Goal: Information Seeking & Learning: Learn about a topic

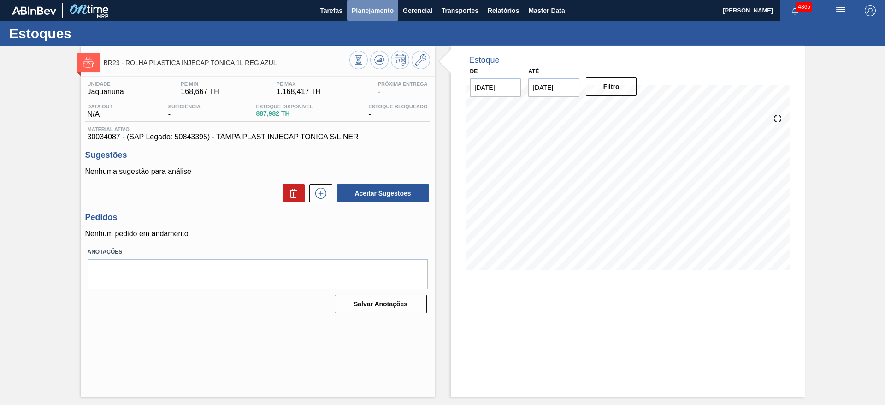
click at [377, 2] on button "Planejamento" at bounding box center [372, 10] width 51 height 21
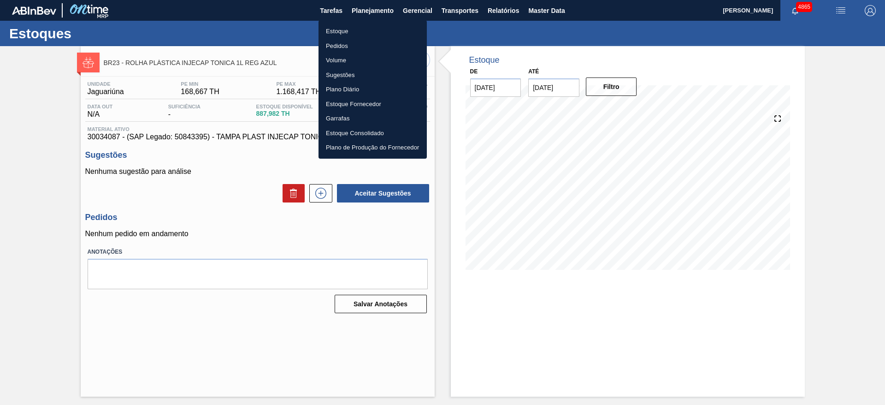
click at [340, 32] on li "Estoque" at bounding box center [372, 31] width 108 height 15
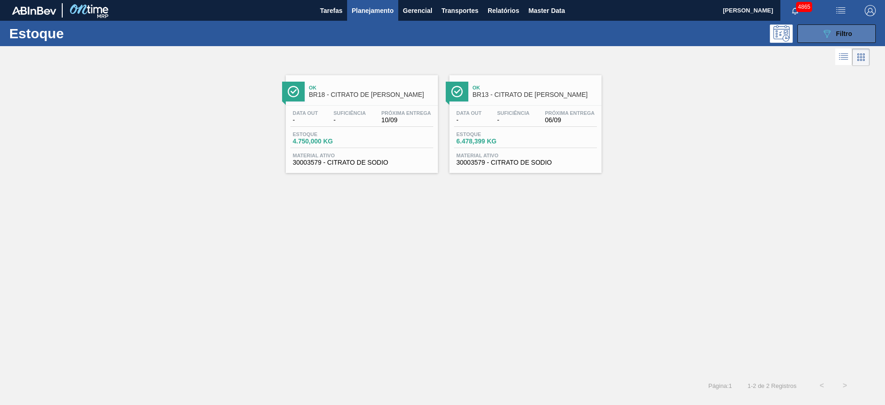
click at [822, 29] on icon "089F7B8B-B2A5-4AFE-B5C0-19BA573D28AC" at bounding box center [826, 33] width 11 height 11
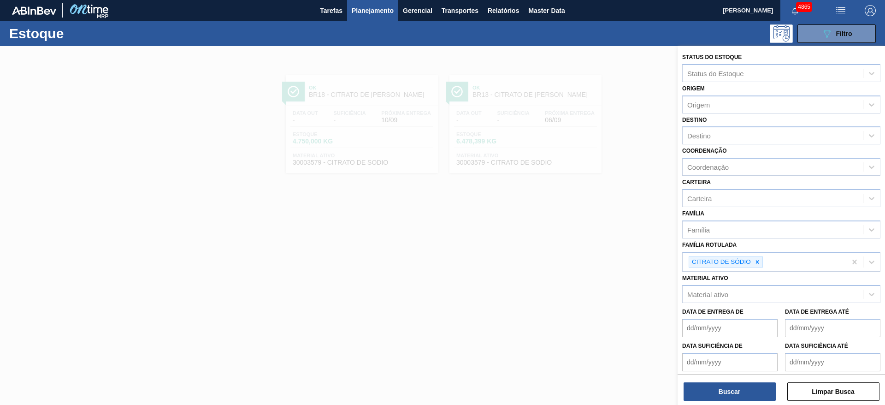
click at [589, 224] on div at bounding box center [442, 248] width 885 height 405
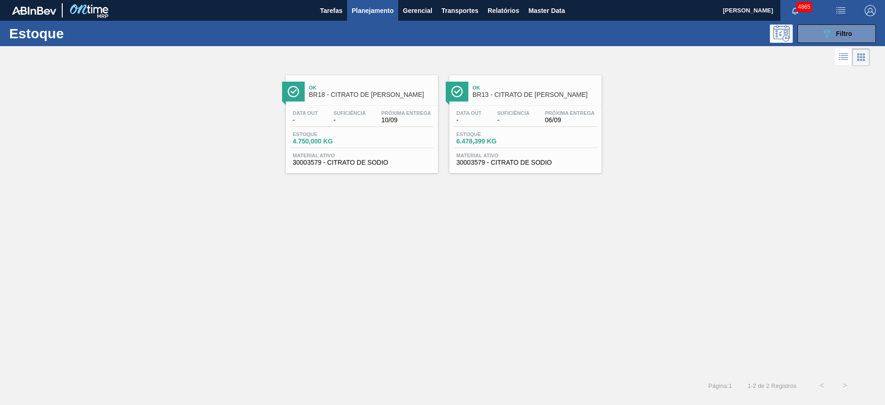
click at [380, 130] on div "Data out - Suficiência - Próxima Entrega 10/09 Estoque 4.750,000 KG Material at…" at bounding box center [362, 137] width 152 height 63
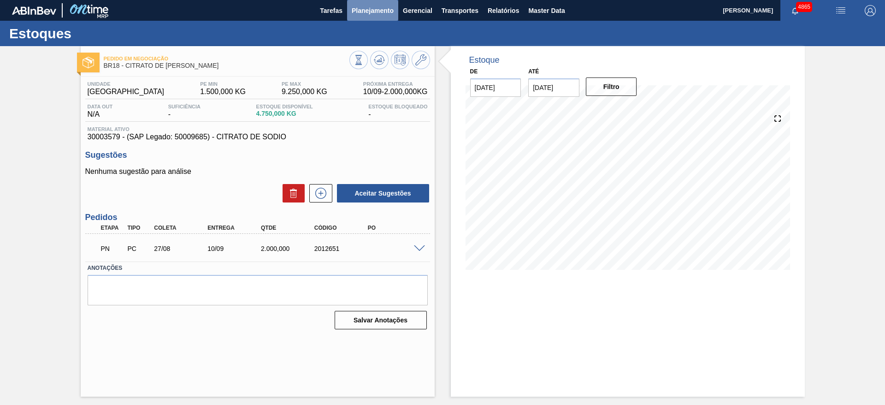
click at [374, 7] on span "Planejamento" at bounding box center [373, 10] width 42 height 11
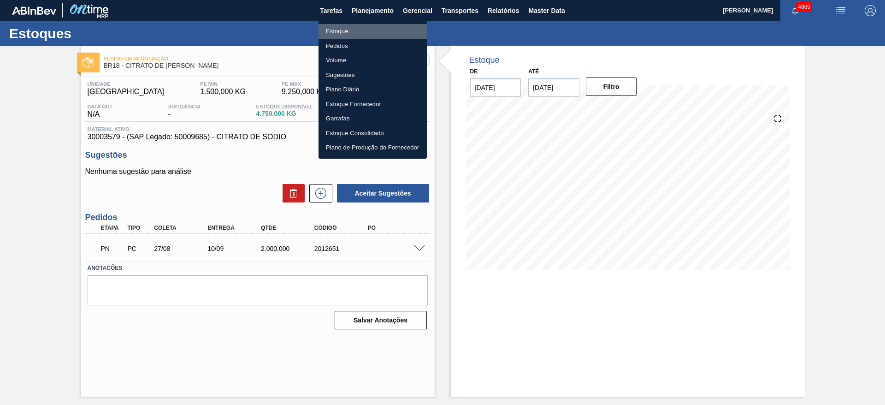
click at [352, 31] on li "Estoque" at bounding box center [372, 31] width 108 height 15
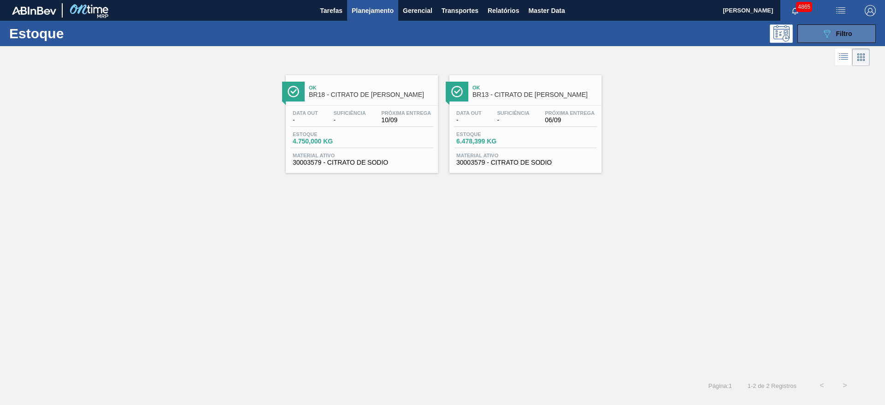
click at [819, 34] on button "089F7B8B-B2A5-4AFE-B5C0-19BA573D28AC Filtro" at bounding box center [836, 33] width 78 height 18
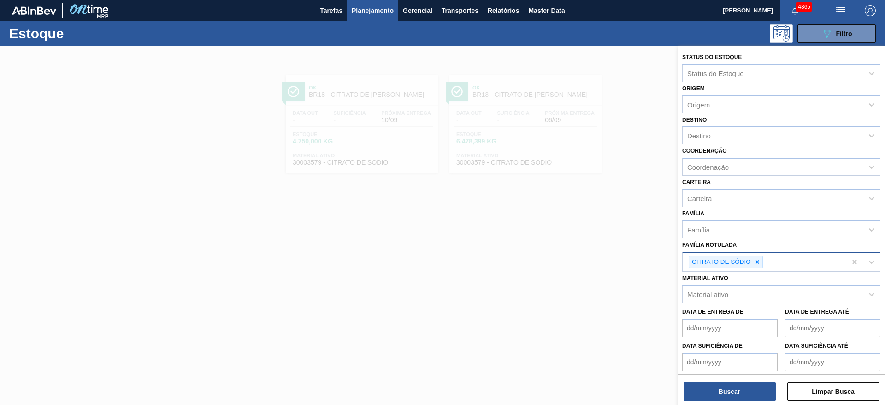
drag, startPoint x: 758, startPoint y: 265, endPoint x: 753, endPoint y: 262, distance: 6.2
click at [756, 265] on div at bounding box center [757, 262] width 10 height 12
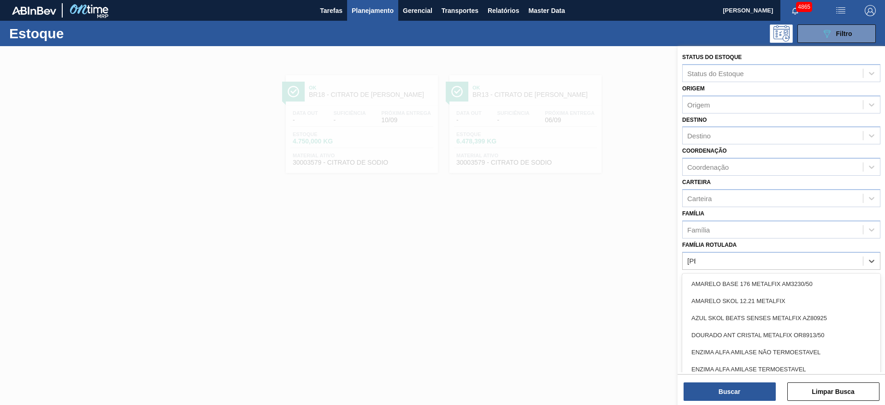
type Rotulada "alfa"
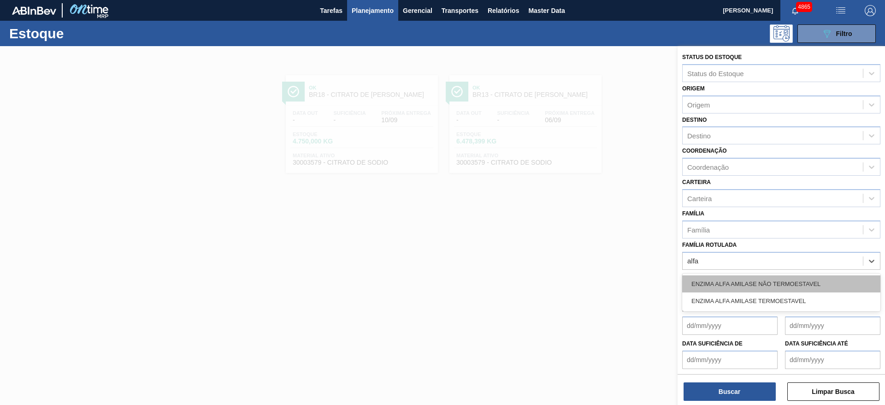
click at [734, 278] on div "ENZIMA ALFA AMILASE NÃO TERMOESTAVEL" at bounding box center [781, 283] width 198 height 17
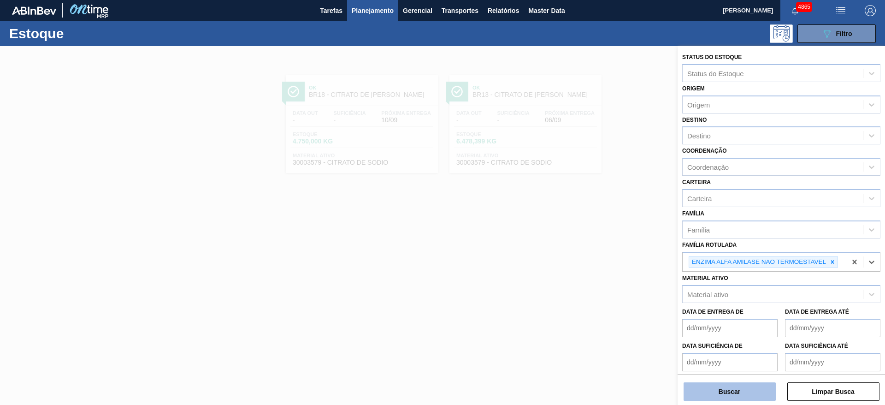
click at [743, 390] on button "Buscar" at bounding box center [729, 391] width 92 height 18
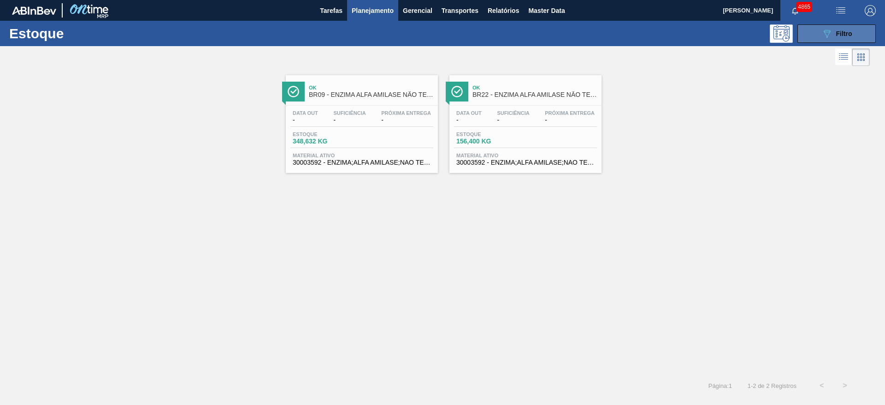
click at [861, 35] on button "089F7B8B-B2A5-4AFE-B5C0-19BA573D28AC Filtro" at bounding box center [836, 33] width 78 height 18
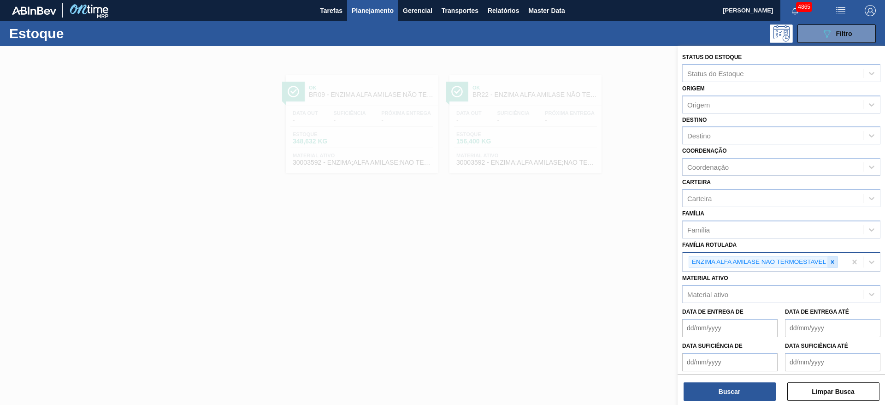
click at [836, 266] on div at bounding box center [832, 262] width 10 height 12
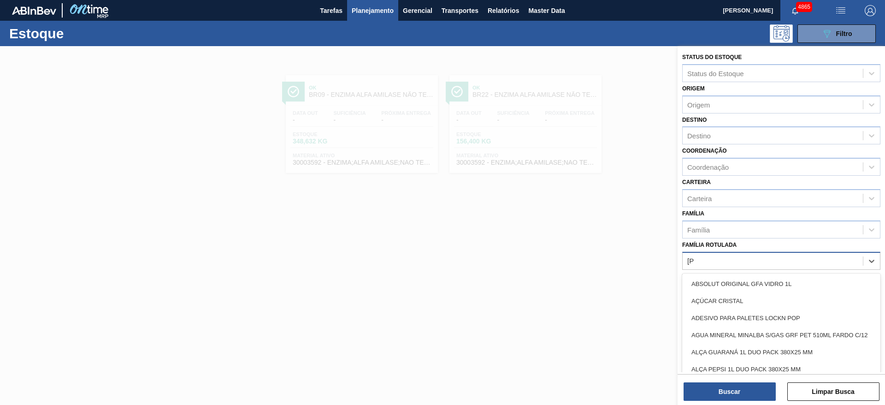
type Rotulada "alfa"
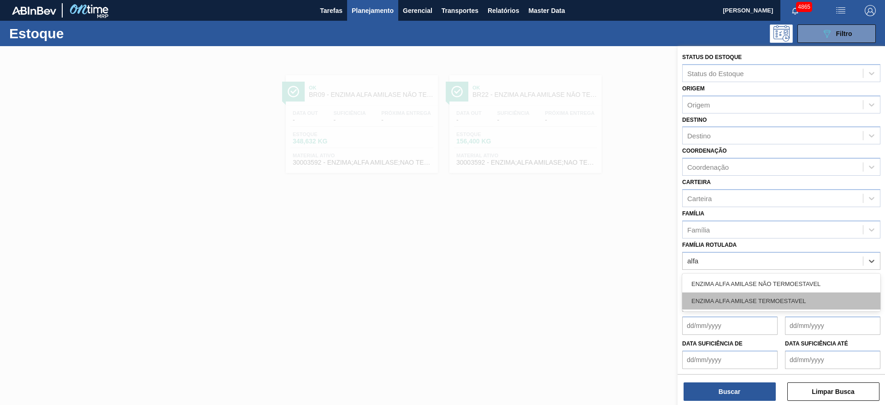
click at [795, 295] on div "ENZIMA ALFA AMILASE TERMOESTAVEL" at bounding box center [781, 300] width 198 height 17
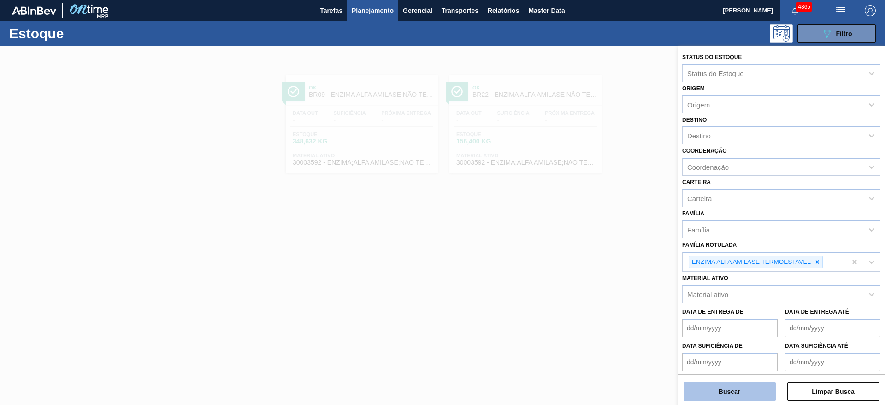
click at [729, 393] on button "Buscar" at bounding box center [729, 391] width 92 height 18
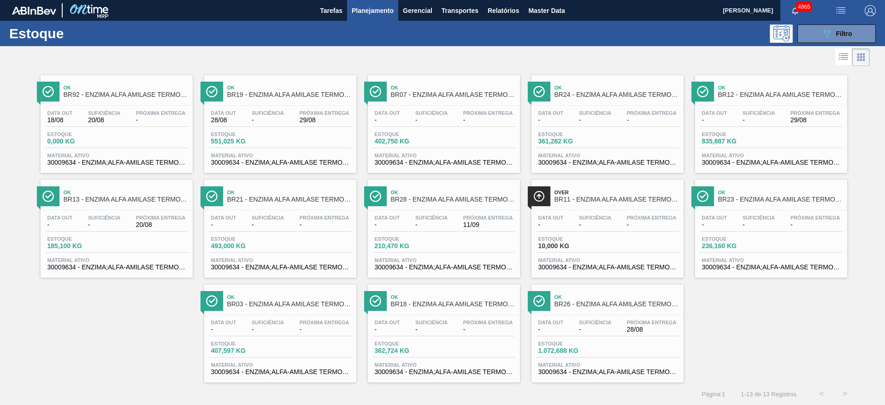
click at [587, 116] on div "Suficiência -" at bounding box center [595, 116] width 37 height 13
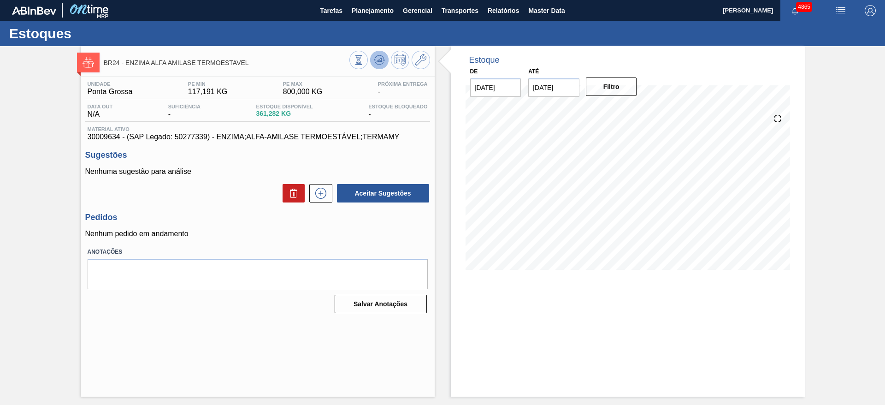
click at [364, 61] on icon at bounding box center [358, 60] width 10 height 10
click at [353, 11] on span "Planejamento" at bounding box center [373, 10] width 42 height 11
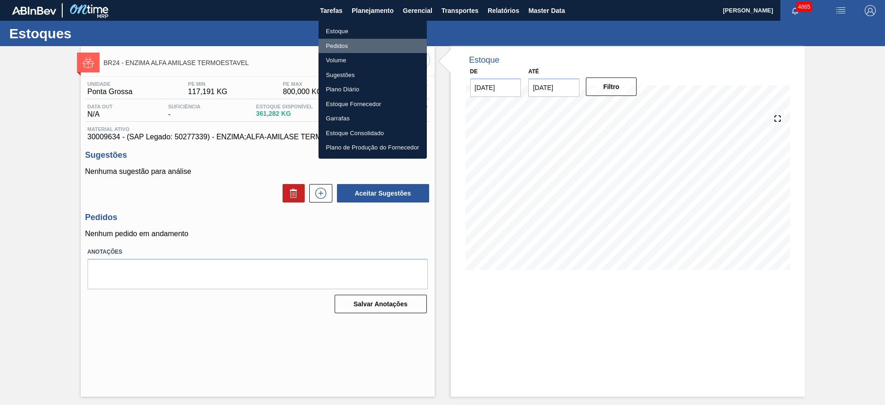
click at [335, 44] on li "Pedidos" at bounding box center [372, 46] width 108 height 15
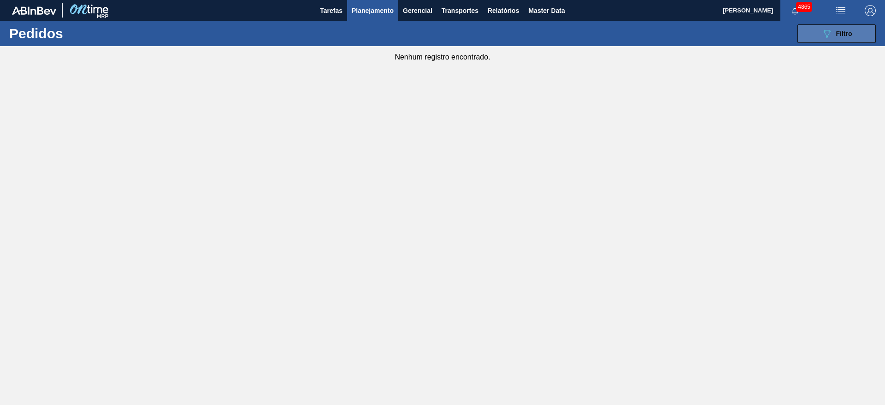
click at [853, 28] on button "089F7B8B-B2A5-4AFE-B5C0-19BA573D28AC Filtro" at bounding box center [836, 33] width 78 height 18
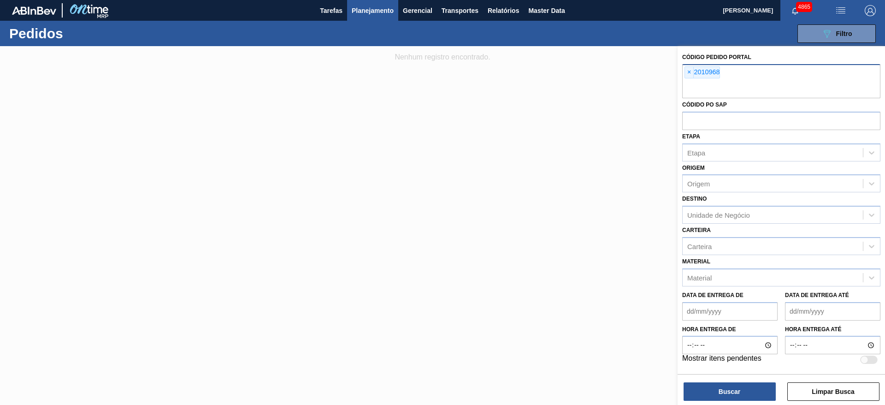
click at [688, 72] on span "×" at bounding box center [689, 72] width 9 height 11
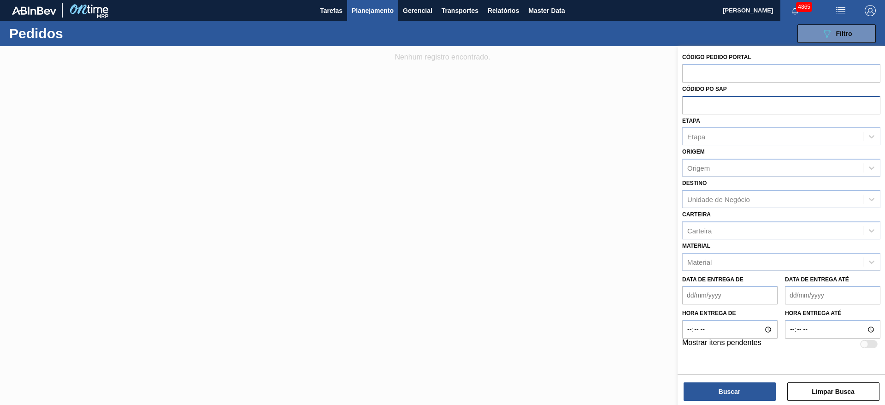
click at [725, 104] on input "text" at bounding box center [781, 105] width 198 height 18
paste input "text"
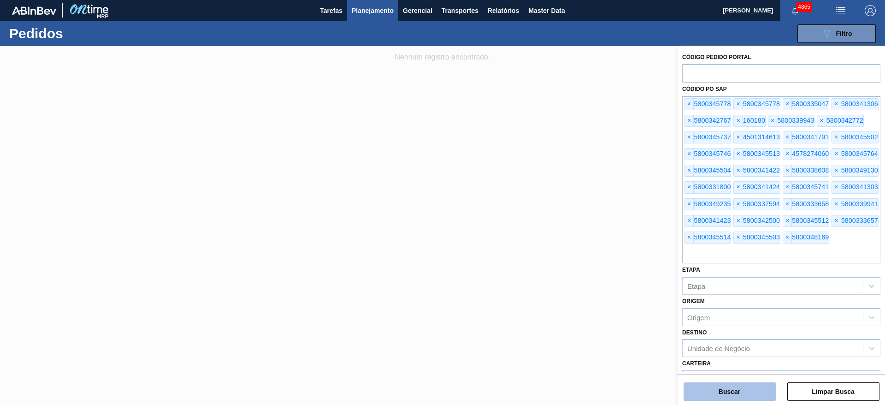
click at [759, 394] on button "Buscar" at bounding box center [729, 391] width 92 height 18
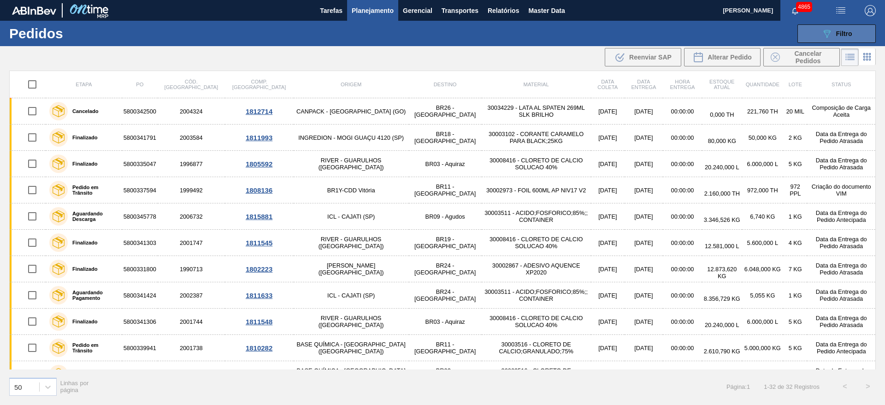
click at [833, 33] on div "089F7B8B-B2A5-4AFE-B5C0-19BA573D28AC Filtro" at bounding box center [836, 33] width 31 height 11
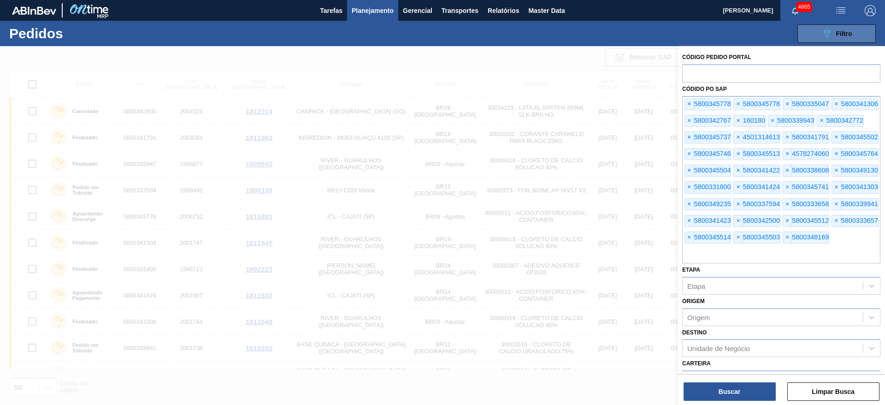
click at [833, 33] on div "089F7B8B-B2A5-4AFE-B5C0-19BA573D28AC Filtro" at bounding box center [836, 33] width 31 height 11
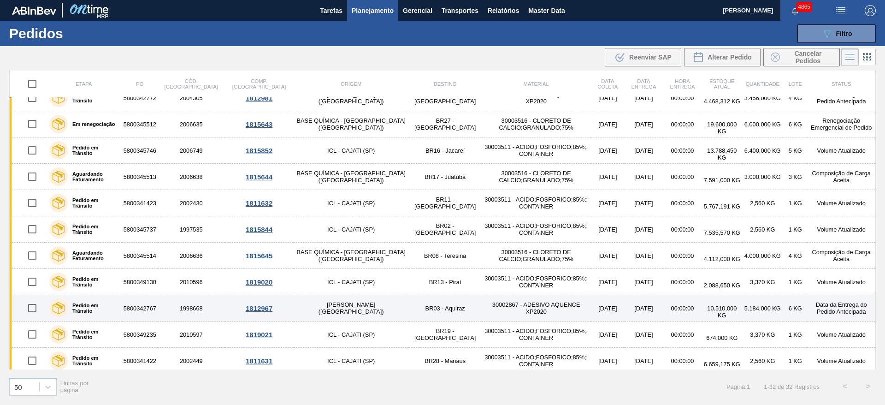
scroll to position [570, 0]
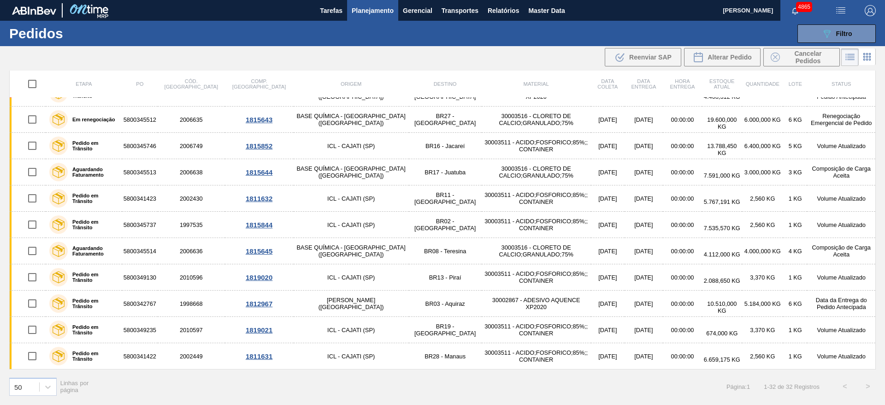
click at [376, 4] on button "Planejamento" at bounding box center [372, 10] width 51 height 21
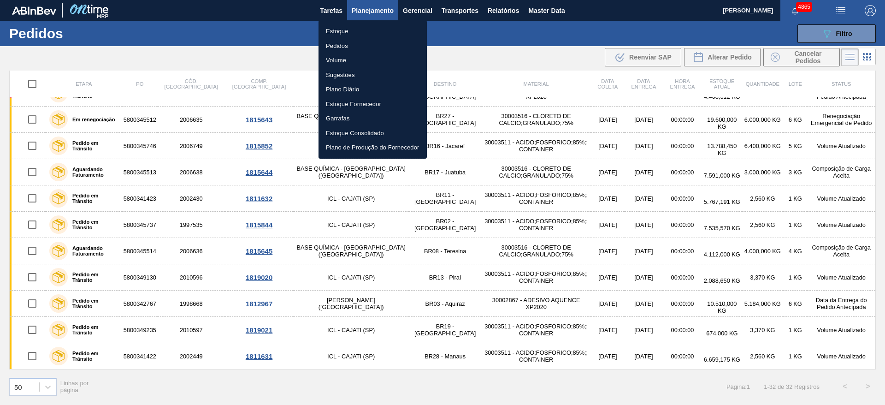
drag, startPoint x: 369, startPoint y: 32, endPoint x: 458, endPoint y: 19, distance: 89.4
click at [369, 32] on li "Estoque" at bounding box center [372, 31] width 108 height 15
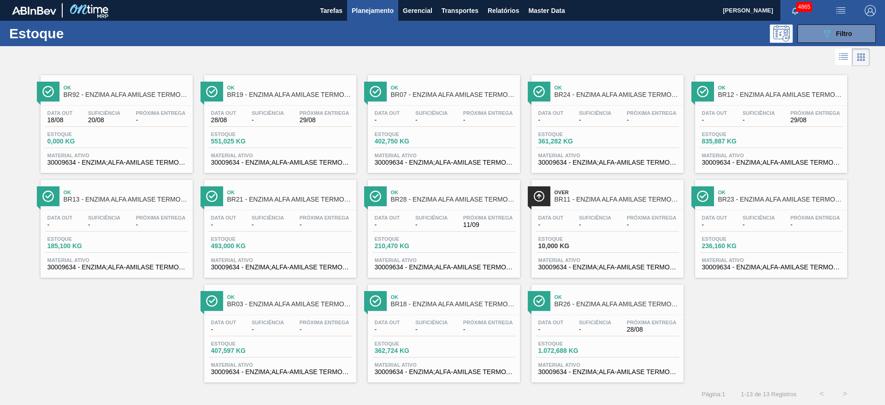
click at [572, 136] on span "Estoque" at bounding box center [570, 134] width 65 height 6
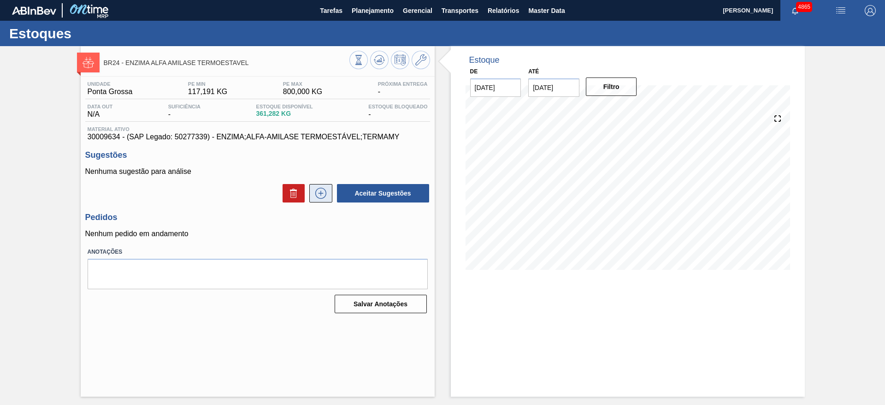
click at [323, 198] on icon at bounding box center [320, 193] width 11 height 11
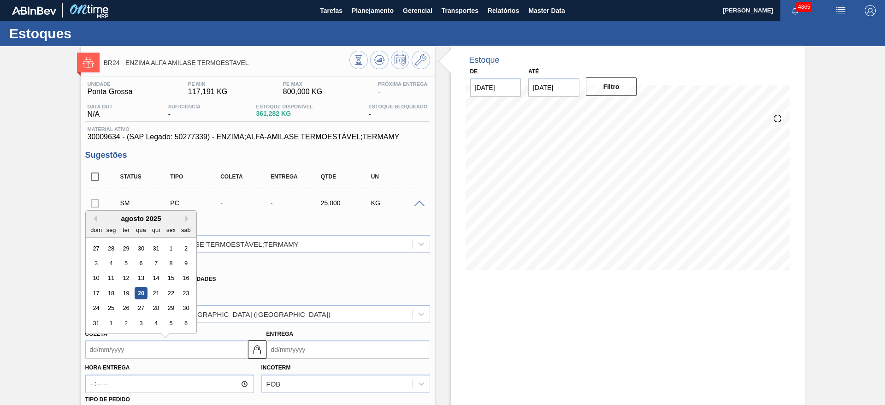
click at [162, 347] on input "Coleta" at bounding box center [166, 349] width 163 height 18
click at [124, 312] on div "26" at bounding box center [125, 308] width 12 height 12
type input "26/08/2025"
type input "31/08/2025"
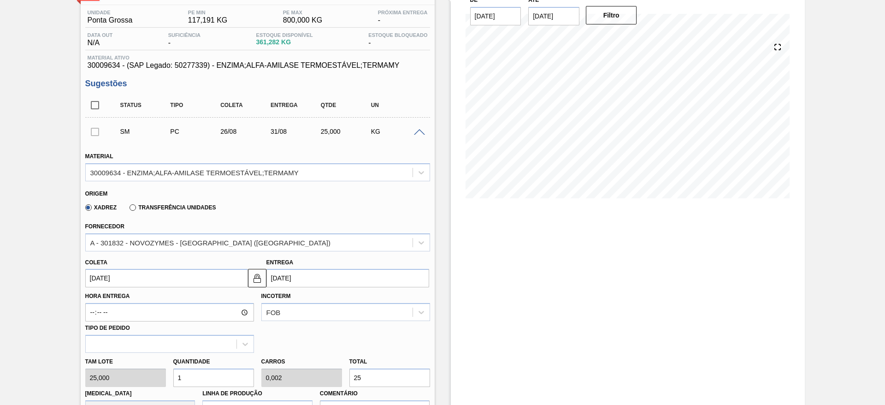
scroll to position [138, 0]
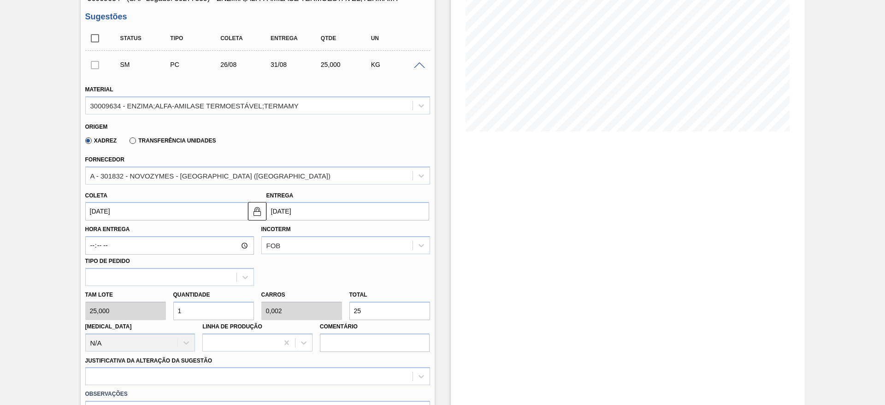
click at [156, 313] on div "Tam lote 25,000 Quantidade 1 Carros 0,002 Total 25 Doca N/A Linha de Produção C…" at bounding box center [258, 319] width 352 height 66
type input "8"
type input "0,02"
type input "200"
type input "8"
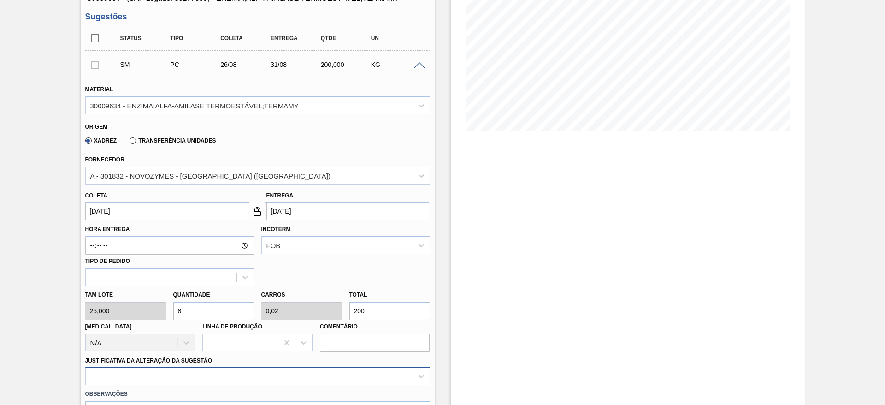
click at [220, 380] on div at bounding box center [257, 376] width 345 height 18
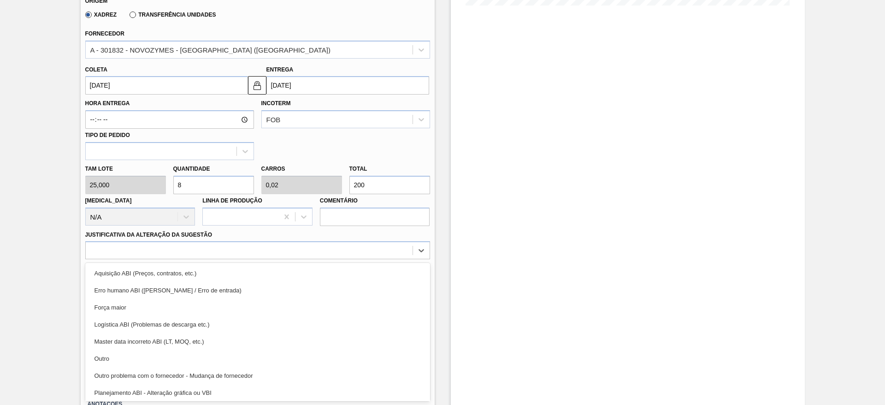
click at [189, 353] on div "Outro" at bounding box center [257, 358] width 345 height 17
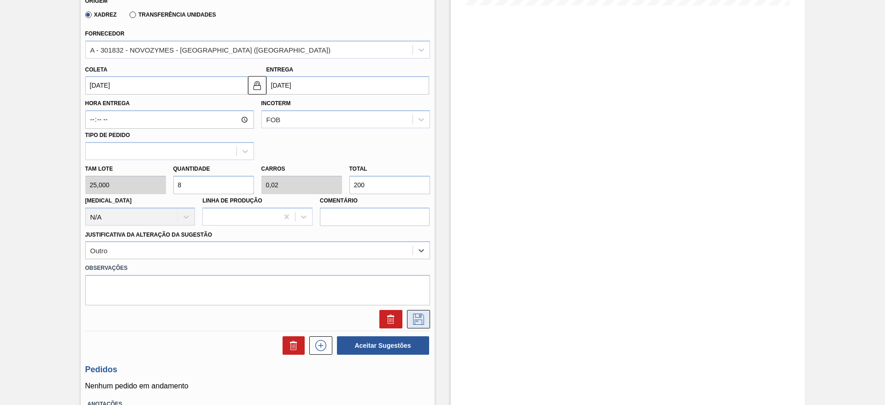
click at [423, 316] on icon at bounding box center [418, 318] width 15 height 11
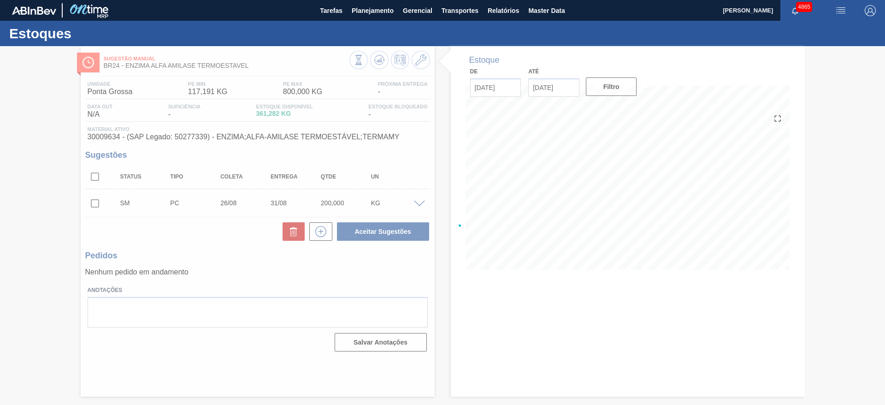
scroll to position [0, 0]
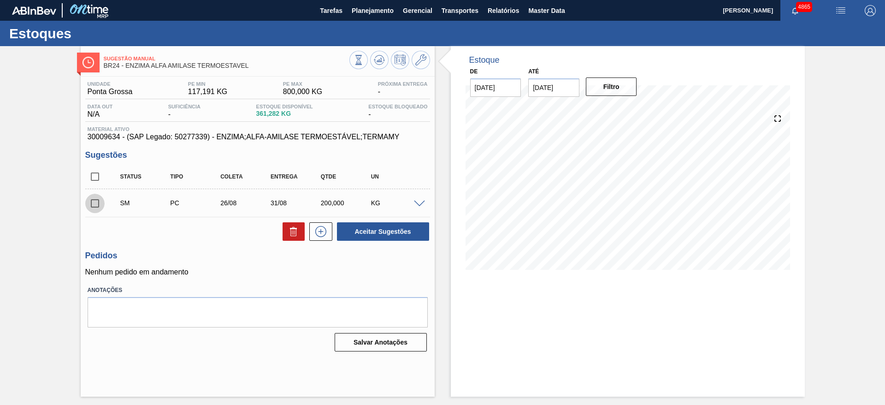
click at [94, 208] on input "checkbox" at bounding box center [94, 203] width 19 height 19
click at [418, 206] on div "SM PC 26/08 31/08 200,000 KG" at bounding box center [257, 202] width 345 height 23
click at [419, 204] on span at bounding box center [419, 203] width 11 height 7
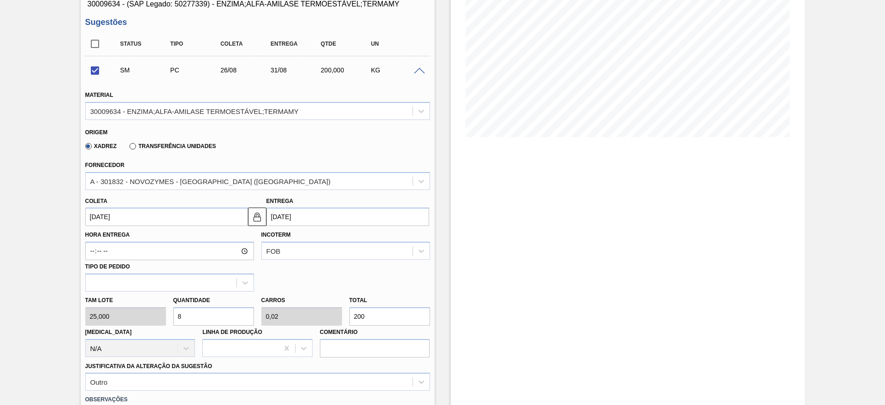
scroll to position [138, 0]
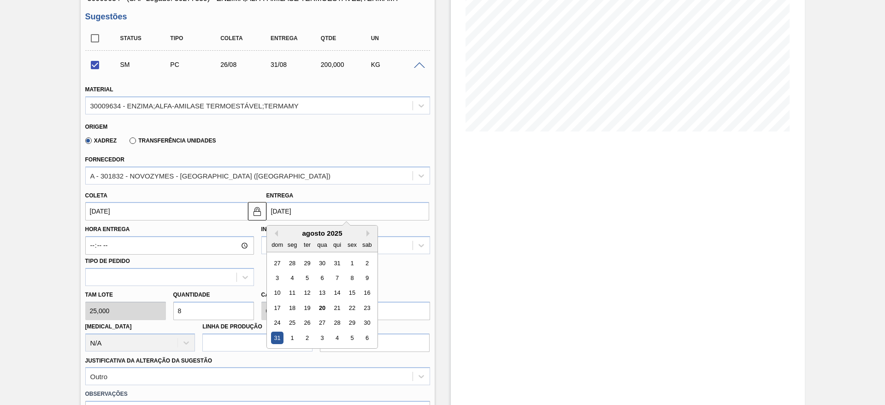
click at [294, 210] on input "31/08/2025" at bounding box center [347, 211] width 163 height 18
click at [259, 214] on img at bounding box center [257, 211] width 11 height 11
click at [283, 212] on input "31/08/2025" at bounding box center [347, 211] width 163 height 18
click at [346, 324] on div "29" at bounding box center [352, 323] width 12 height 12
checkbox input "false"
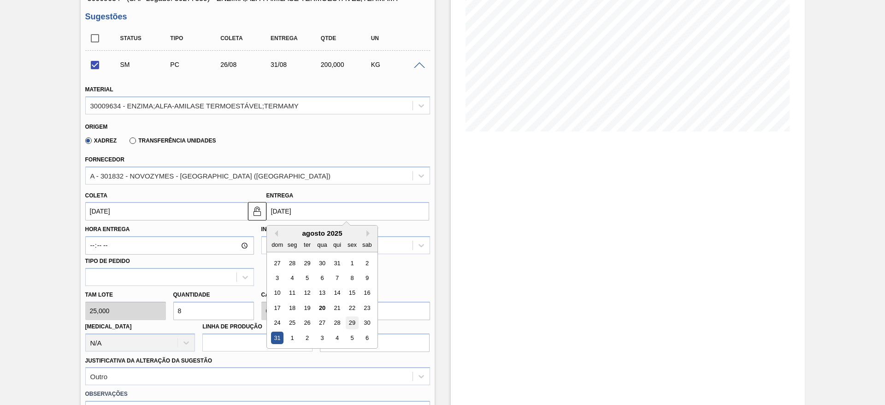
type input "29/08/2025"
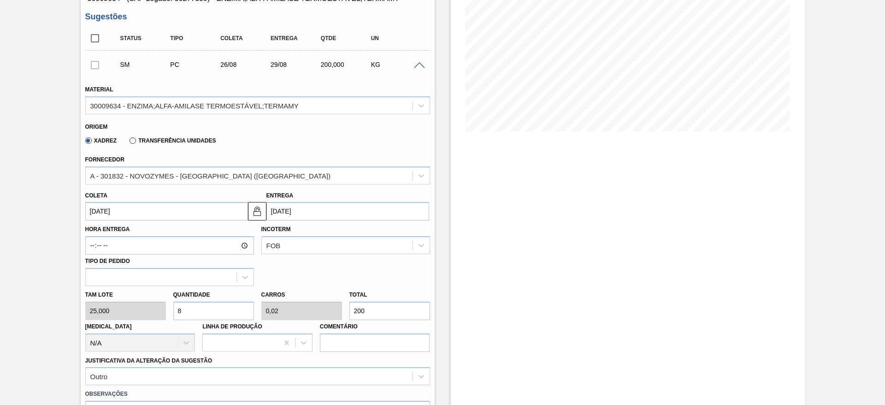
scroll to position [207, 0]
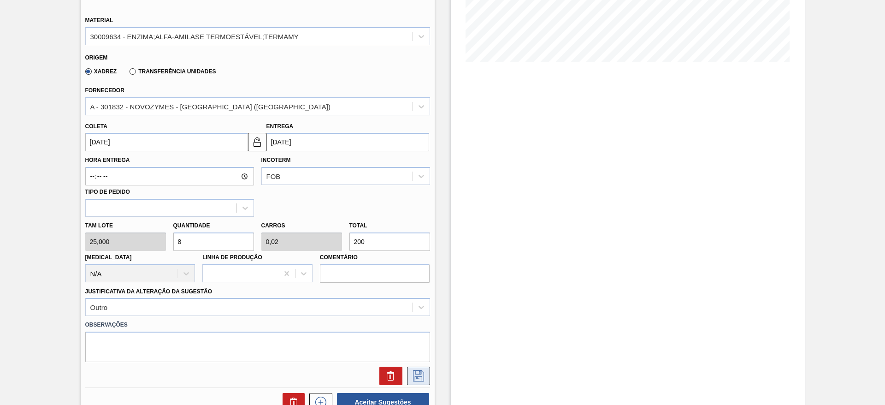
click at [410, 380] on button at bounding box center [418, 375] width 23 height 18
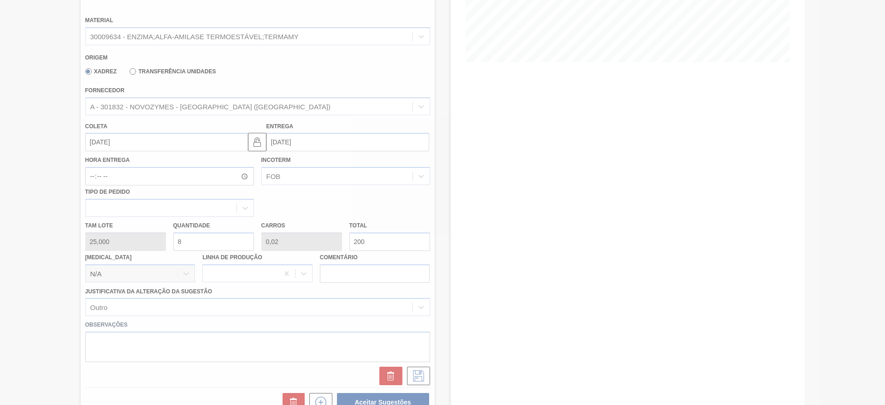
scroll to position [0, 0]
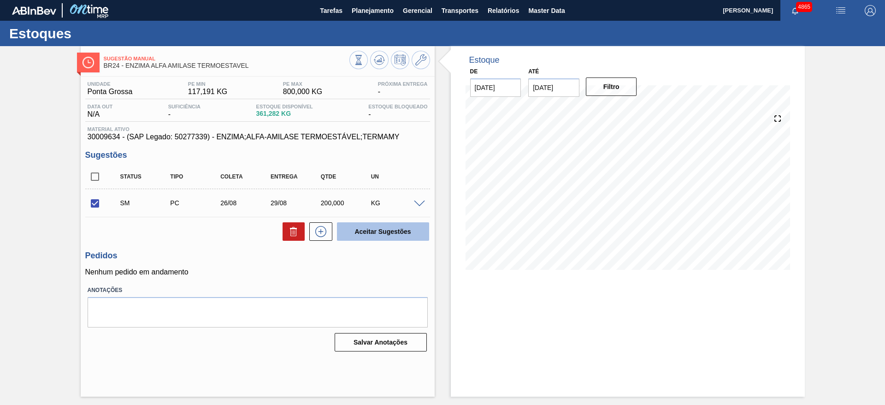
click at [406, 229] on button "Aceitar Sugestões" at bounding box center [383, 231] width 92 height 18
checkbox input "false"
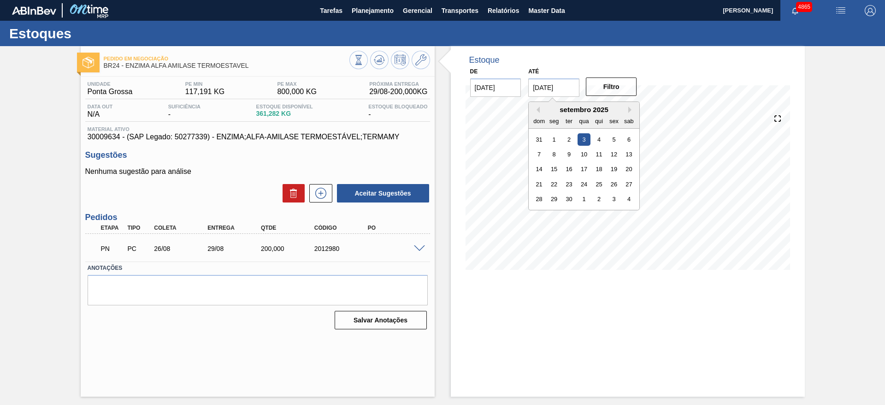
click at [541, 82] on input "03/09/2025" at bounding box center [553, 87] width 51 height 18
click at [571, 201] on div "30" at bounding box center [569, 199] width 12 height 12
type input "[DATE]"
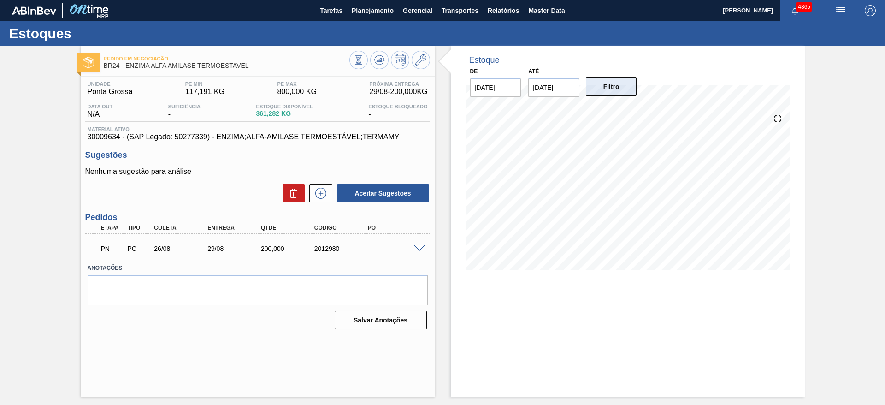
click at [602, 84] on button "Filtro" at bounding box center [611, 86] width 51 height 18
click at [385, 59] on button at bounding box center [379, 60] width 18 height 18
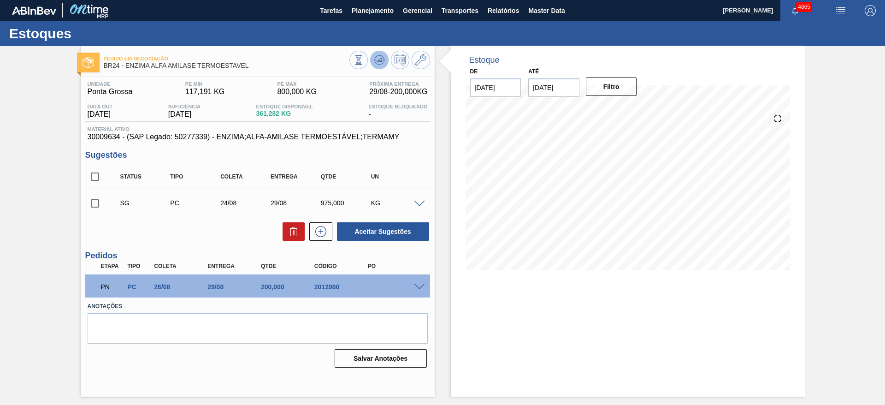
click at [383, 60] on icon at bounding box center [384, 60] width 2 height 1
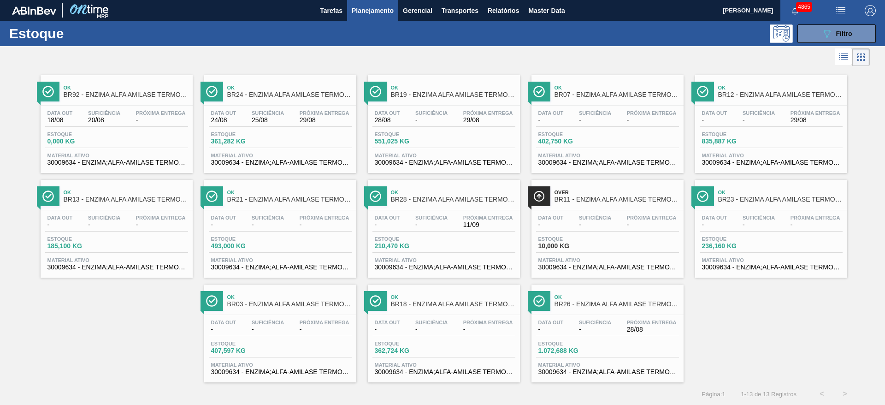
click at [202, 61] on div at bounding box center [435, 57] width 870 height 22
click at [844, 32] on span "Filtro" at bounding box center [844, 33] width 16 height 7
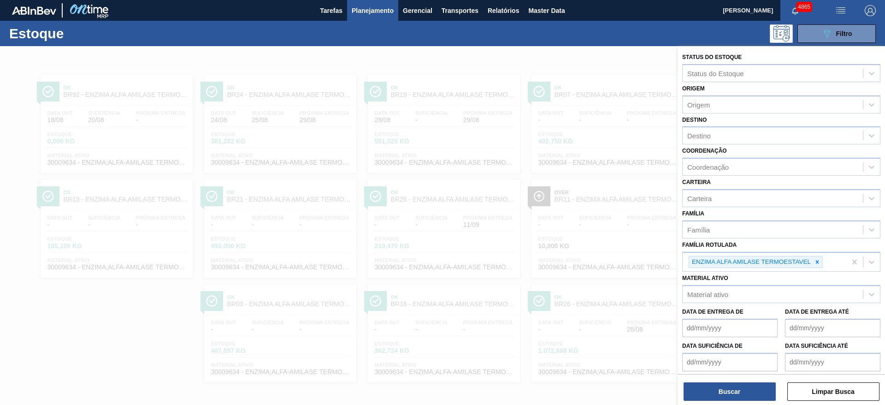
click at [429, 59] on div at bounding box center [442, 248] width 885 height 405
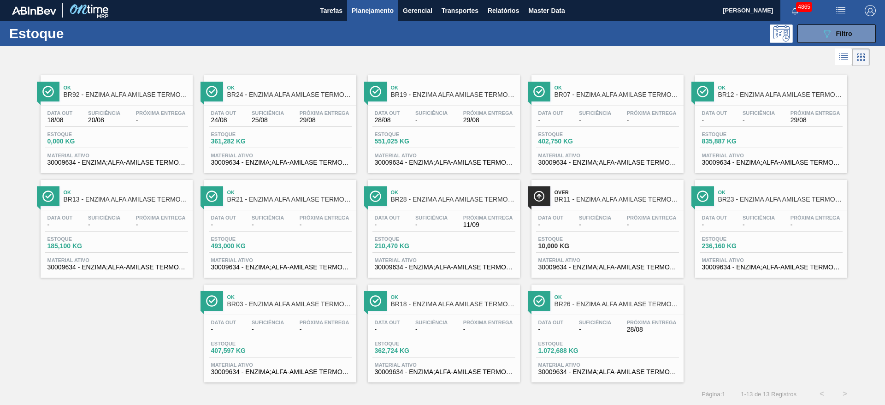
drag, startPoint x: 304, startPoint y: 104, endPoint x: 443, endPoint y: 105, distance: 139.2
click at [848, 36] on span "Filtro" at bounding box center [844, 33] width 16 height 7
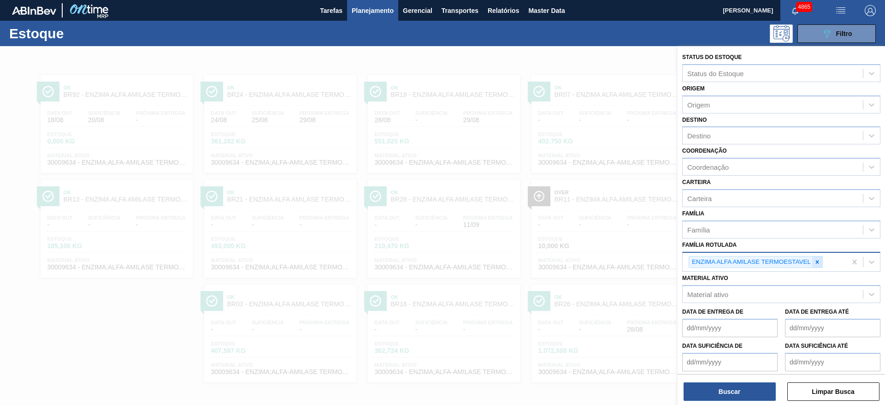
click at [815, 262] on icon at bounding box center [817, 262] width 6 height 6
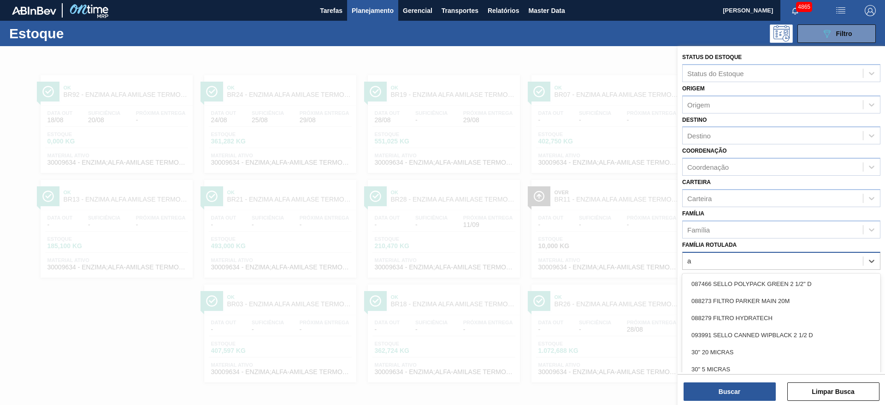
scroll to position [0, 0]
type Rotulada "alfa"
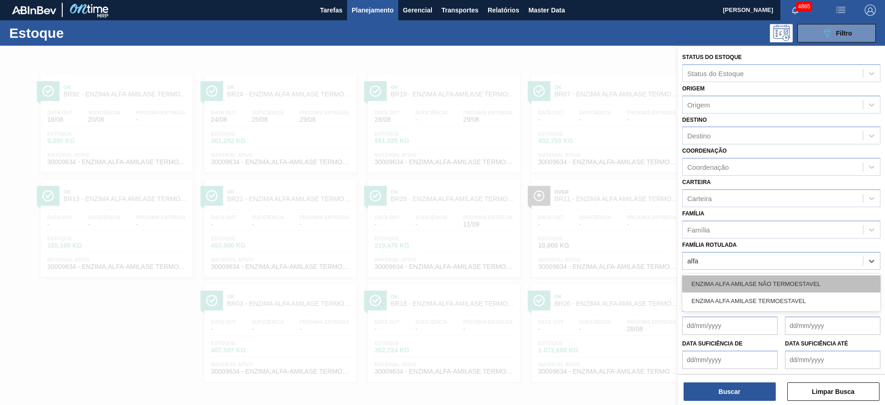
drag, startPoint x: 757, startPoint y: 294, endPoint x: 761, endPoint y: 281, distance: 14.4
click at [761, 281] on div "ENZIMA ALFA AMILASE NÃO TERMOESTAVEL ENZIMA ALFA AMILASE TERMOESTAVEL" at bounding box center [781, 292] width 198 height 38
click at [761, 281] on div "ENZIMA ALFA AMILASE NÃO TERMOESTAVEL" at bounding box center [781, 283] width 198 height 17
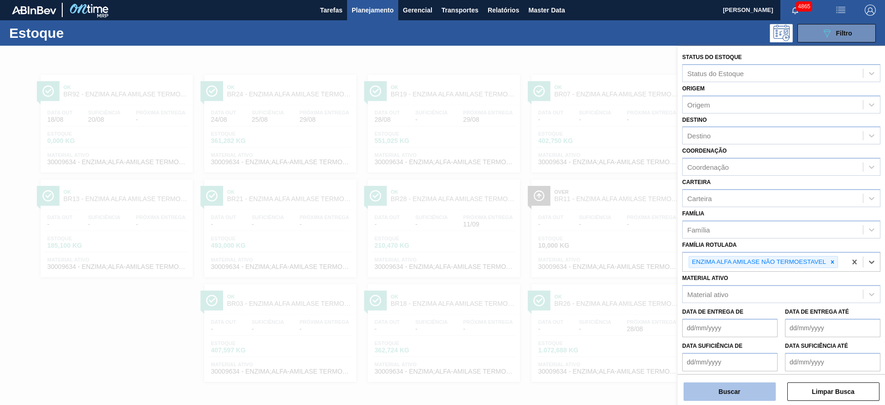
click at [755, 390] on button "Buscar" at bounding box center [729, 391] width 92 height 18
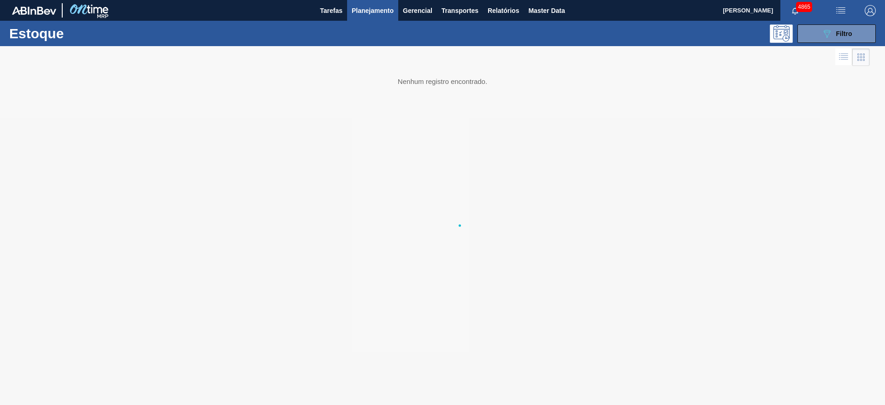
scroll to position [0, 0]
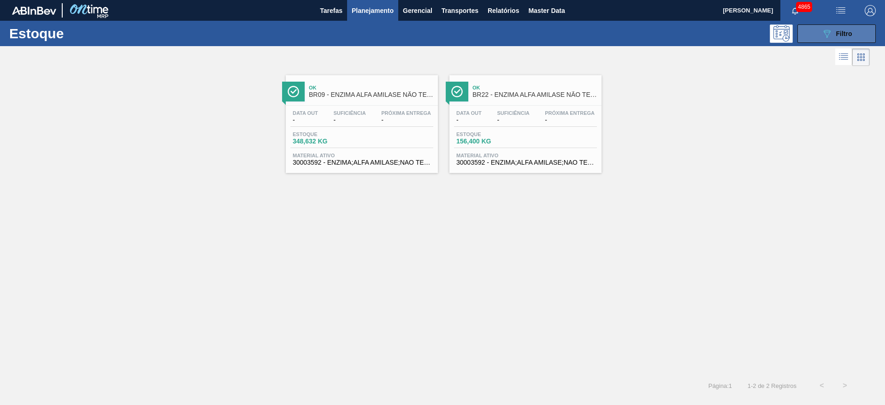
click at [856, 27] on button "089F7B8B-B2A5-4AFE-B5C0-19BA573D28AC Filtro" at bounding box center [836, 33] width 78 height 18
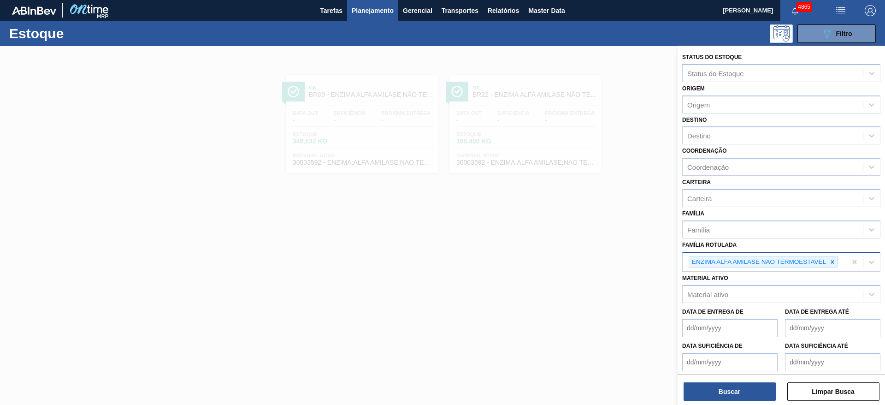
click at [832, 258] on div at bounding box center [832, 262] width 10 height 12
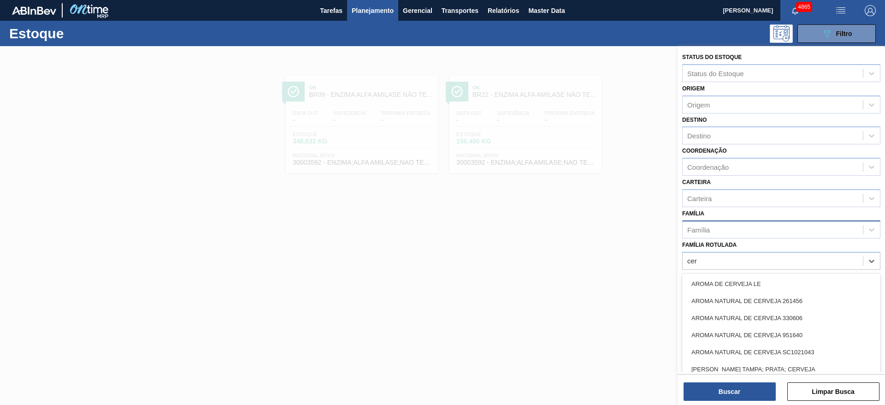
type Rotulada "cere"
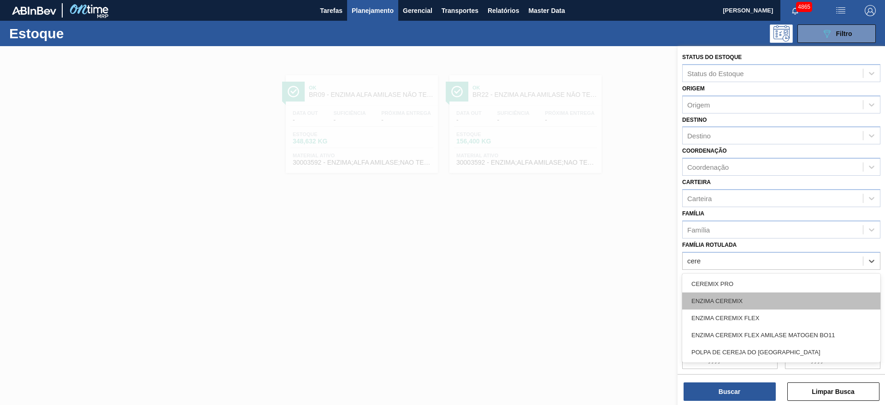
click at [790, 304] on div "ENZIMA CEREMIX" at bounding box center [781, 300] width 198 height 17
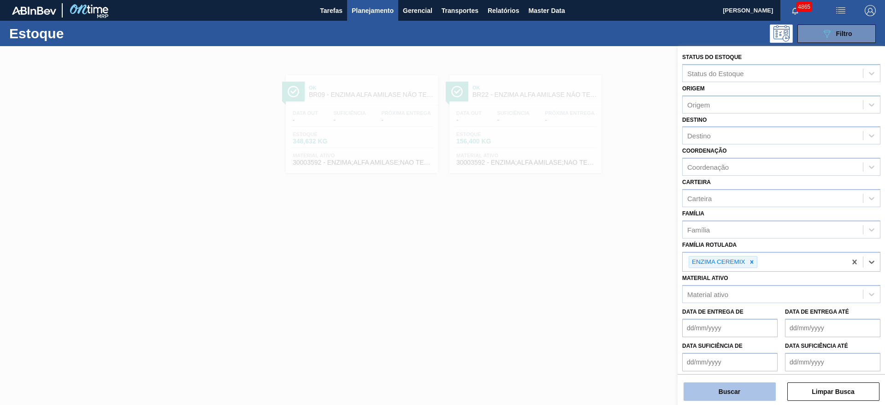
click at [744, 396] on button "Buscar" at bounding box center [729, 391] width 92 height 18
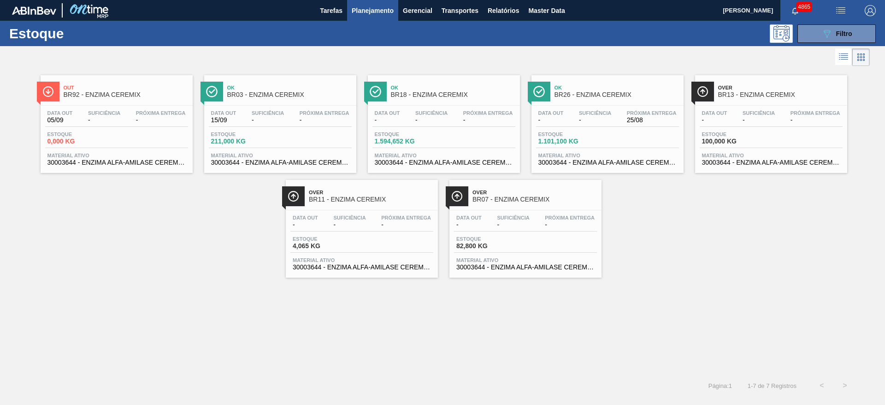
click at [281, 134] on div "Estoque 211,000 KG" at bounding box center [280, 139] width 143 height 17
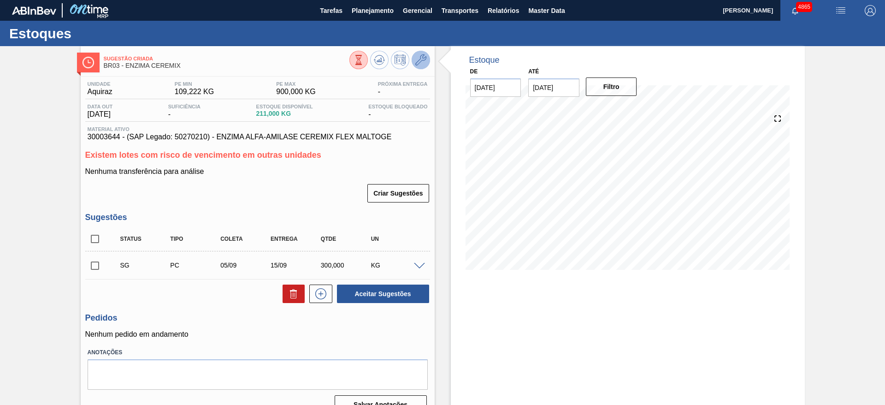
click at [424, 59] on icon at bounding box center [420, 59] width 11 height 11
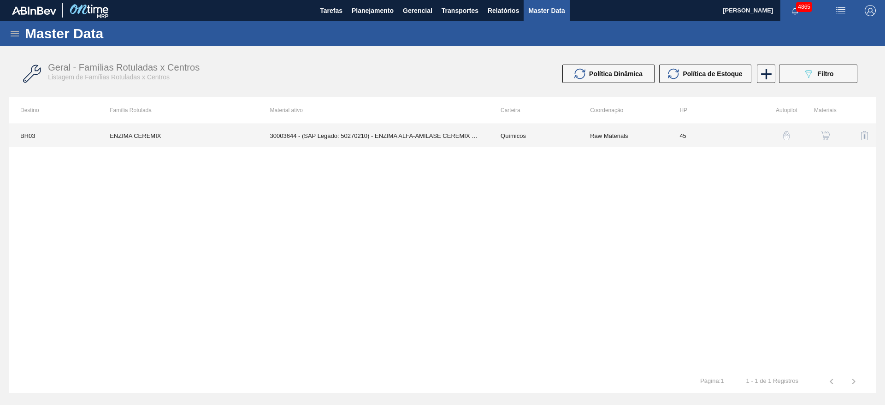
click at [441, 132] on td "30003644 - (SAP Legado: 50270210) - ENZIMA ALFA-AMILASE CEREMIX FLEX MALTOGE" at bounding box center [374, 135] width 230 height 23
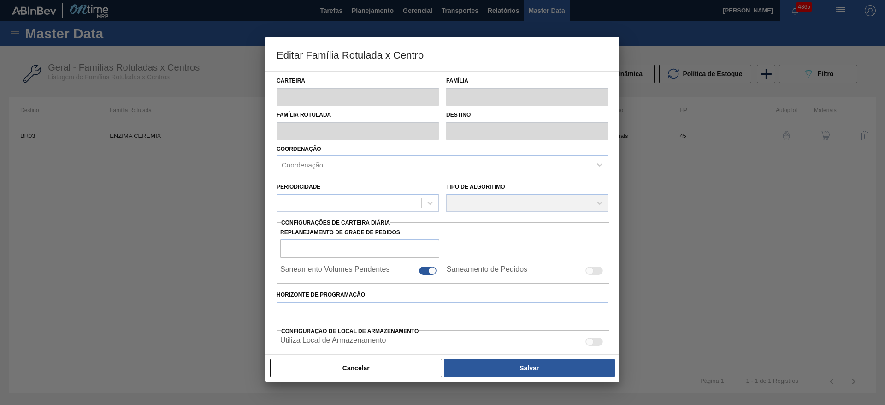
type input "Químicos"
type input "Enzima"
type input "ENZIMA CEREMIX"
type input "BR03 - Aquiraz"
type input "45"
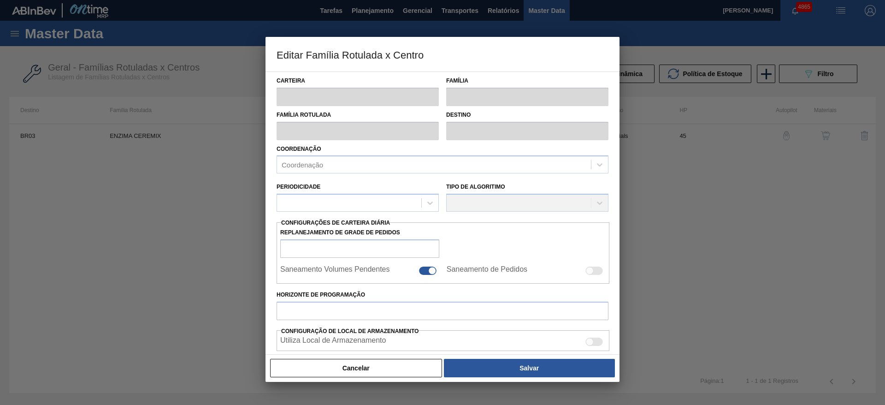
type input "109,222"
type input "900"
type input "40"
type input "425,533"
checkbox input "true"
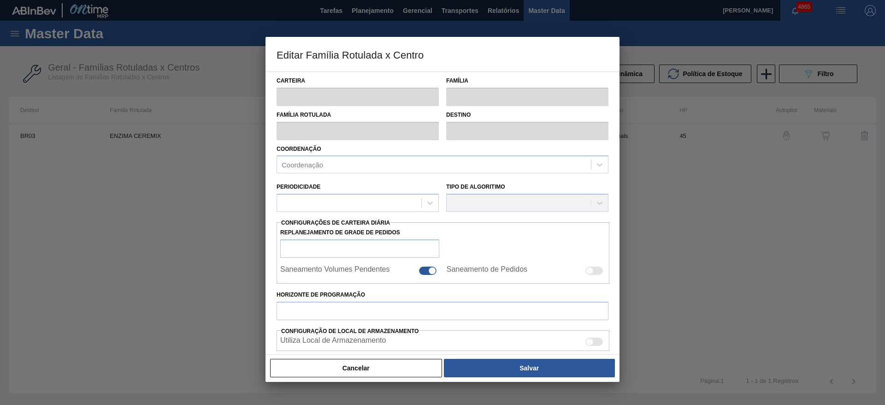
checkbox input "true"
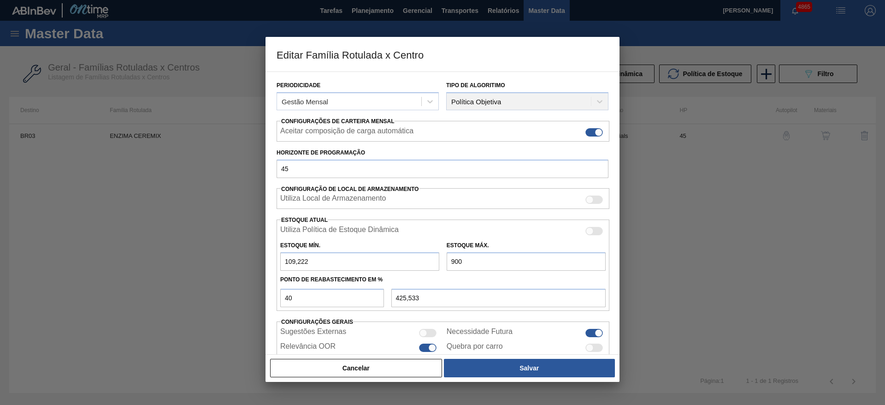
scroll to position [141, 0]
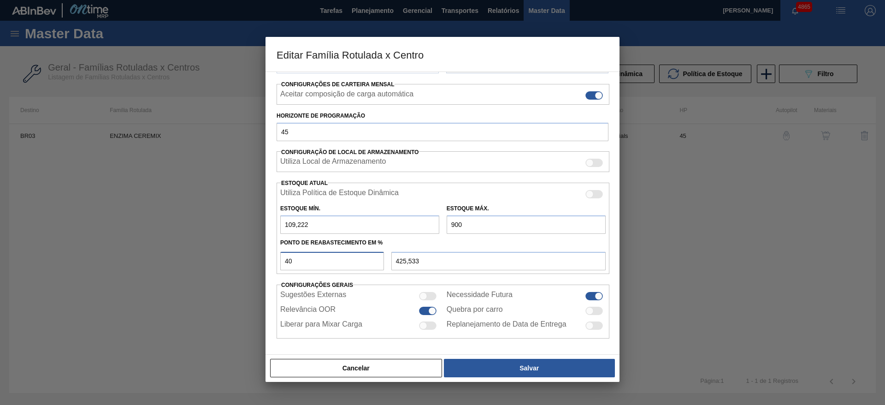
click at [308, 262] on input "40" at bounding box center [332, 261] width 104 height 18
drag, startPoint x: 313, startPoint y: 224, endPoint x: 229, endPoint y: 210, distance: 85.5
click at [229, 210] on div "Editar Família Rotulada x Centro Carteira Químicos Família Enzima Família Rotul…" at bounding box center [442, 202] width 885 height 405
type input "9"
type input "365,400"
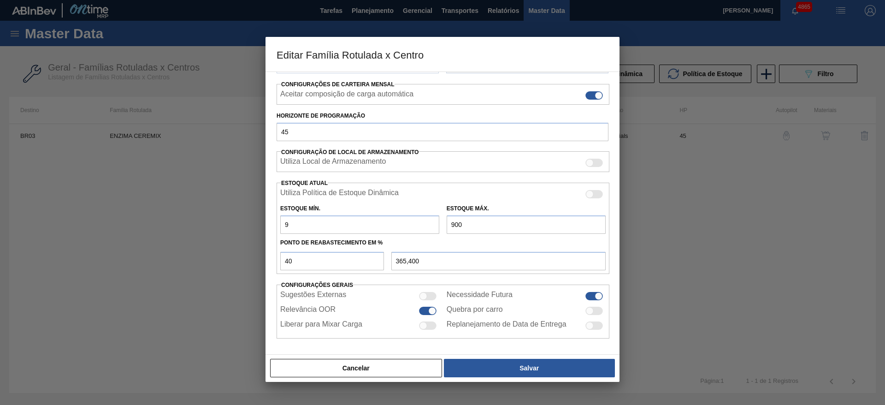
type input "90"
type input "414,000"
type input "90"
drag, startPoint x: 468, startPoint y: 215, endPoint x: 431, endPoint y: 221, distance: 37.4
click at [431, 221] on div "Estoque Mín. 90 Estoque Máx. 900" at bounding box center [443, 217] width 333 height 34
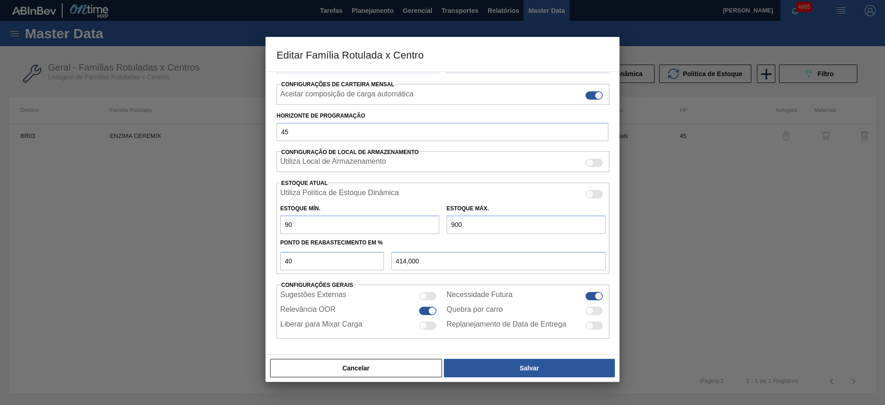
type input "5"
type input "56,000"
type input "50"
type input "74,000"
type input "500"
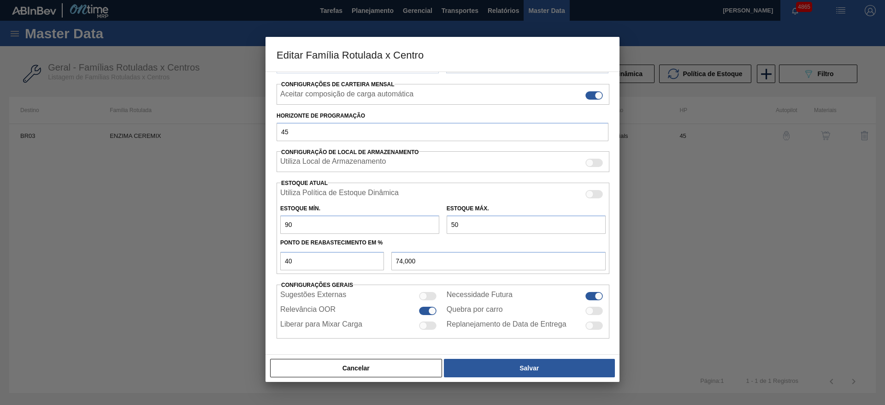
type input "254,000"
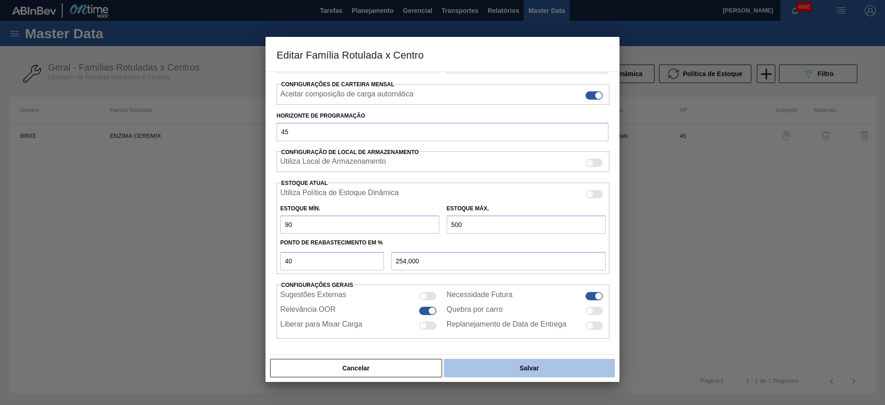
type input "500"
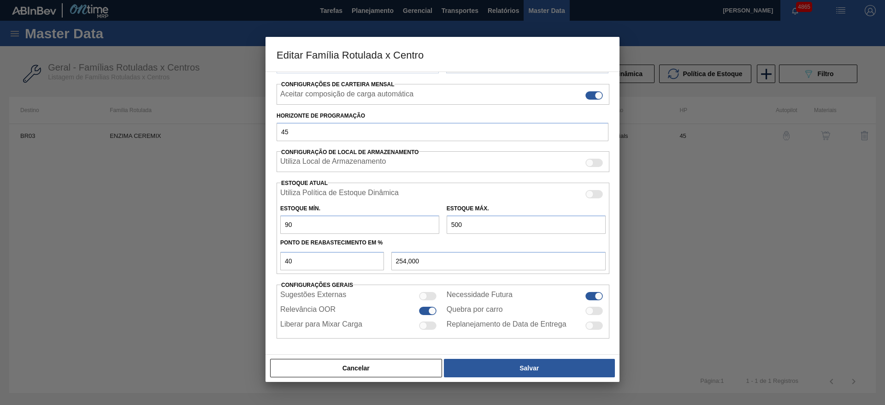
drag, startPoint x: 506, startPoint y: 361, endPoint x: 501, endPoint y: 356, distance: 6.5
click at [505, 360] on button "Salvar" at bounding box center [529, 368] width 171 height 18
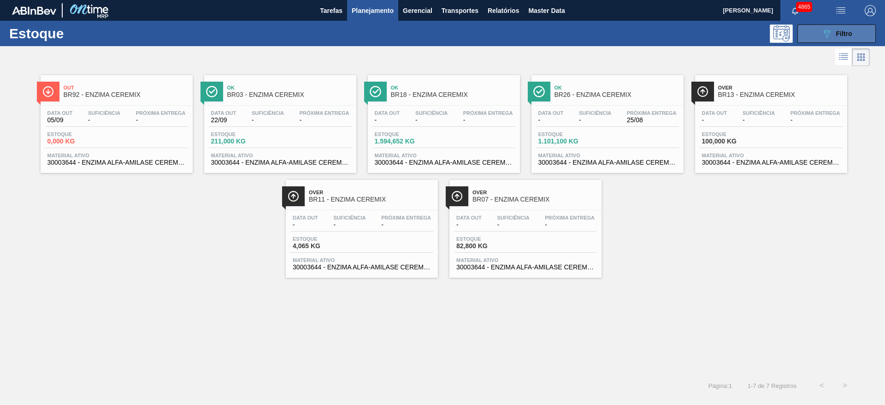
click at [832, 37] on icon "089F7B8B-B2A5-4AFE-B5C0-19BA573D28AC" at bounding box center [826, 33] width 11 height 11
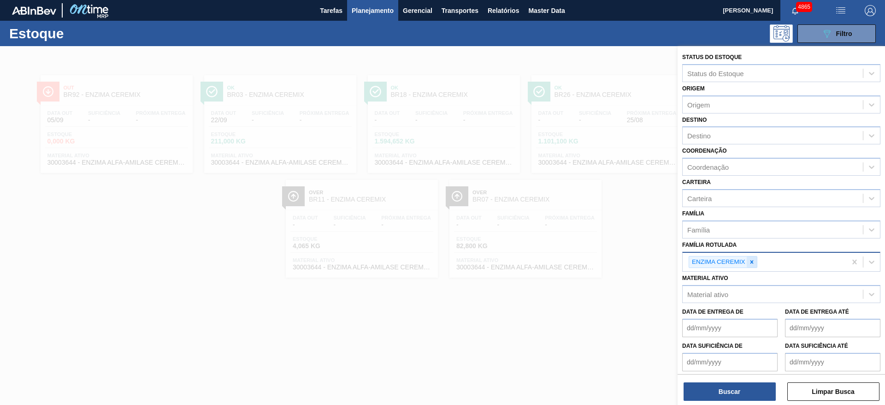
click at [755, 262] on div at bounding box center [752, 262] width 10 height 12
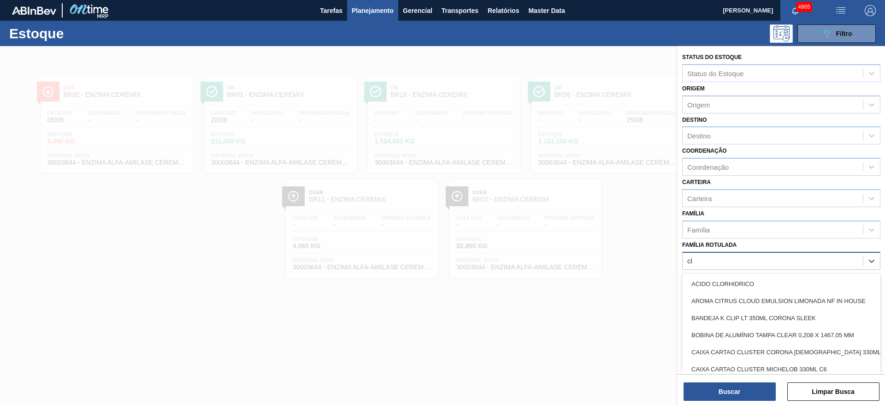
type Rotulada "cla"
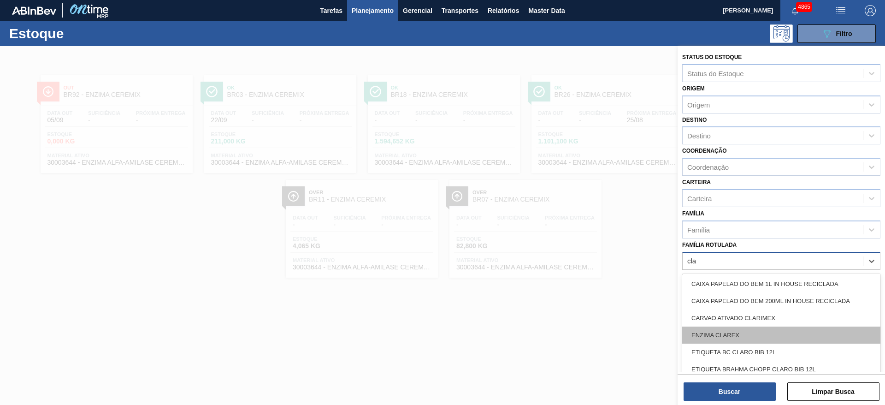
click at [740, 327] on div "ENZIMA CLAREX" at bounding box center [781, 334] width 198 height 17
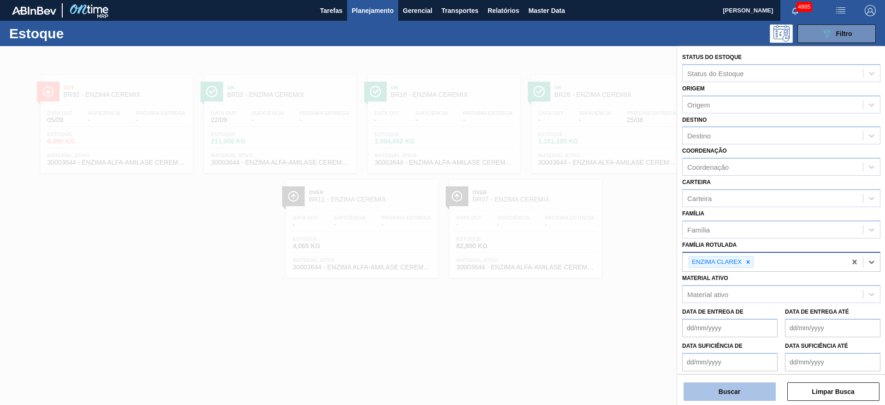
click at [729, 389] on button "Buscar" at bounding box center [729, 391] width 92 height 18
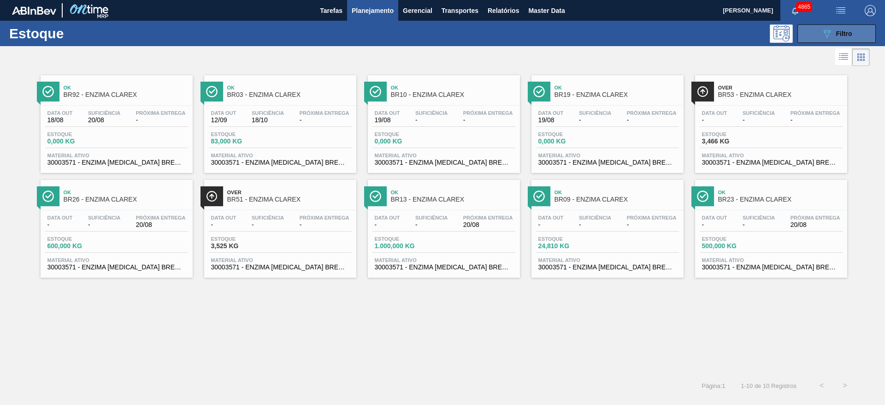
click at [816, 34] on button "089F7B8B-B2A5-4AFE-B5C0-19BA573D28AC Filtro" at bounding box center [836, 33] width 78 height 18
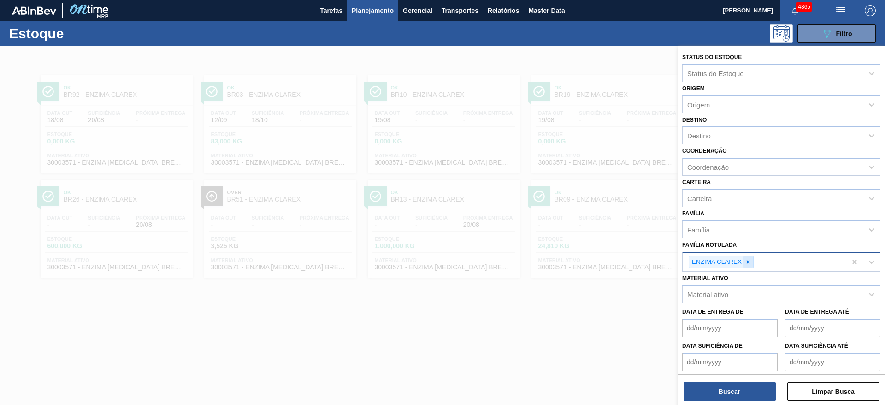
click at [749, 260] on icon at bounding box center [748, 262] width 6 height 6
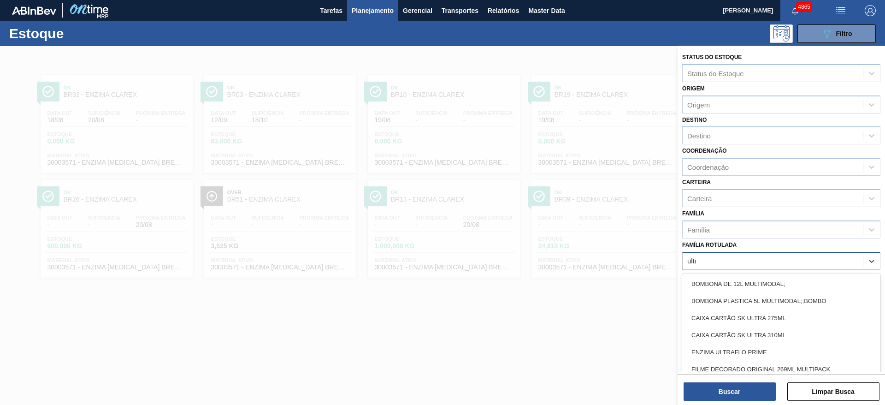
type Rotulada "ultra"
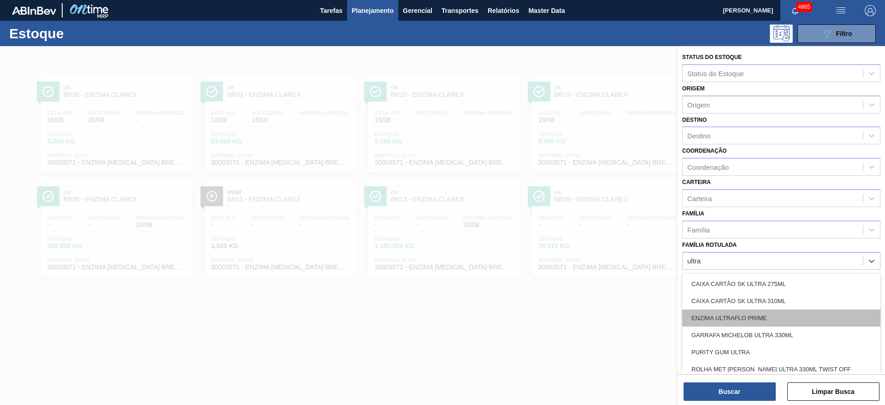
click at [754, 312] on div "ENZIMA ULTRAFLO PRIME" at bounding box center [781, 317] width 198 height 17
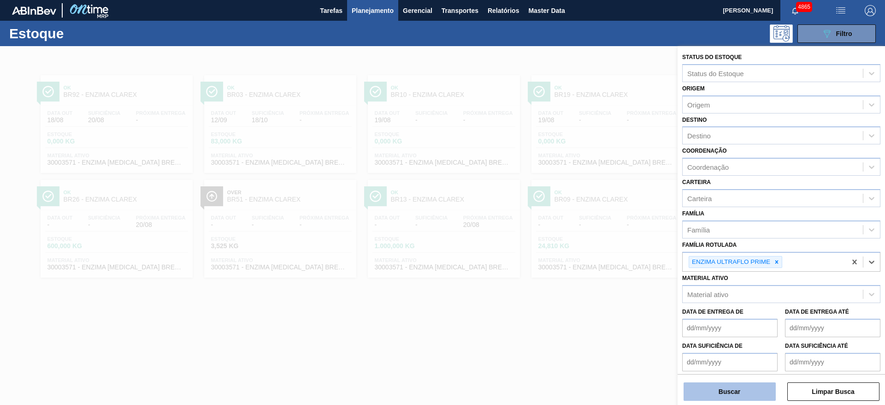
click at [733, 387] on button "Buscar" at bounding box center [729, 391] width 92 height 18
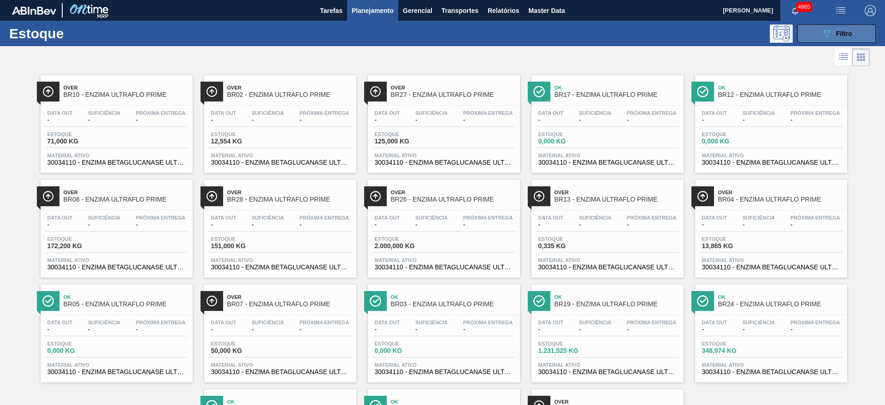
click at [837, 31] on span "Filtro" at bounding box center [844, 33] width 16 height 7
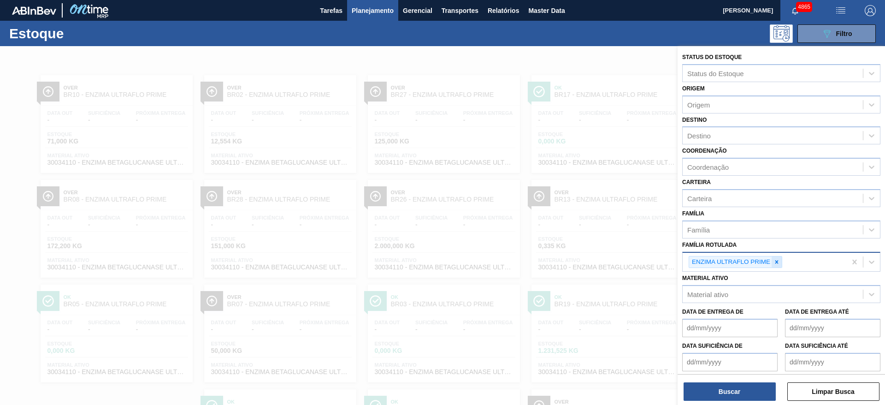
click at [776, 262] on icon at bounding box center [776, 261] width 3 height 3
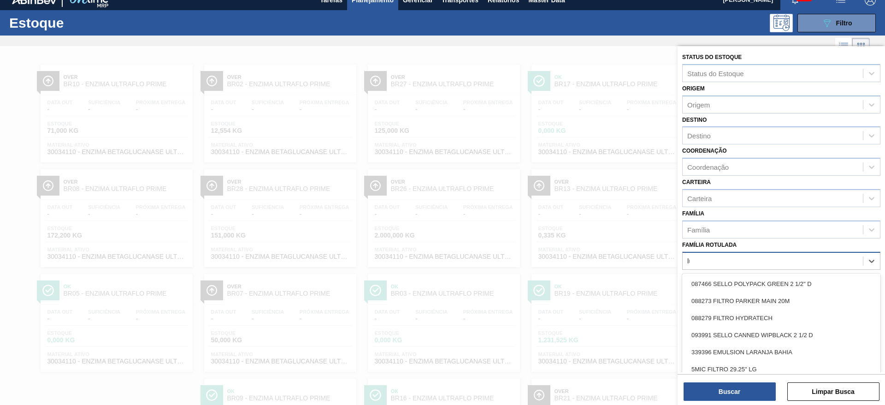
scroll to position [11, 0]
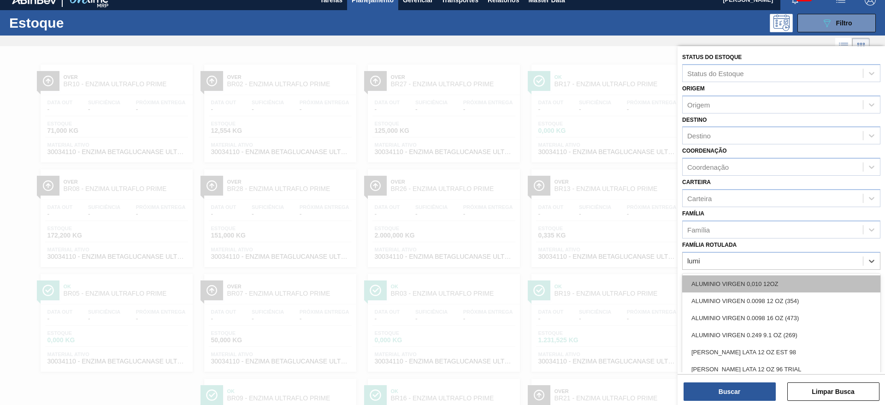
type Rotulada "lumis"
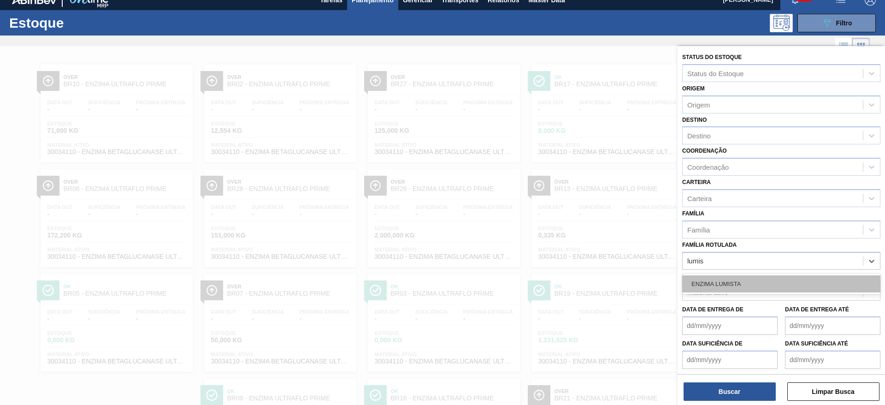
click at [760, 286] on div "ENZIMA LUMISTA" at bounding box center [781, 283] width 198 height 17
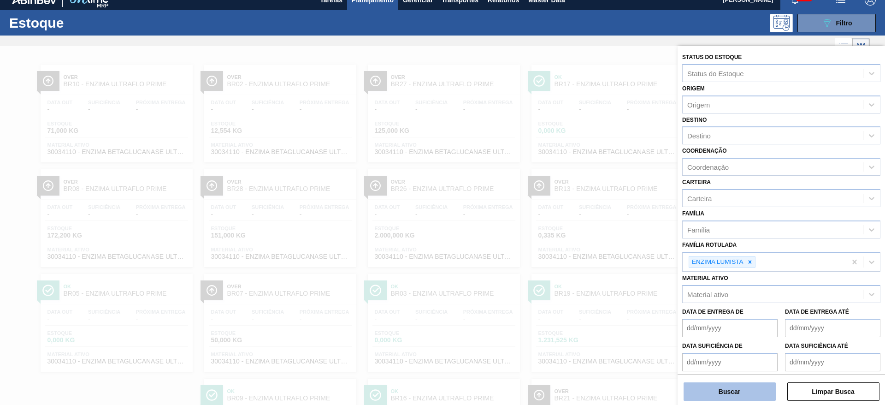
click at [750, 399] on button "Buscar" at bounding box center [729, 391] width 92 height 18
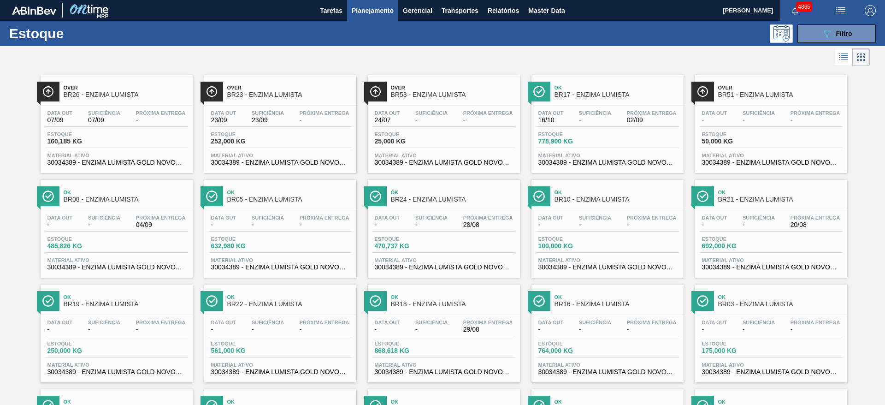
click at [566, 312] on div "Ok BR16 - ENZIMA LUMISTA Data out - Suficiência - Próxima Entrega - Estoque 764…" at bounding box center [607, 333] width 152 height 98
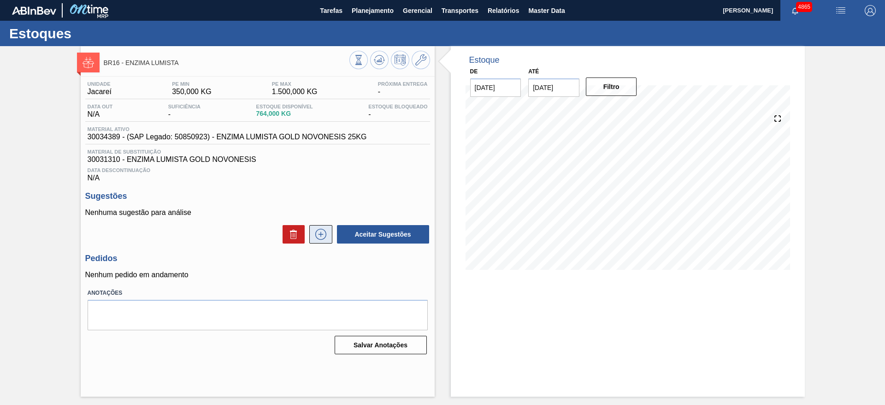
click at [326, 241] on button at bounding box center [320, 234] width 23 height 18
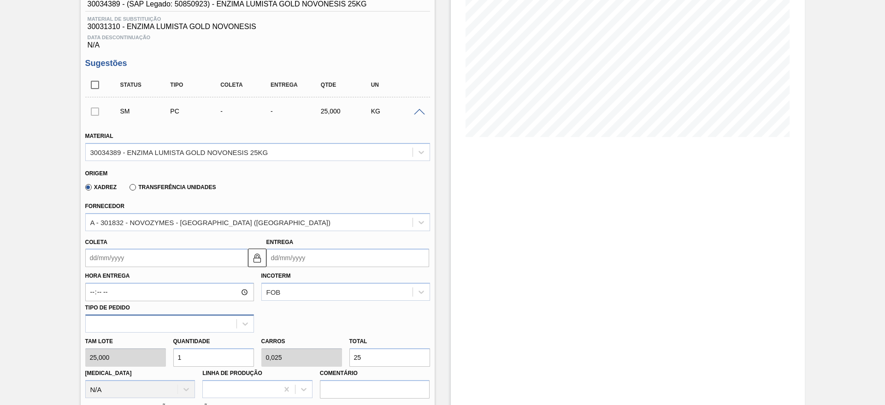
scroll to position [138, 0]
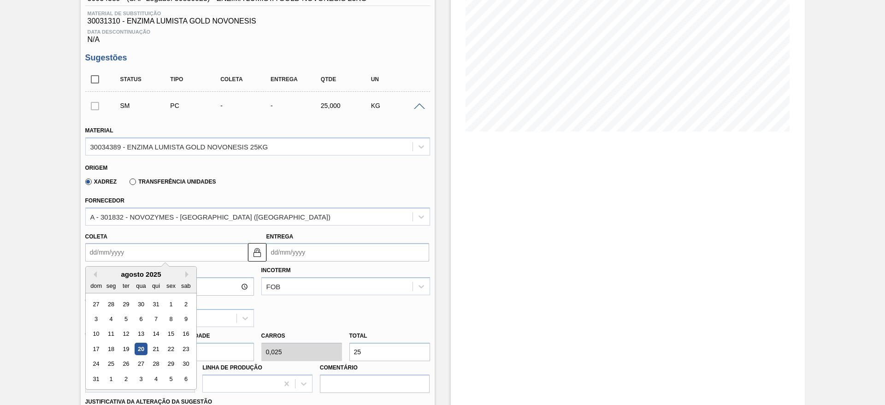
click at [181, 253] on input "Coleta" at bounding box center [166, 252] width 163 height 18
click at [111, 367] on div "25" at bounding box center [111, 364] width 12 height 12
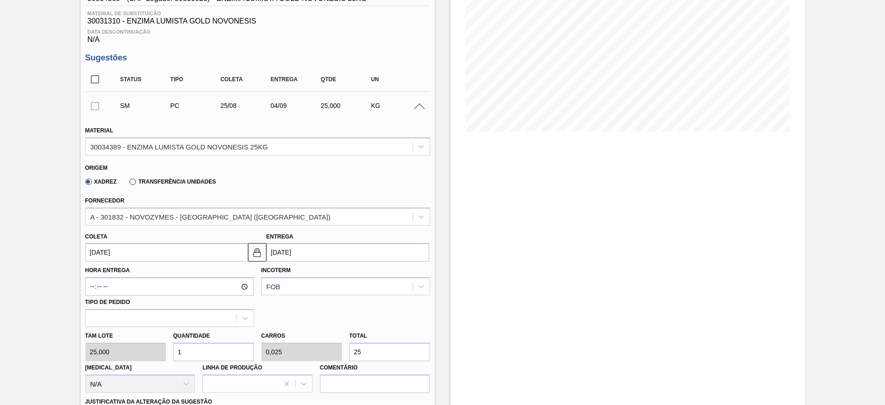
type input "25/08/2025"
drag, startPoint x: 255, startPoint y: 254, endPoint x: 267, endPoint y: 251, distance: 12.3
click at [255, 253] on img at bounding box center [257, 252] width 11 height 11
click at [282, 252] on input "04/09/2025" at bounding box center [347, 252] width 163 height 18
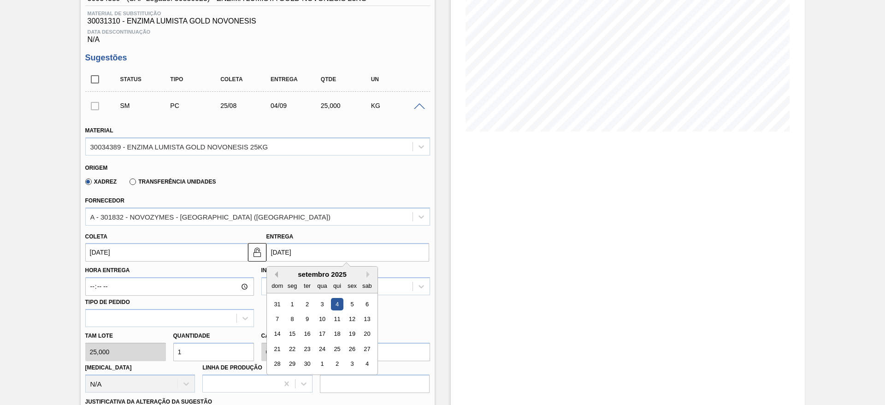
click at [275, 277] on div "Previous Month Next Month setembro 2025 dom seg ter qua qui sex sab 31 1 2 3 4 …" at bounding box center [322, 320] width 112 height 109
click at [274, 277] on button "Previous Month" at bounding box center [274, 274] width 6 height 6
click at [352, 365] on div "29" at bounding box center [352, 364] width 12 height 12
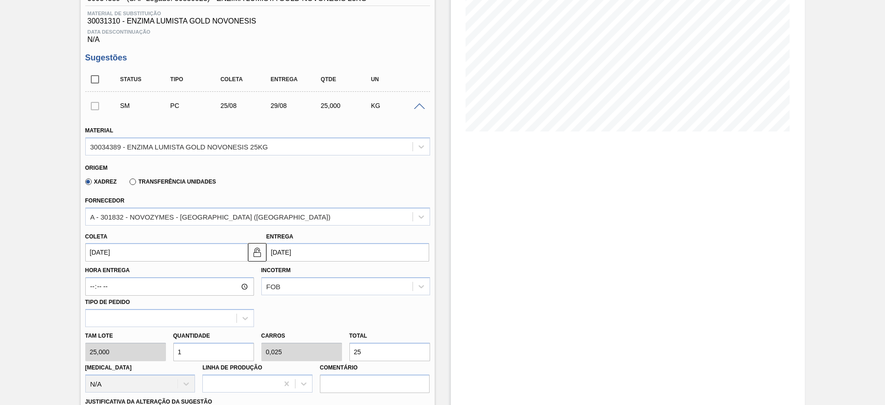
click at [273, 255] on input "29/08/2025" at bounding box center [347, 252] width 163 height 18
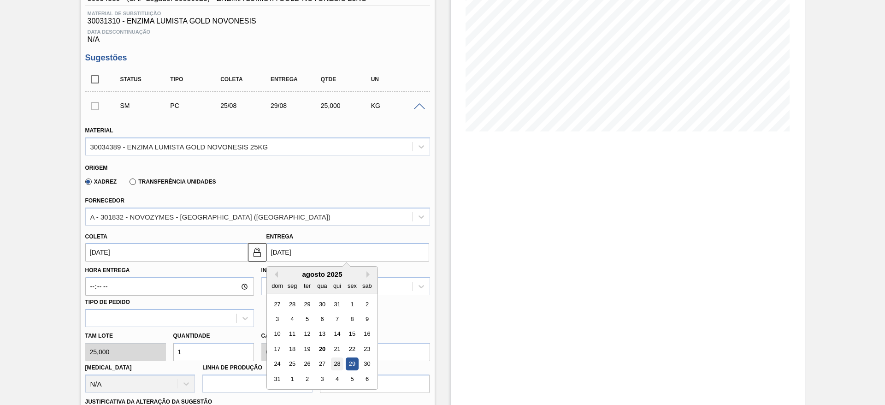
click at [332, 368] on div "28" at bounding box center [336, 364] width 12 height 12
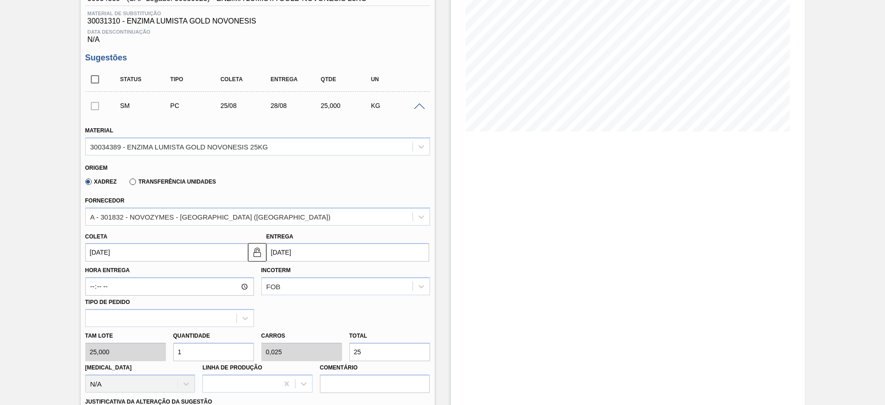
type input "28/08/2025"
click at [229, 350] on input "1" at bounding box center [213, 351] width 81 height 18
drag, startPoint x: 390, startPoint y: 349, endPoint x: 342, endPoint y: 356, distance: 48.5
click at [342, 356] on div "Tam lote 25,000 Quantidade 1 Carros 0,025 Total 25 Doca N/A Linha de Produção C…" at bounding box center [258, 360] width 352 height 66
type input "0,24"
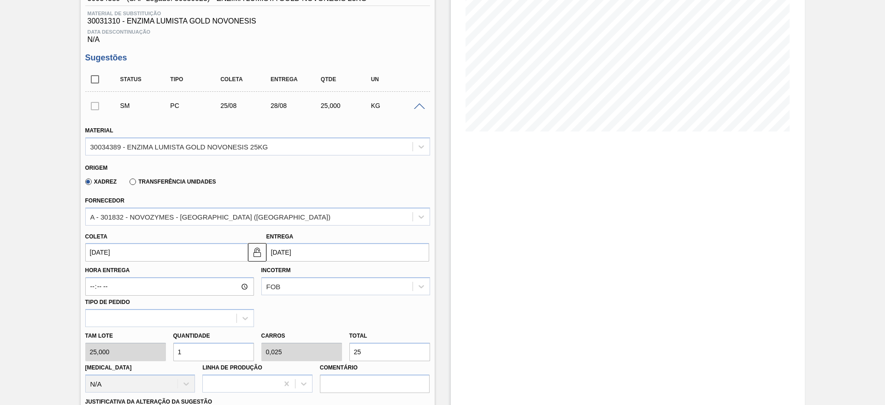
type input "0,006"
type input "6"
type input "2,4"
type input "0,06"
type input "60"
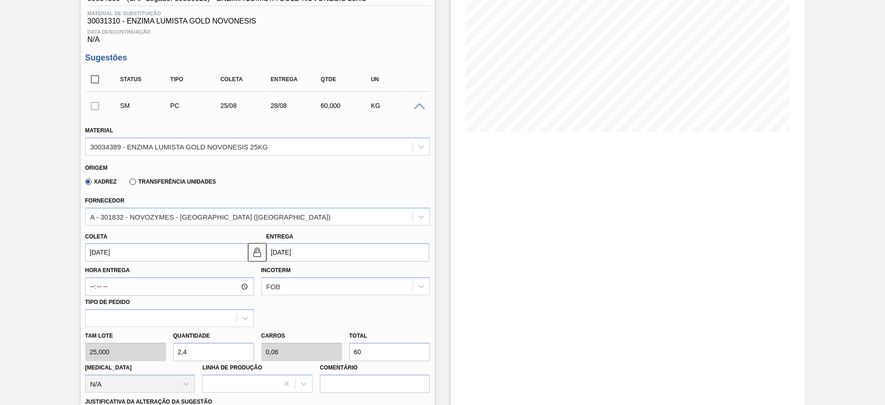
type input "24"
type input "0,6"
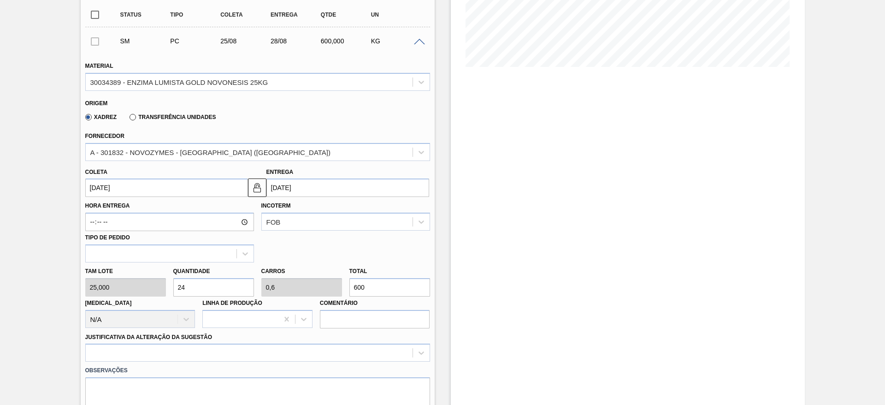
scroll to position [277, 0]
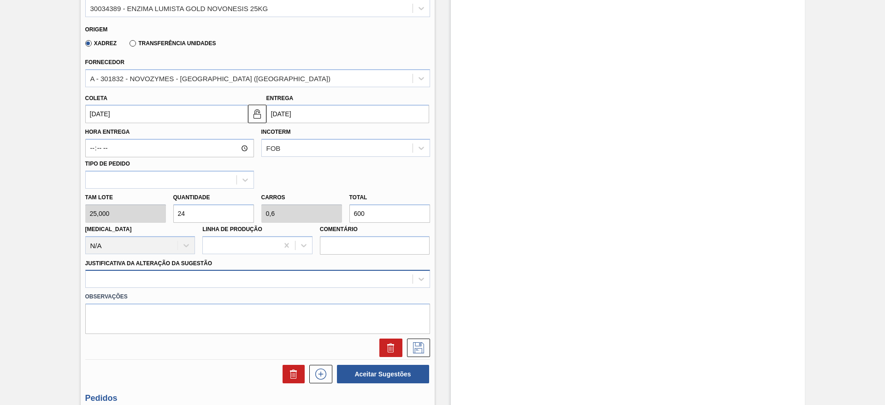
type input "600"
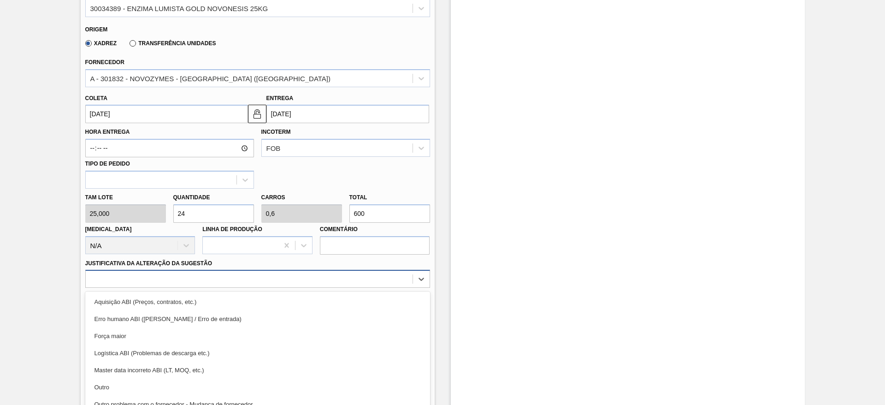
click at [392, 282] on div "option Erro humano ABI (Cálculo / Erro de entrada) focused, 2 of 18. 18 results…" at bounding box center [257, 279] width 345 height 18
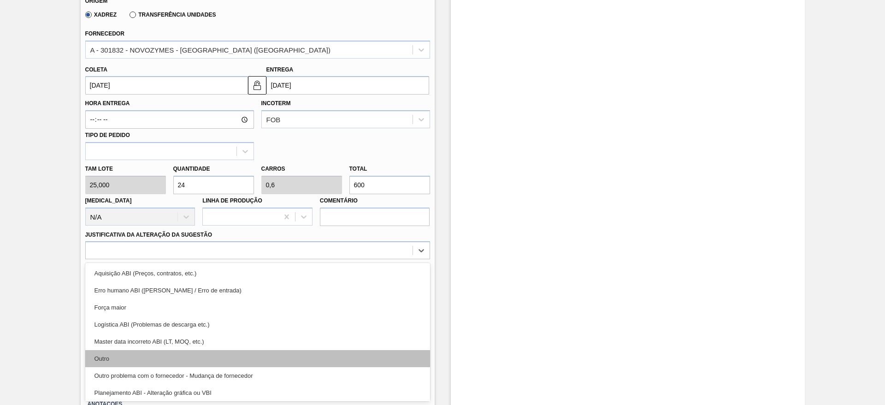
click at [328, 359] on div "Outro" at bounding box center [257, 358] width 345 height 17
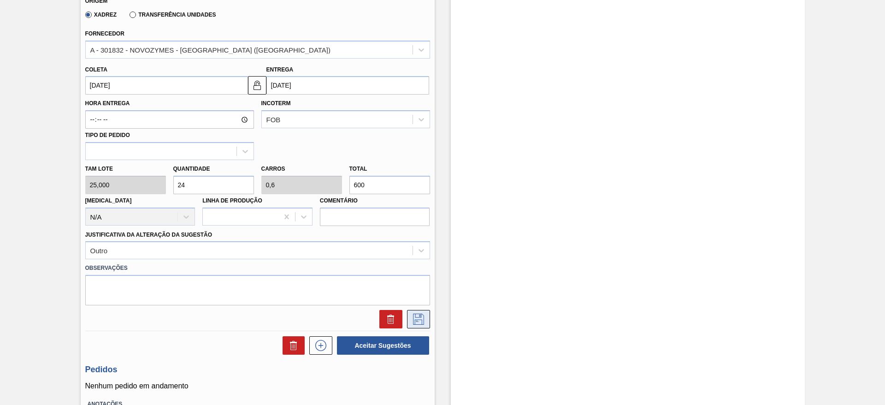
click at [418, 318] on icon at bounding box center [418, 318] width 15 height 11
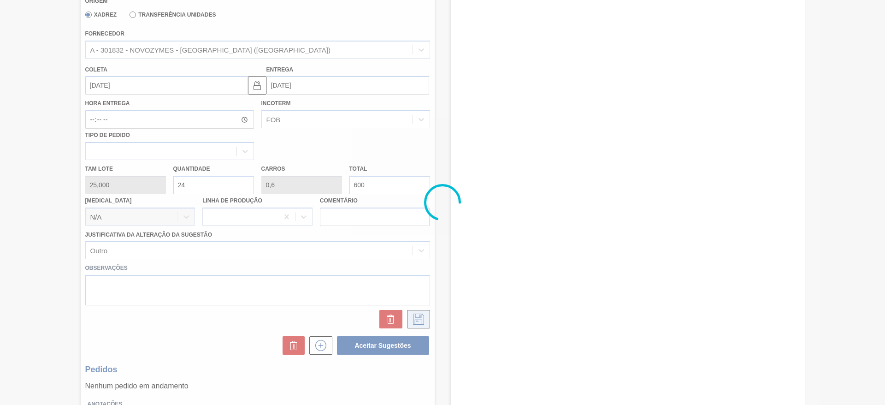
scroll to position [0, 0]
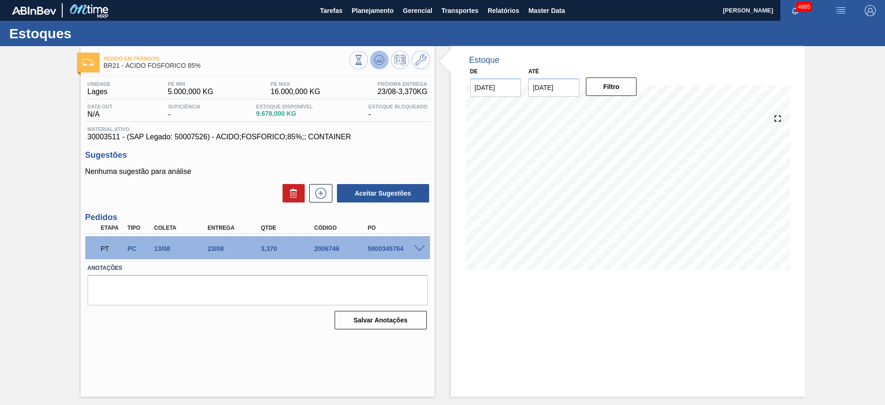
click at [364, 63] on icon at bounding box center [358, 60] width 10 height 10
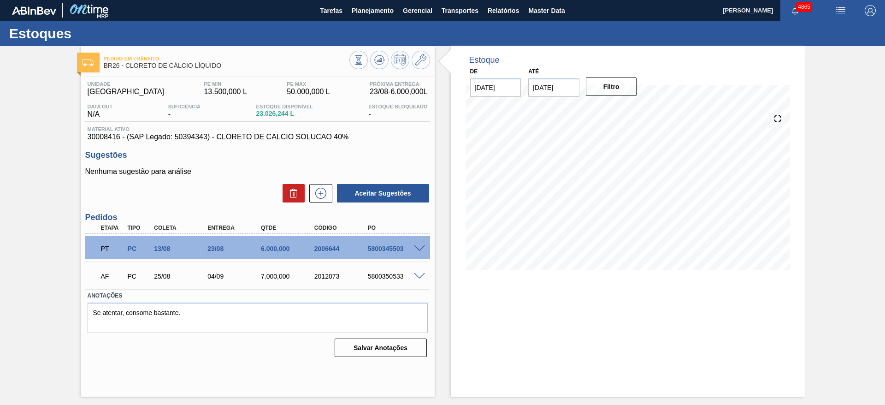
click at [591, 313] on div "Estoque De [DATE] Até [DATE] Filtro 23/08 Projeção de Estoque 29,651.244 [DOMAI…" at bounding box center [628, 221] width 354 height 350
click at [422, 248] on span at bounding box center [419, 248] width 11 height 7
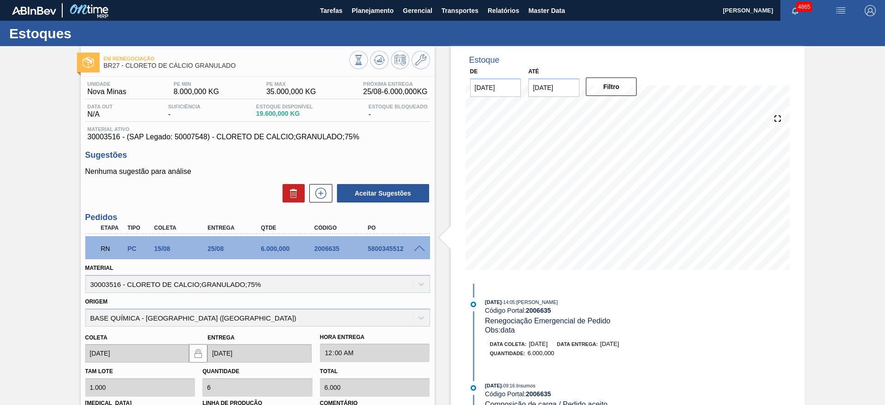
click at [421, 247] on span at bounding box center [419, 248] width 11 height 7
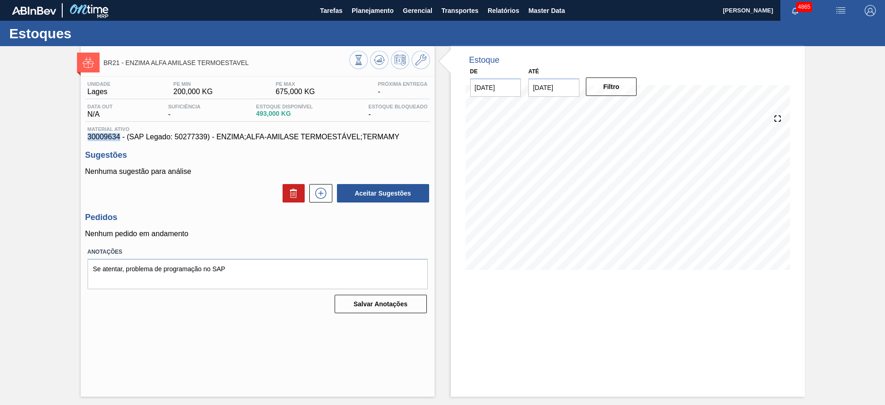
drag, startPoint x: 85, startPoint y: 139, endPoint x: 105, endPoint y: 177, distance: 43.1
click at [120, 141] on div "Unidade Lages PE MIN 200,000 KG PE MAX 675,000 KG Próxima Entrega - Data out N/…" at bounding box center [258, 197] width 354 height 240
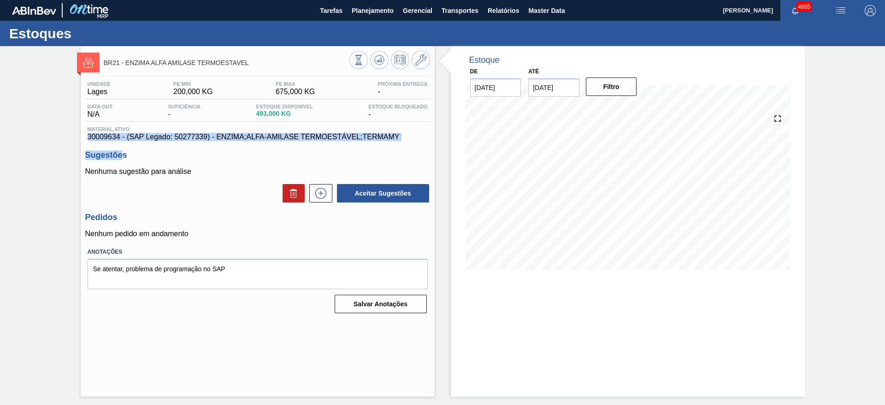
click at [122, 144] on div "Unidade Lages PE MIN 200,000 KG PE MAX 675,000 KG Próxima Entrega - Data out N/…" at bounding box center [258, 197] width 354 height 240
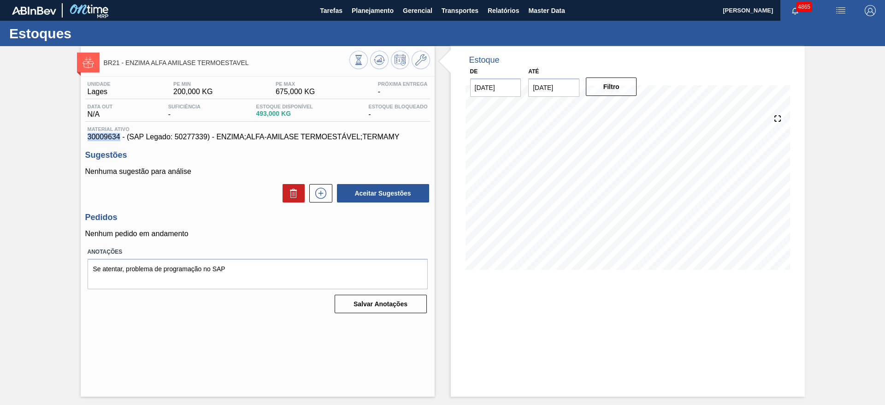
drag, startPoint x: 85, startPoint y: 137, endPoint x: 120, endPoint y: 138, distance: 35.5
click at [120, 138] on div "Unidade Lages PE MIN 200,000 KG PE MAX 675,000 KG Próxima Entrega - Data out N/…" at bounding box center [258, 197] width 354 height 240
copy span "30009634"
drag, startPoint x: 125, startPoint y: 65, endPoint x: 273, endPoint y: 61, distance: 147.5
click at [273, 61] on span "BR21 - ENZIMA ALFA AMILASE TERMOESTAVEL" at bounding box center [227, 62] width 246 height 7
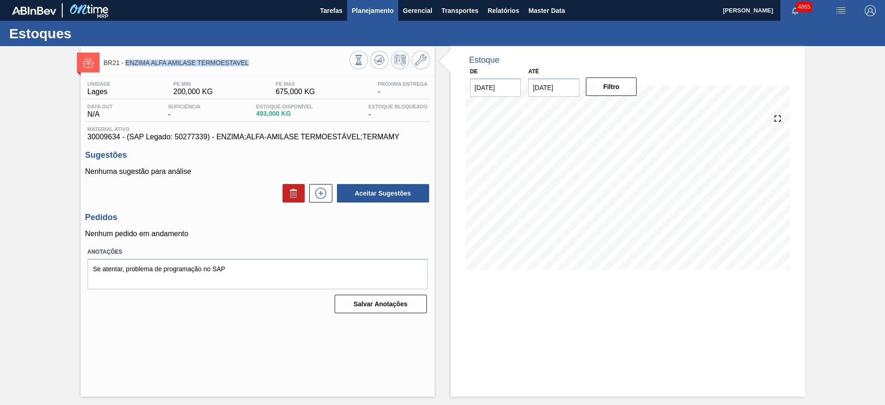
copy span "ENZIMA ALFA AMILASE TERMOESTAVEL"
click at [555, 44] on div "Estoques" at bounding box center [442, 33] width 885 height 25
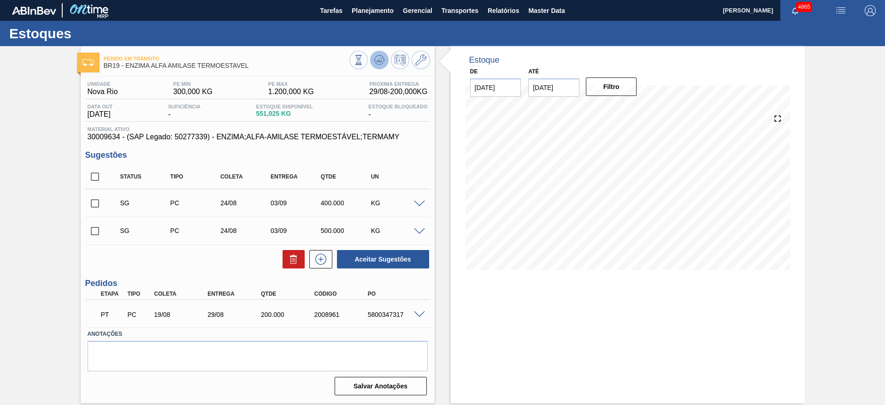
click at [364, 59] on icon at bounding box center [358, 60] width 10 height 10
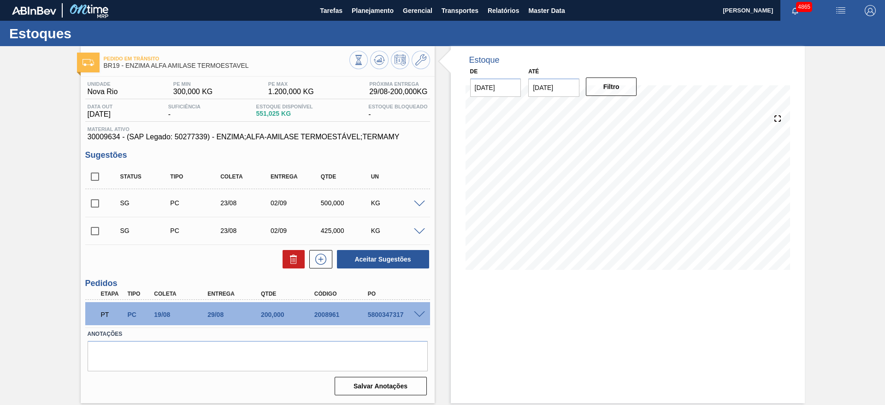
click at [419, 203] on span at bounding box center [419, 203] width 11 height 7
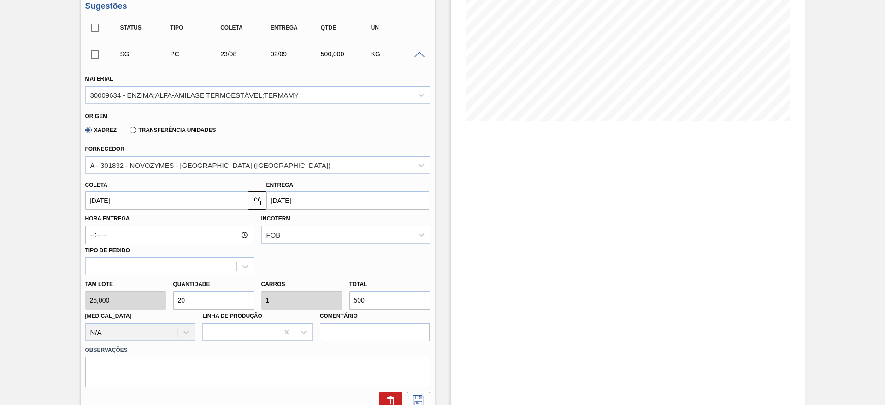
scroll to position [207, 0]
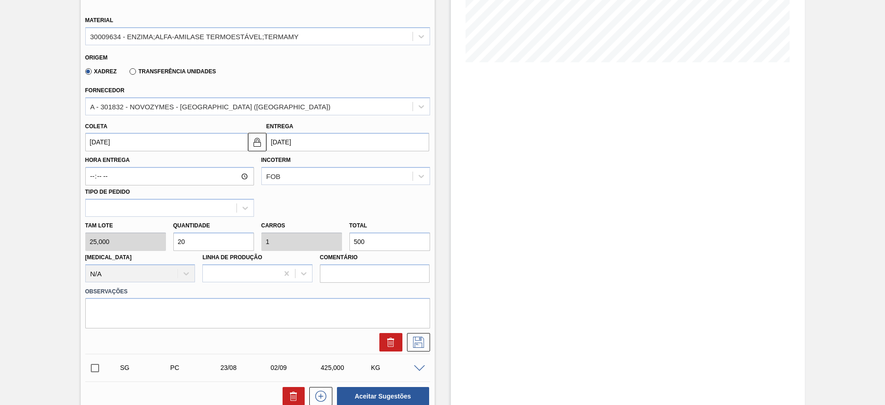
click at [160, 147] on input "23/08/2025" at bounding box center [166, 142] width 163 height 18
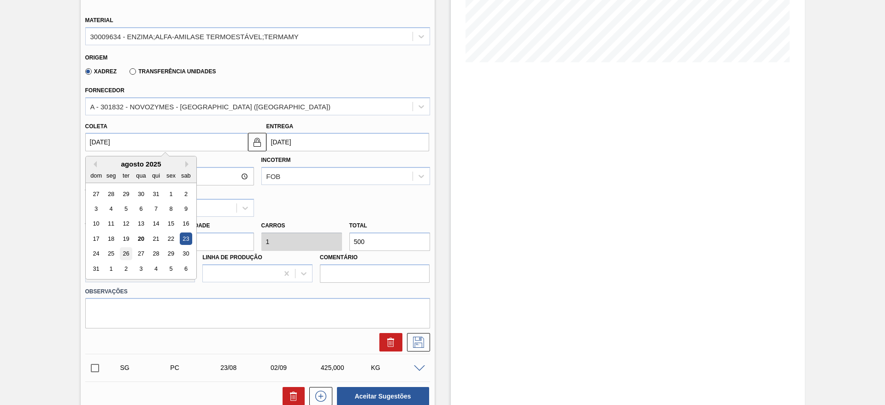
click at [122, 250] on div "26" at bounding box center [125, 253] width 12 height 12
type input "26/08/2025"
type input "05/09/2025"
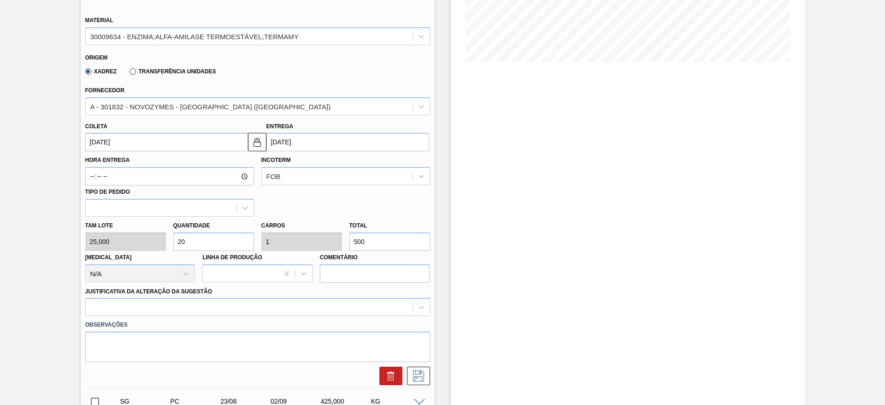
click at [163, 239] on div "Tam lote 25,000 Quantidade 20 Carros 1 Total 500 Doca N/A Linha de Produção Com…" at bounding box center [258, 250] width 352 height 66
type input "1"
type input "0,05"
type input "25"
type input "10"
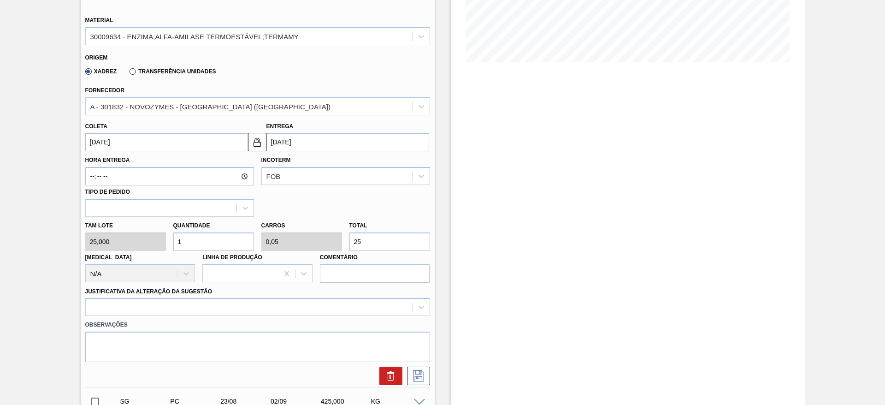
type input "0,5"
type input "250"
type input "10"
click at [351, 302] on div at bounding box center [257, 307] width 345 height 18
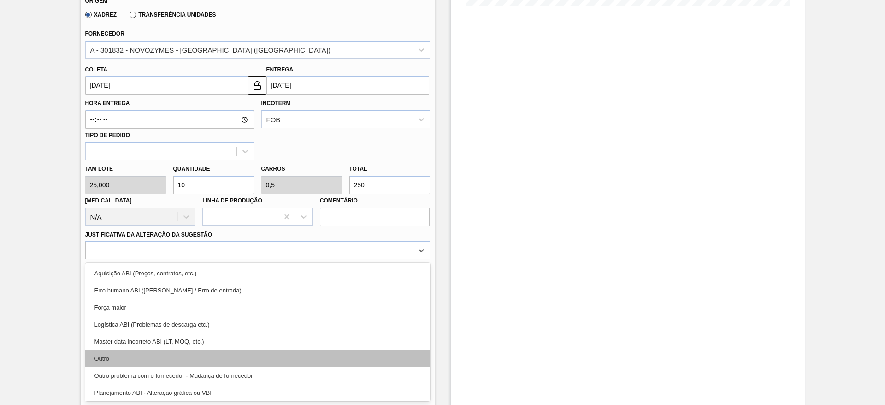
click at [306, 351] on div "Outro" at bounding box center [257, 358] width 345 height 17
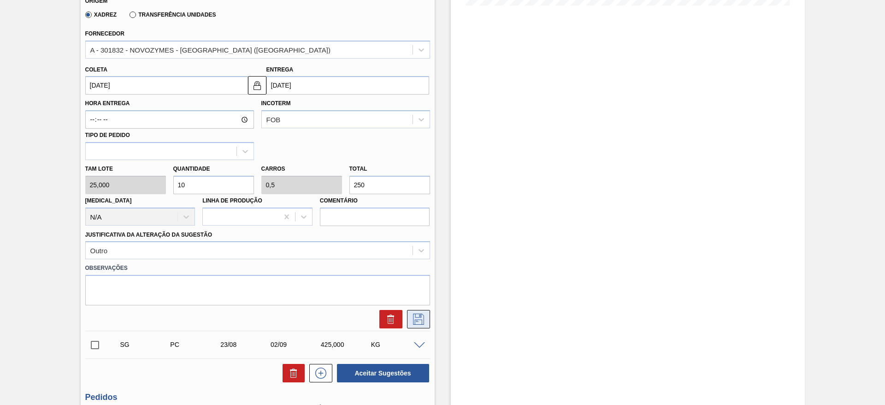
click at [411, 314] on icon at bounding box center [418, 318] width 15 height 11
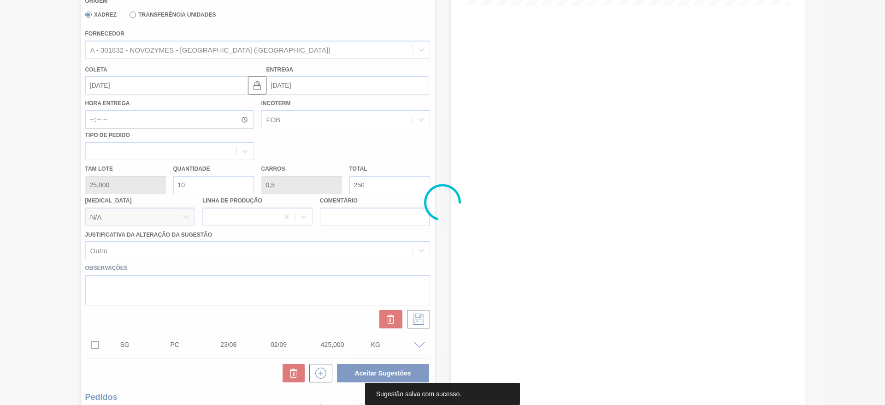
scroll to position [0, 0]
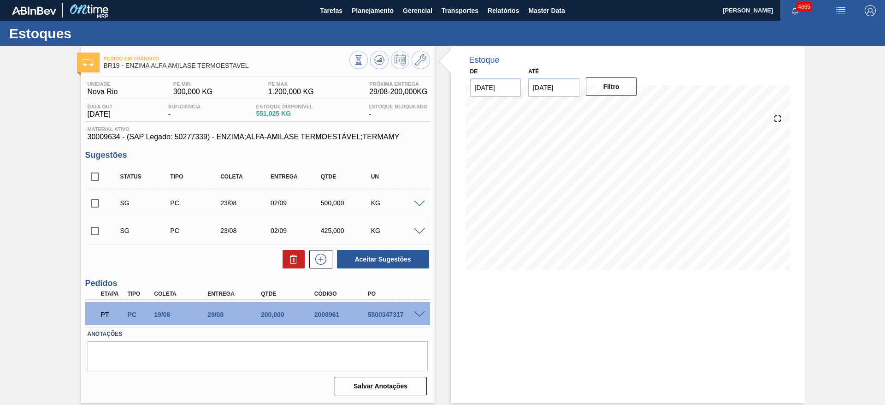
click at [421, 200] on span at bounding box center [419, 203] width 11 height 7
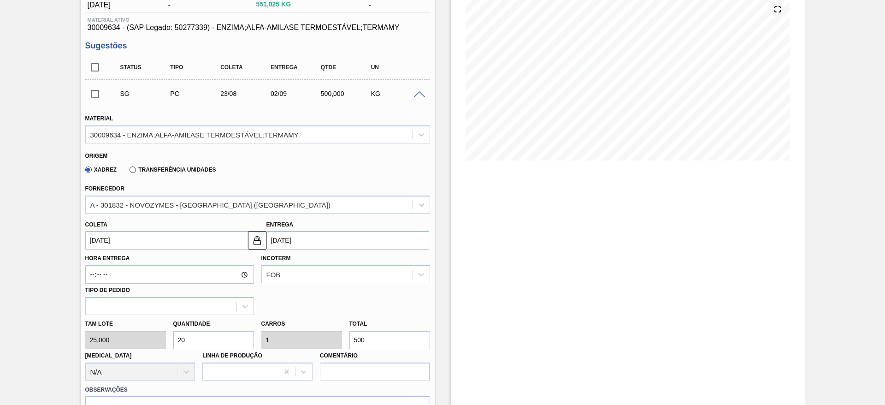
scroll to position [207, 0]
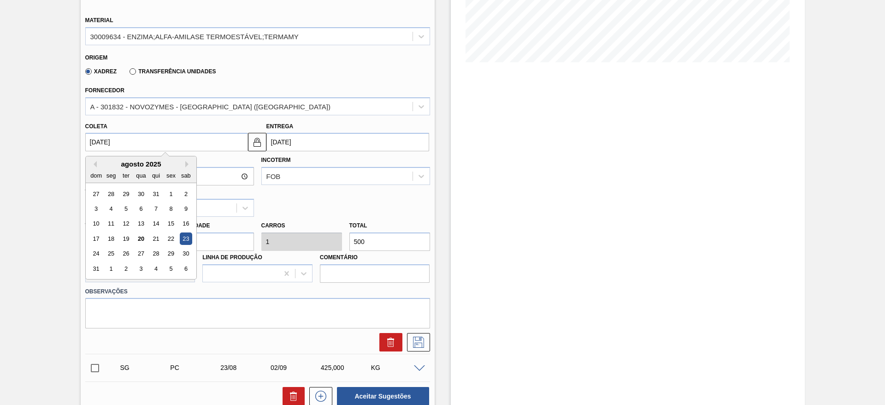
click at [166, 145] on input "23/08/2025" at bounding box center [166, 142] width 163 height 18
click at [123, 253] on div "26" at bounding box center [125, 253] width 12 height 12
type input "[DATE]"
type input "05/09/2025"
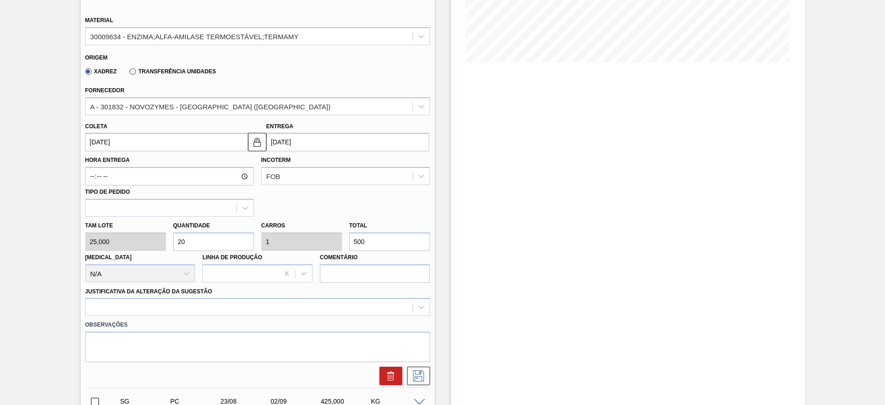
click at [148, 244] on div "Tam lote 25,000 Quantidade 20 Carros 1 Total 500 Doca N/A Linha de Produção Com…" at bounding box center [258, 250] width 352 height 66
type input "1"
type input "0,05"
type input "25"
type input "10"
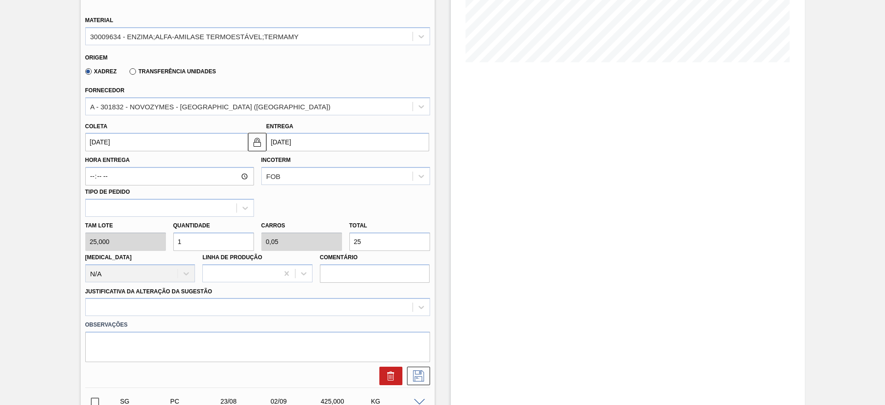
type input "0,5"
type input "250"
type input "10"
click at [215, 304] on div at bounding box center [257, 307] width 345 height 18
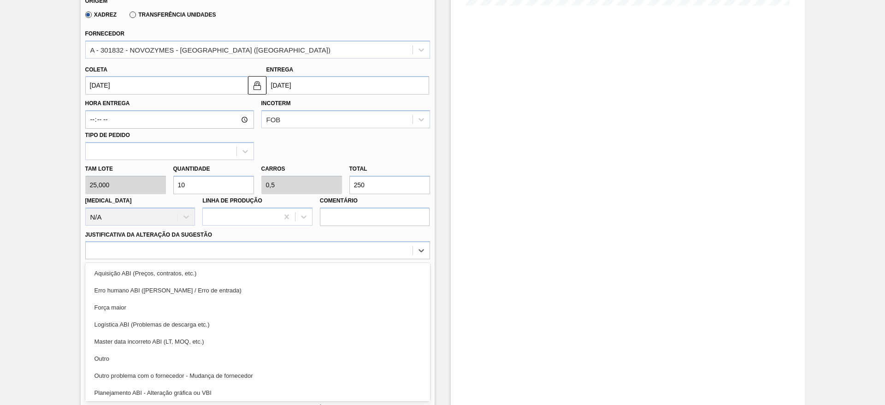
click at [195, 353] on div "Outro" at bounding box center [257, 358] width 345 height 17
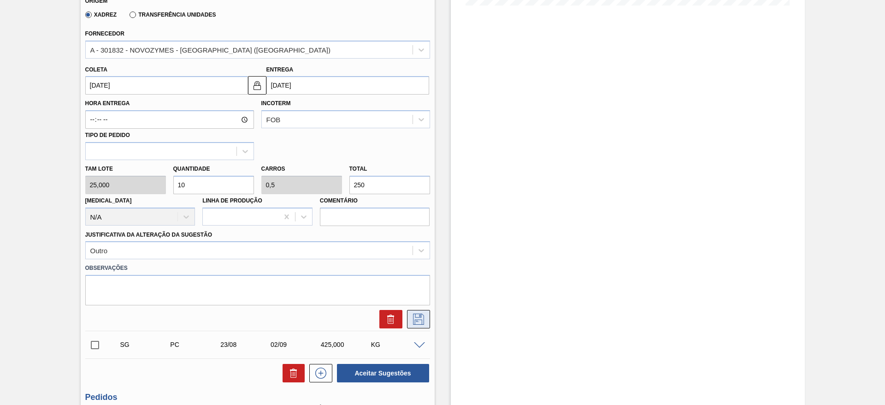
click at [423, 318] on icon at bounding box center [418, 318] width 11 height 11
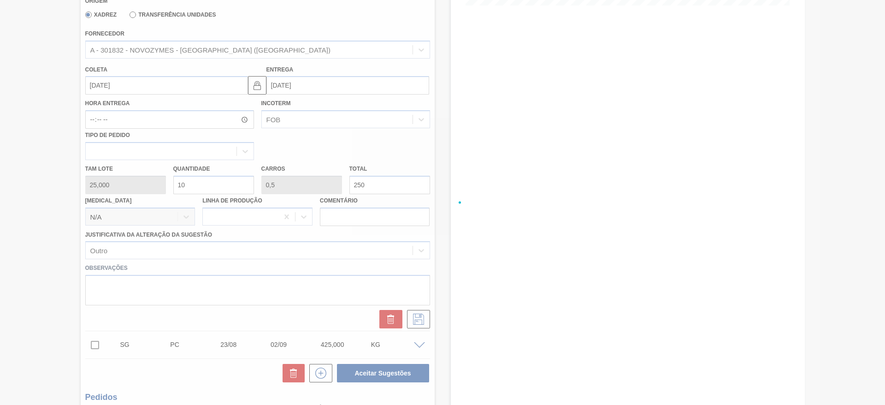
scroll to position [0, 0]
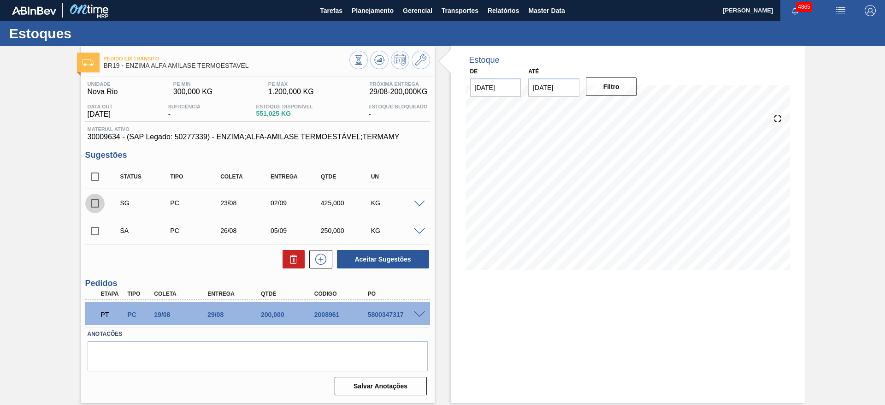
click at [98, 203] on input "checkbox" at bounding box center [94, 203] width 19 height 19
checkbox input "false"
click at [93, 225] on input "checkbox" at bounding box center [94, 230] width 19 height 19
click at [388, 252] on button "Aceitar Sugestões" at bounding box center [383, 259] width 92 height 18
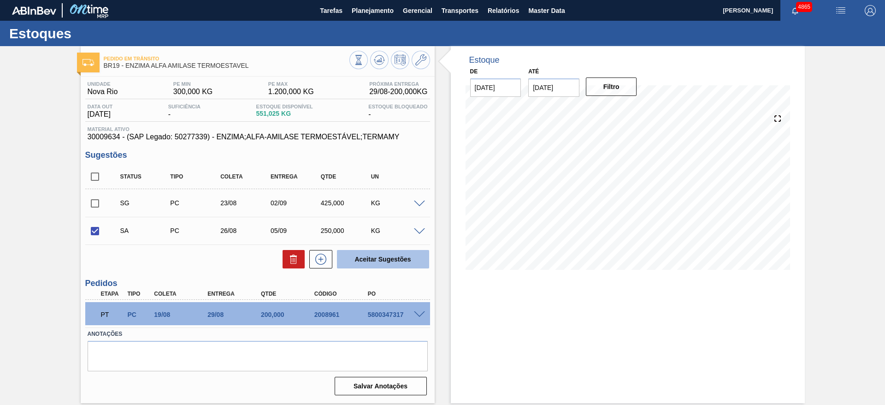
checkbox input "false"
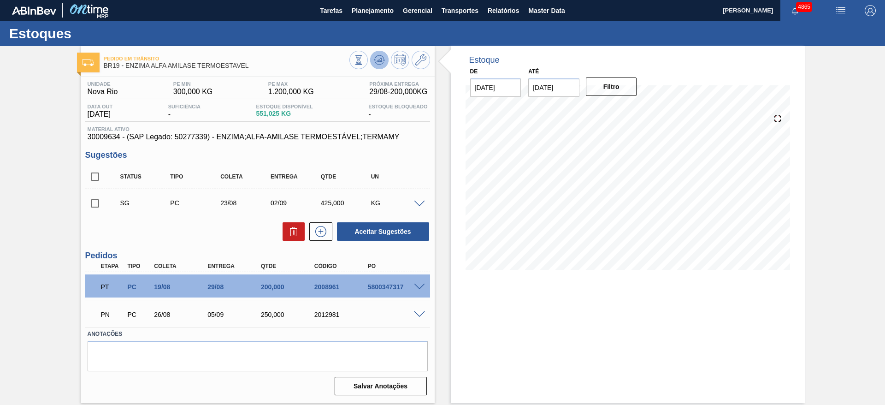
click at [364, 65] on icon at bounding box center [358, 60] width 10 height 10
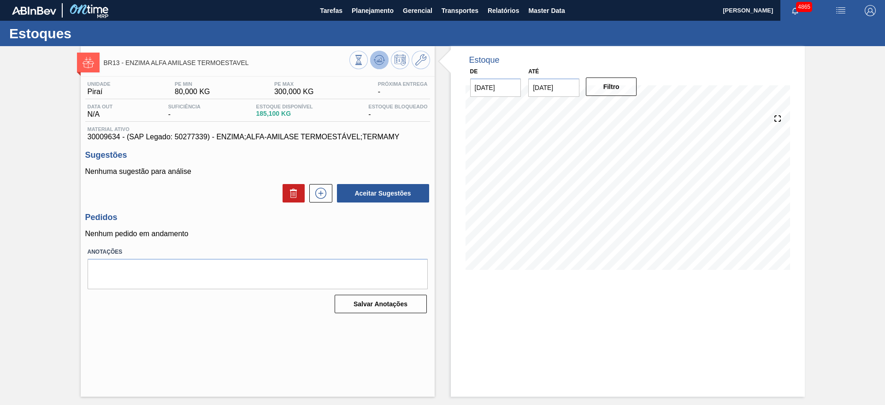
click at [364, 64] on icon at bounding box center [358, 60] width 10 height 10
click at [320, 197] on icon at bounding box center [320, 193] width 15 height 11
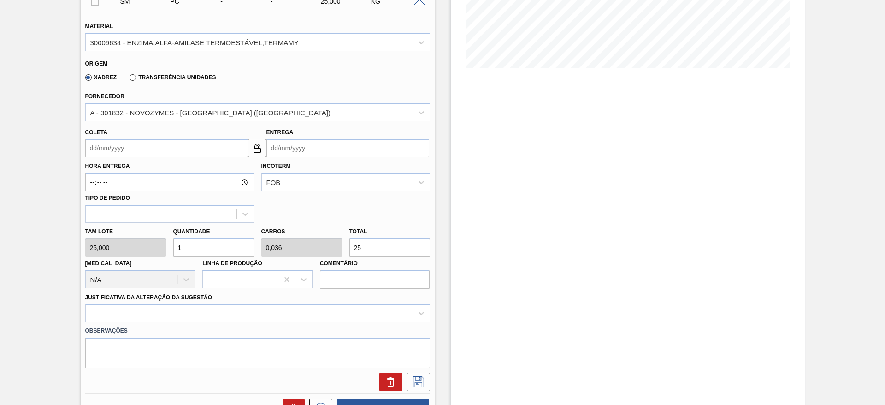
scroll to position [207, 0]
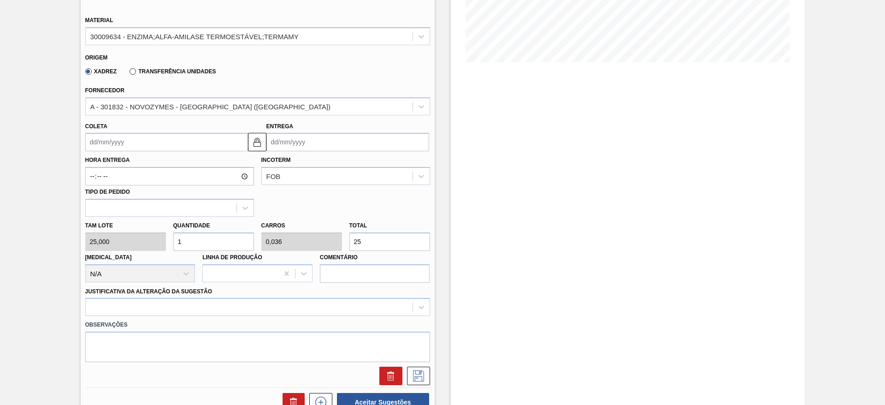
click at [325, 237] on div "Tam lote 25,000 Quantidade 1 Carros 0,036 Total 25 [MEDICAL_DATA] N/A Linha de …" at bounding box center [258, 250] width 352 height 66
type input "0,04"
type input "0,001"
type input "1"
type input "0,6"
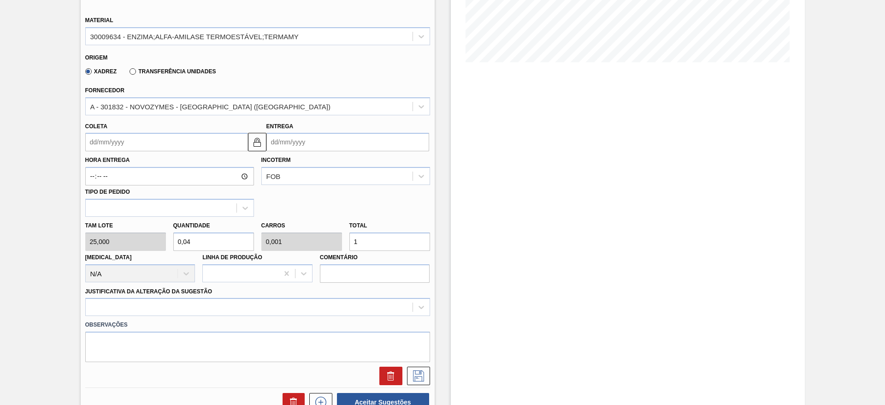
type input "0,021"
type input "15"
type input "6"
type input "0,214"
type input "150"
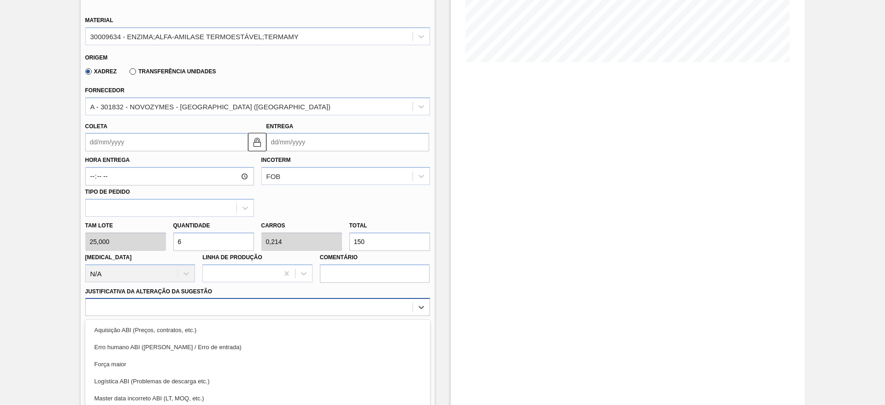
click at [269, 307] on div "option Aquisição ABI (Preços, contratos, etc.) focused, 1 of 18. 18 results ava…" at bounding box center [257, 307] width 345 height 18
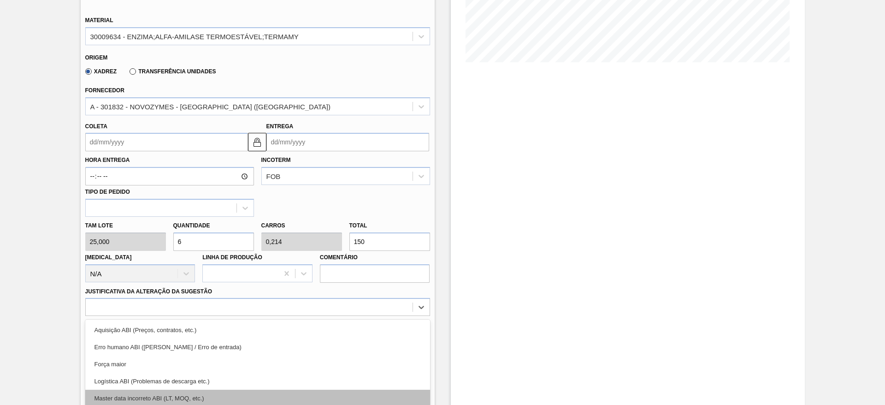
scroll to position [264, 0]
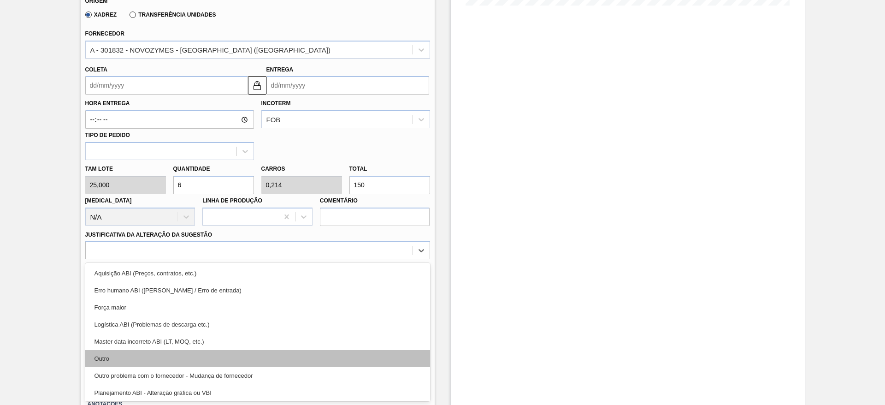
click at [270, 350] on div "Outro" at bounding box center [257, 358] width 345 height 17
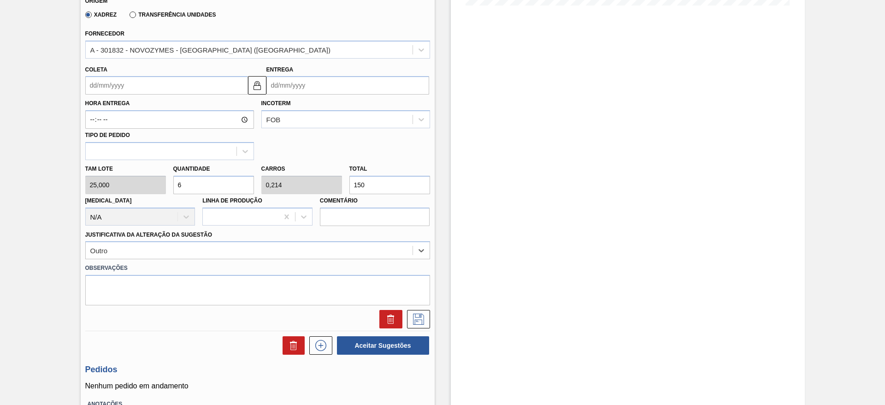
click at [152, 83] on input "Coleta" at bounding box center [166, 85] width 163 height 18
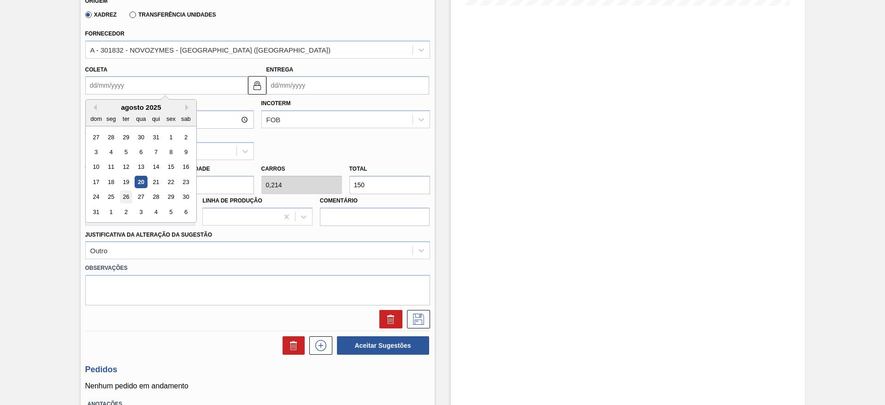
click at [126, 191] on div "26" at bounding box center [125, 197] width 12 height 12
type input "[DATE]"
type input "03/09/2025"
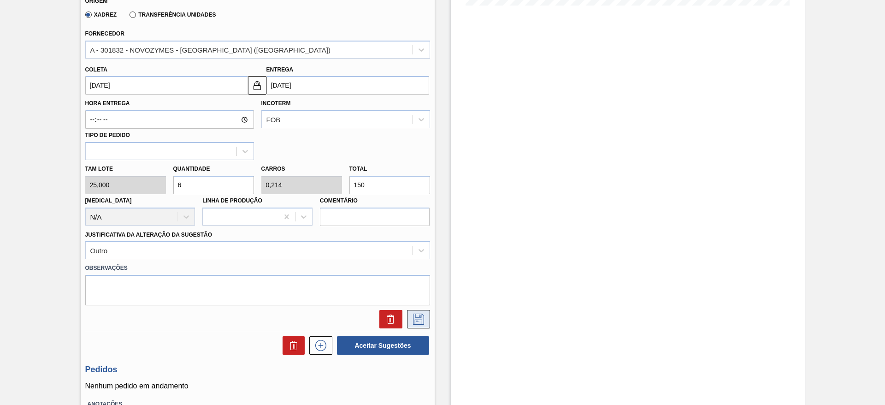
click at [418, 321] on icon at bounding box center [418, 318] width 15 height 11
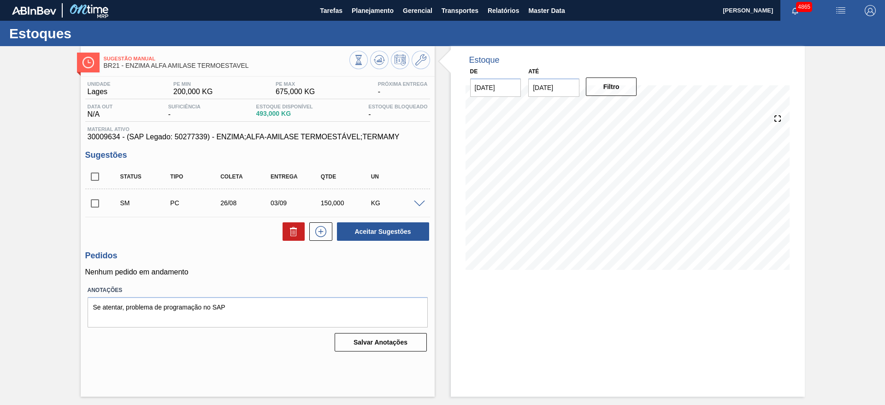
scroll to position [0, 0]
click at [95, 201] on input "checkbox" at bounding box center [94, 203] width 19 height 19
click at [427, 230] on button "Aceitar Sugestões" at bounding box center [383, 231] width 92 height 18
checkbox input "false"
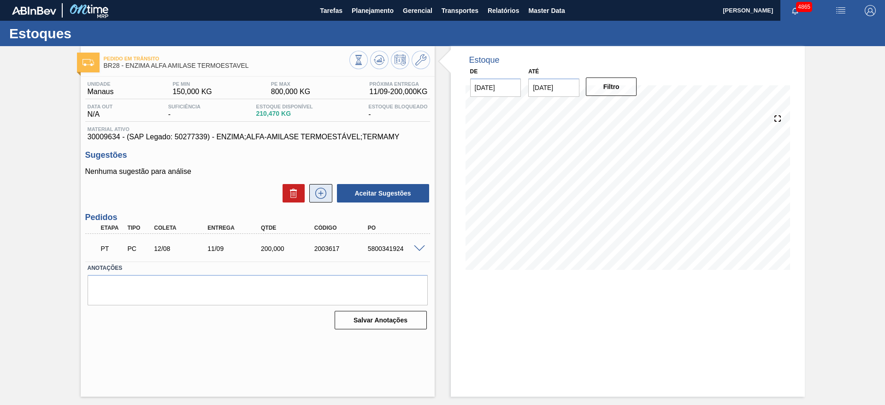
click at [321, 192] on icon at bounding box center [320, 193] width 15 height 11
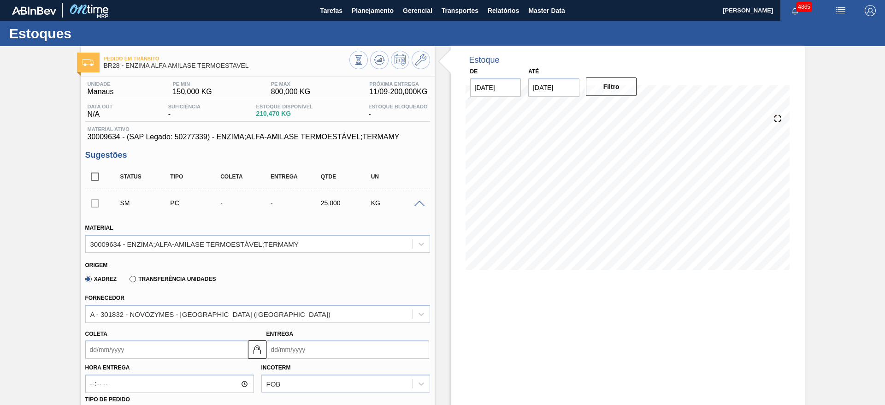
click at [110, 350] on input "Coleta" at bounding box center [166, 349] width 163 height 18
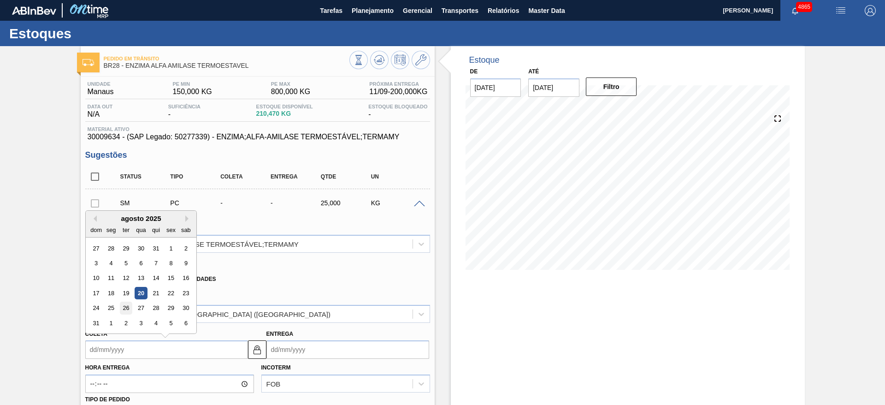
click at [123, 309] on div "26" at bounding box center [125, 308] width 12 height 12
type input "26/08/2025"
type input "25/09/2025"
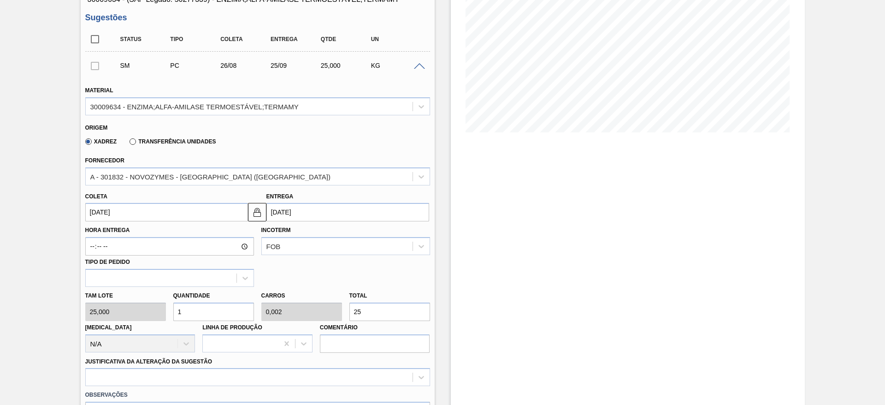
scroll to position [138, 0]
drag, startPoint x: 177, startPoint y: 310, endPoint x: 170, endPoint y: 311, distance: 6.9
click at [170, 311] on div "Quantidade 1" at bounding box center [214, 304] width 88 height 32
type input "6"
type input "0,015"
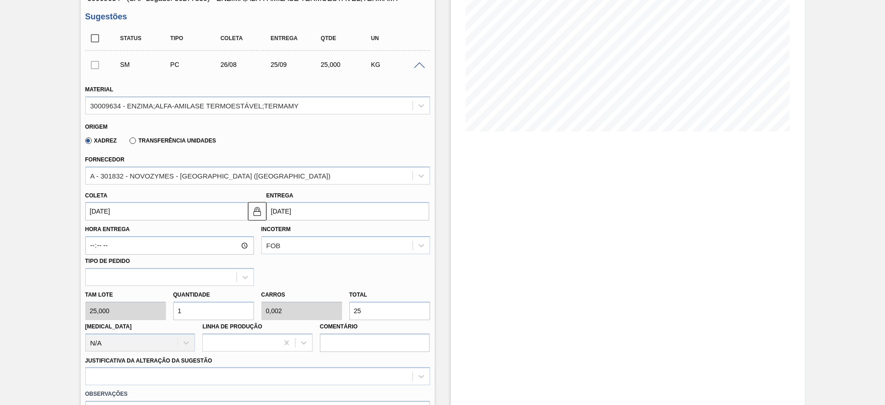
type input "150"
click at [155, 313] on div "Tam lote 25,000 Quantidade 6 Carros 0,015 Total 150 Doca N/A Linha de Produção …" at bounding box center [258, 319] width 352 height 66
type input "8"
type input "0,02"
type input "200"
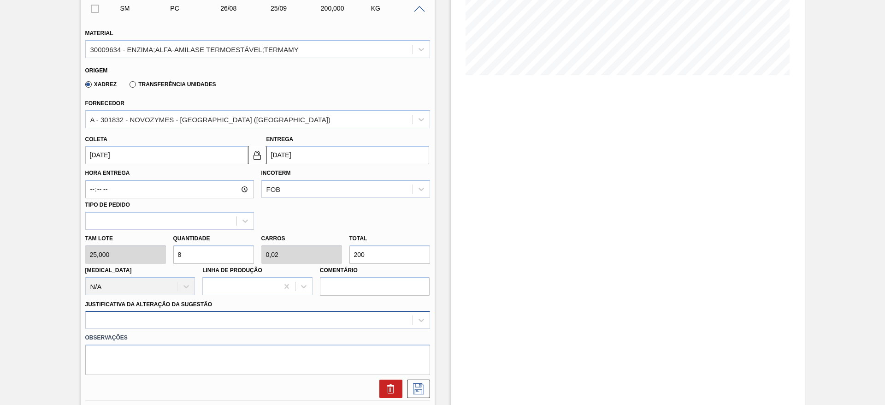
scroll to position [207, 0]
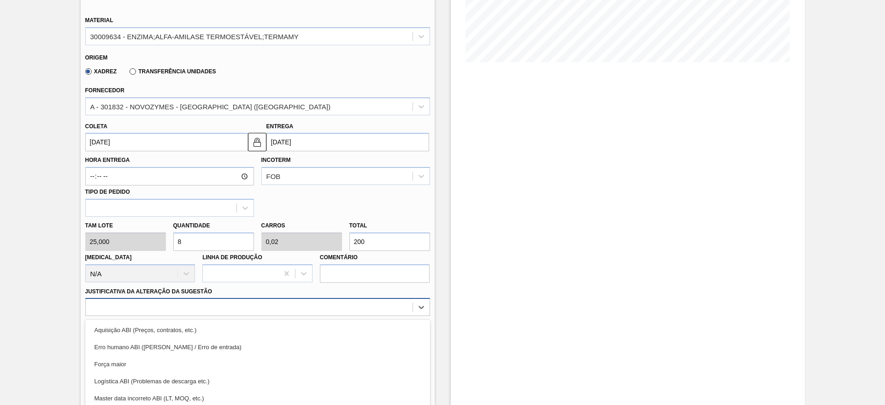
click at [394, 300] on div "option Força maior focused, 3 of 18. 18 results available. Use Up and Down to c…" at bounding box center [257, 307] width 345 height 18
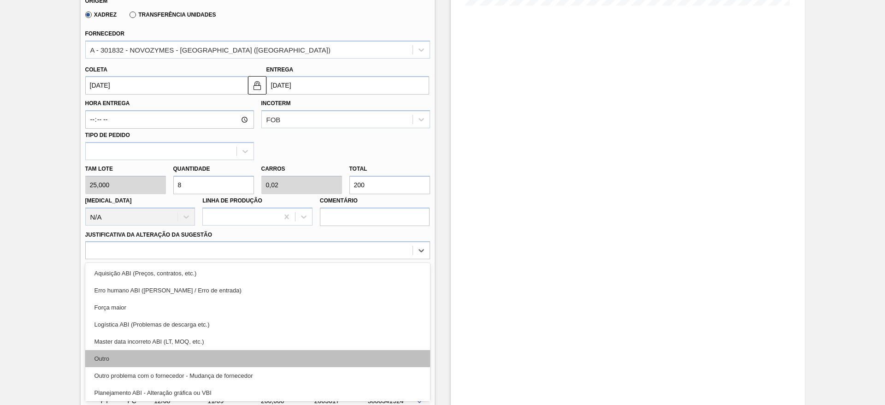
click at [350, 355] on div "Outro" at bounding box center [257, 358] width 345 height 17
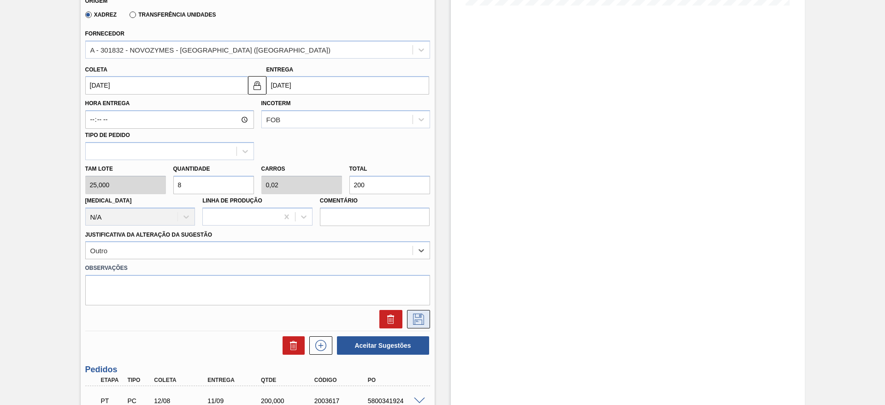
click at [415, 323] on icon at bounding box center [418, 318] width 15 height 11
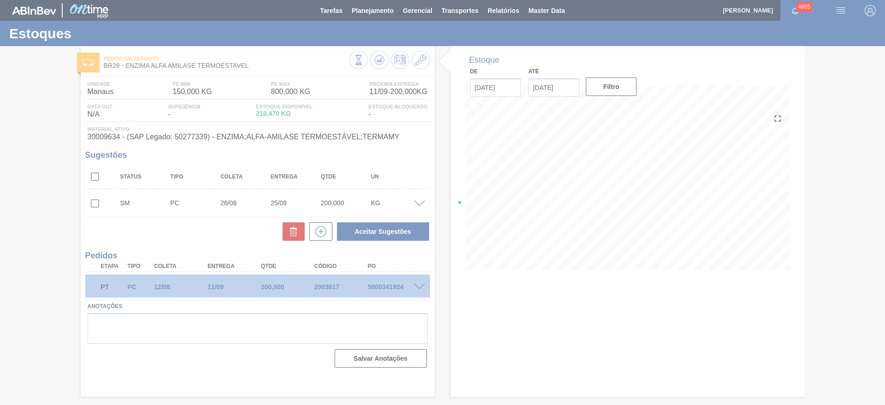
scroll to position [0, 0]
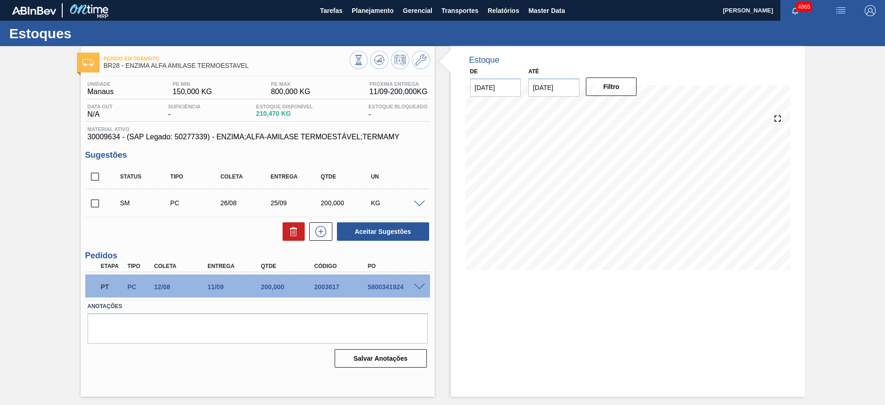
click at [421, 200] on span at bounding box center [419, 203] width 11 height 7
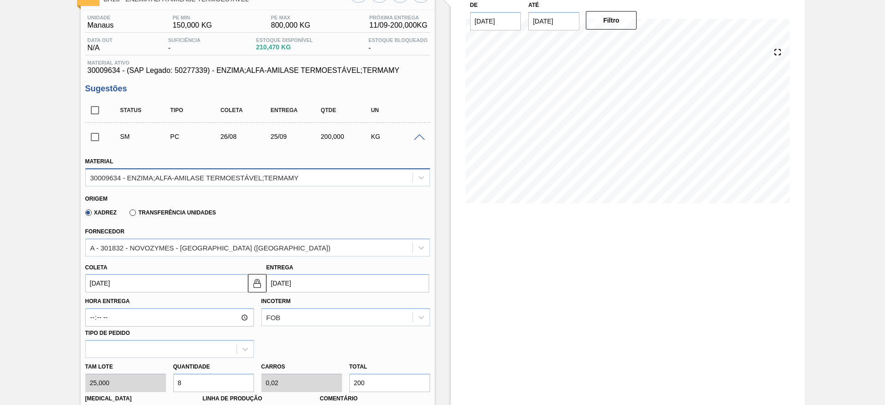
scroll to position [138, 0]
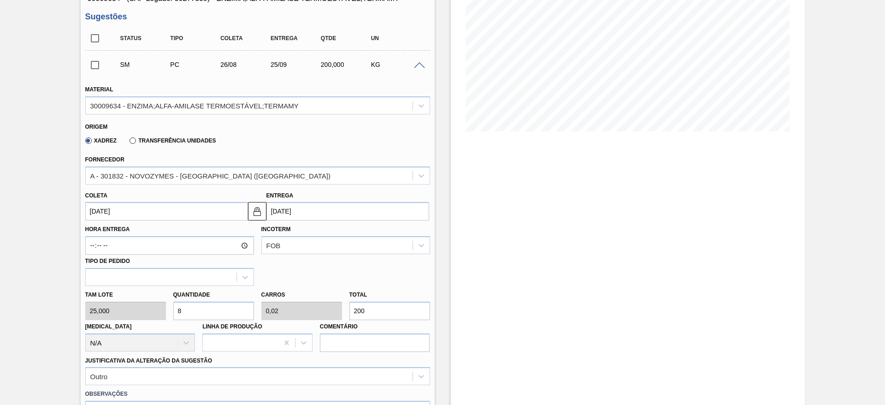
drag, startPoint x: 190, startPoint y: 302, endPoint x: 167, endPoint y: 309, distance: 24.6
click at [167, 309] on div "Tam lote 25,000 Quantidade 8 Carros 0,02 Total 200 Doca N/A Linha de Produção C…" at bounding box center [258, 319] width 352 height 66
type input "1"
type input "0,003"
type input "25"
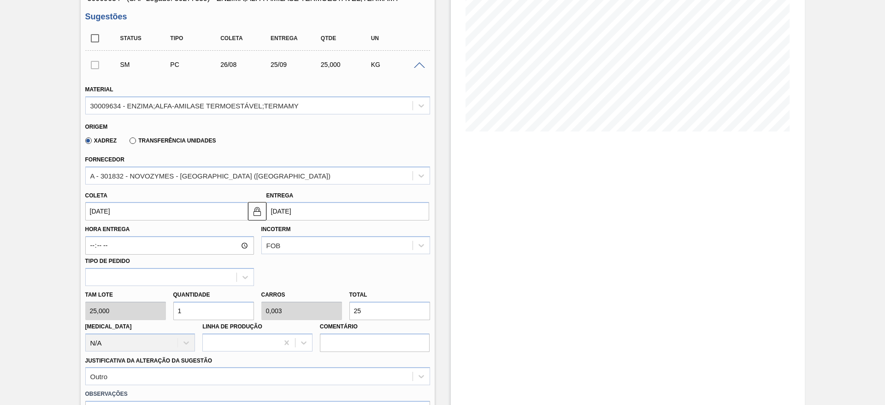
type input "10"
type input "0,025"
type input "250"
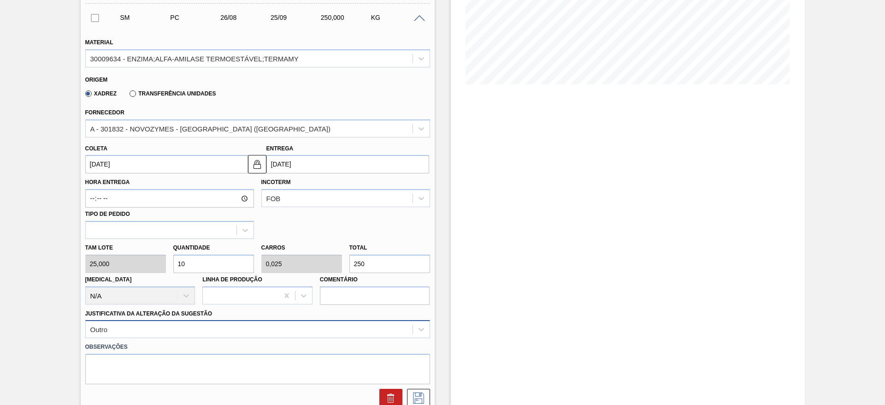
scroll to position [207, 0]
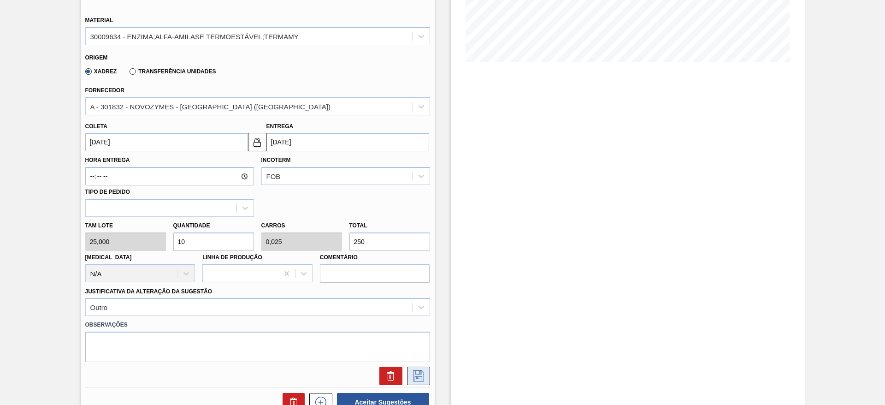
type input "10"
click at [422, 372] on icon at bounding box center [418, 375] width 15 height 11
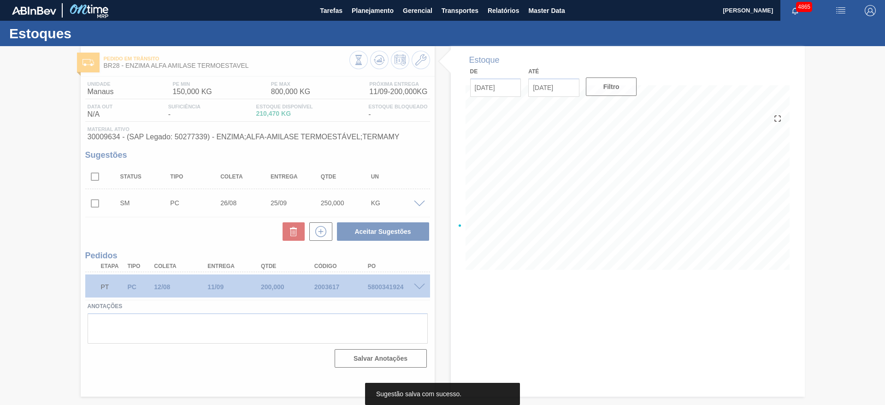
scroll to position [0, 0]
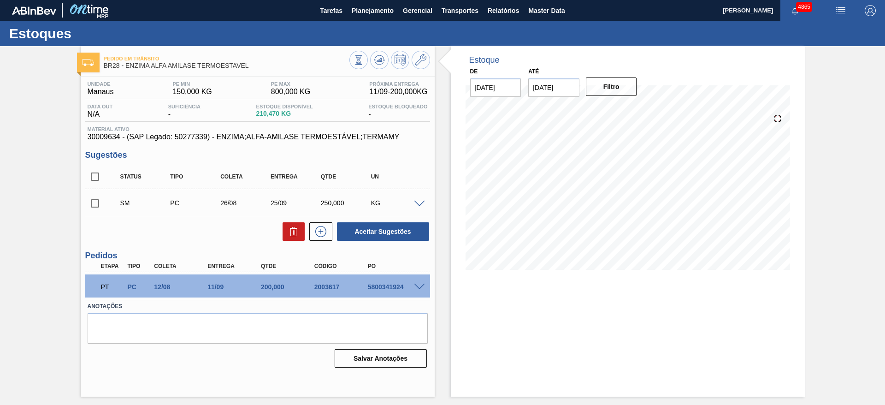
click at [92, 205] on input "checkbox" at bounding box center [94, 203] width 19 height 19
click at [347, 235] on button "Aceitar Sugestões" at bounding box center [383, 231] width 92 height 18
checkbox input "false"
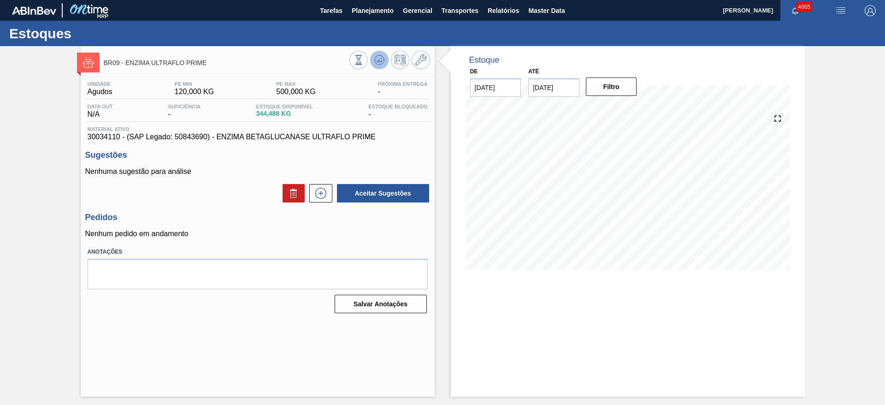
click at [384, 62] on button at bounding box center [379, 60] width 18 height 18
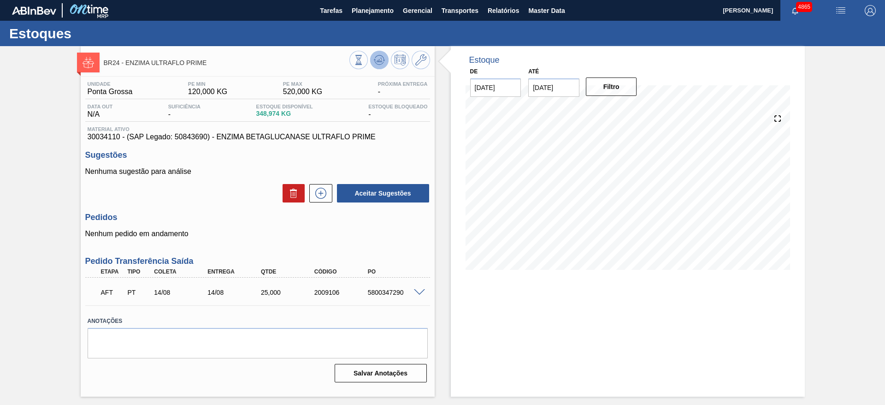
click at [382, 67] on button at bounding box center [379, 60] width 18 height 18
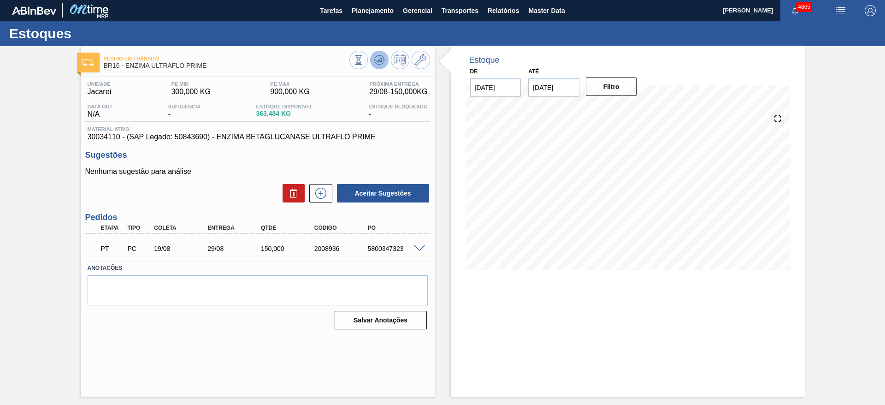
click at [379, 68] on button at bounding box center [379, 60] width 18 height 18
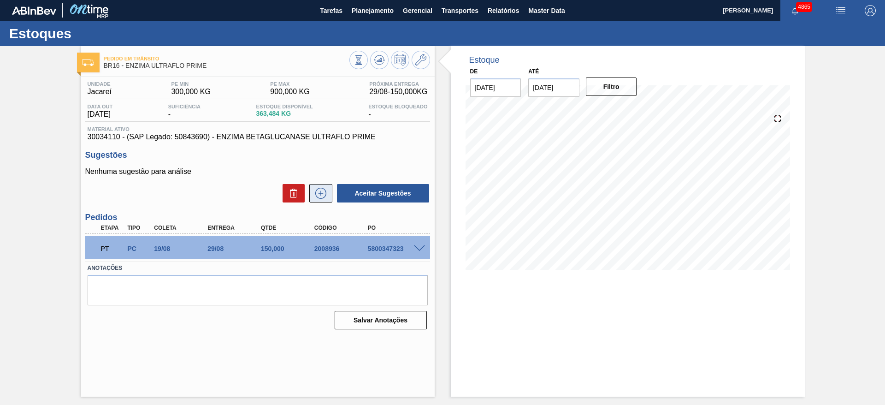
click at [325, 196] on icon at bounding box center [320, 193] width 11 height 11
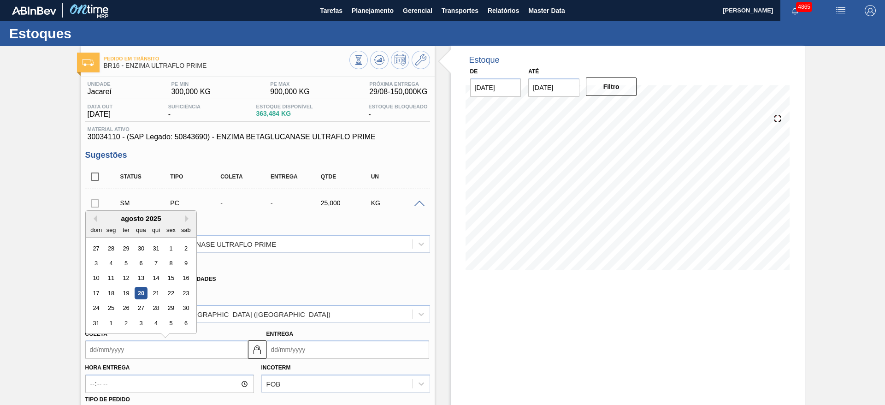
click at [143, 353] on input "Coleta" at bounding box center [166, 349] width 163 height 18
click at [128, 308] on div "26" at bounding box center [125, 308] width 12 height 12
type input "[DATE]"
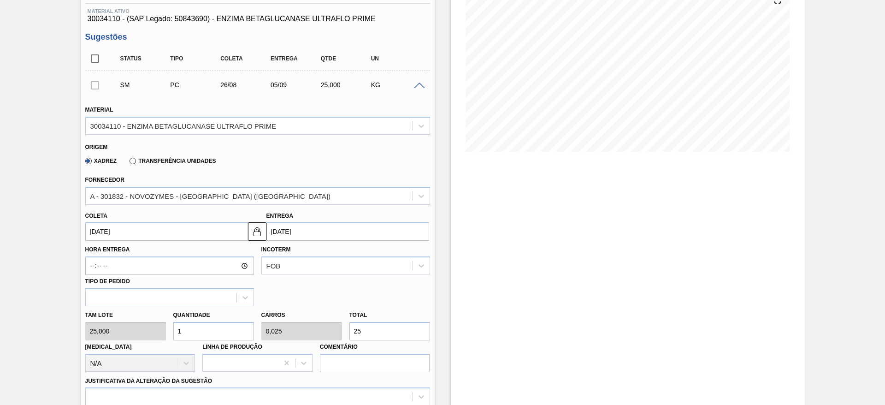
scroll to position [138, 0]
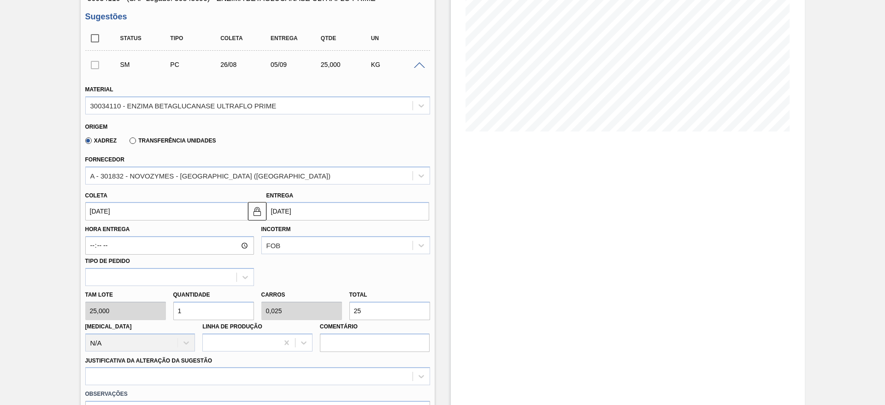
click at [338, 304] on div "Tam lote 25,000 Quantidade 1 Carros 0,025 Total 25 [MEDICAL_DATA] N/A Linha de …" at bounding box center [258, 319] width 352 height 66
type input "0,08"
type input "0,002"
type input "2"
type input "0,8"
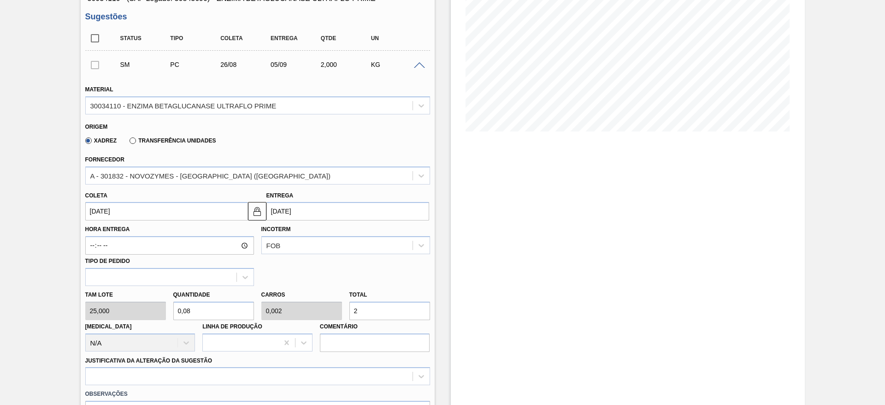
type input "0,02"
type input "20"
type input "8"
type input "0,2"
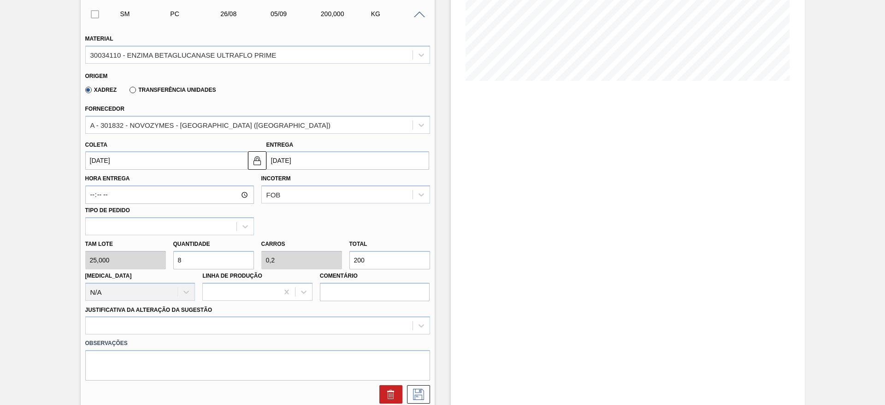
scroll to position [277, 0]
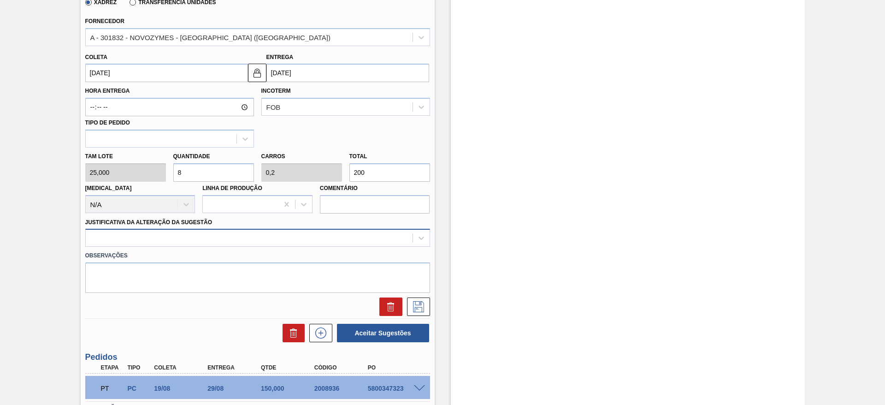
type input "200"
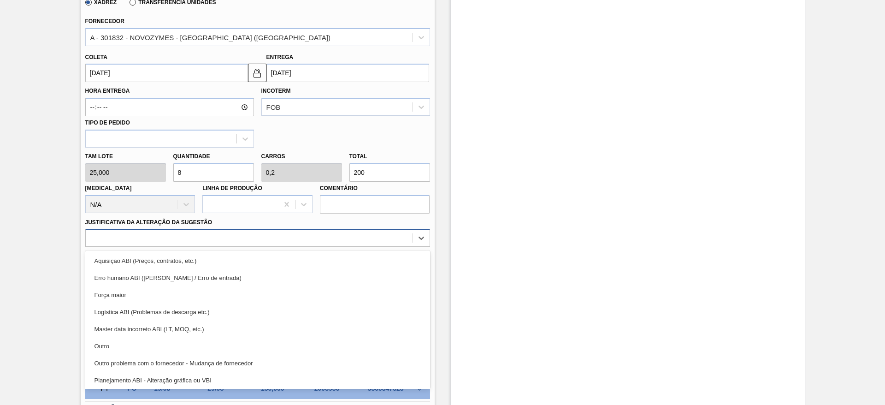
click at [225, 232] on div at bounding box center [249, 237] width 327 height 13
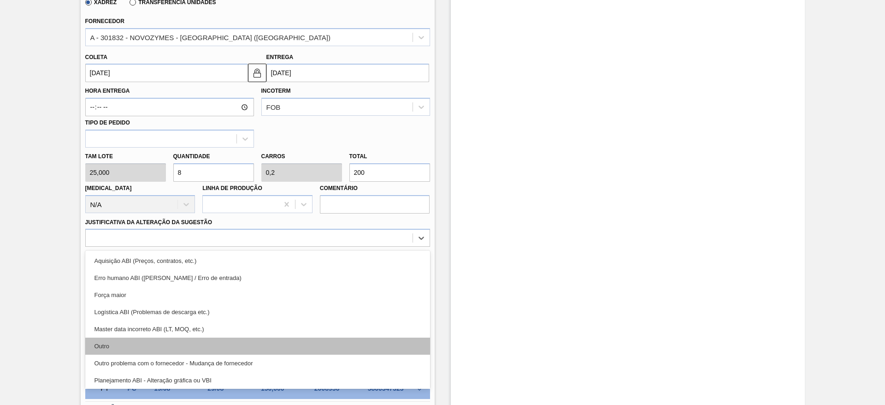
click at [198, 338] on div "Outro" at bounding box center [257, 345] width 345 height 17
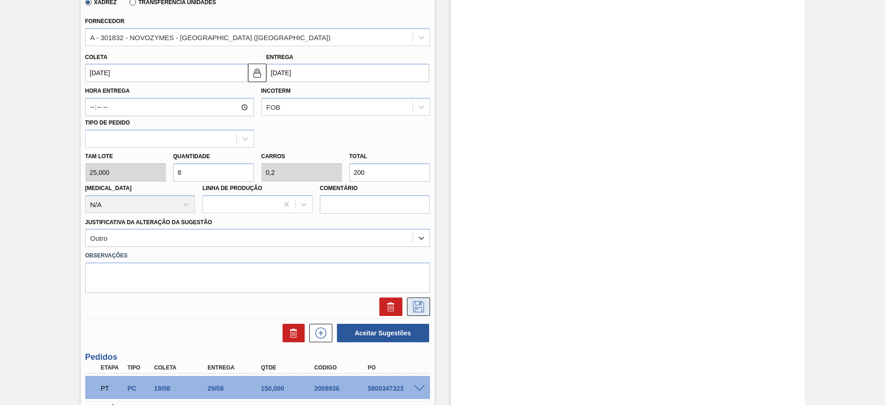
click at [419, 305] on icon at bounding box center [418, 306] width 11 height 11
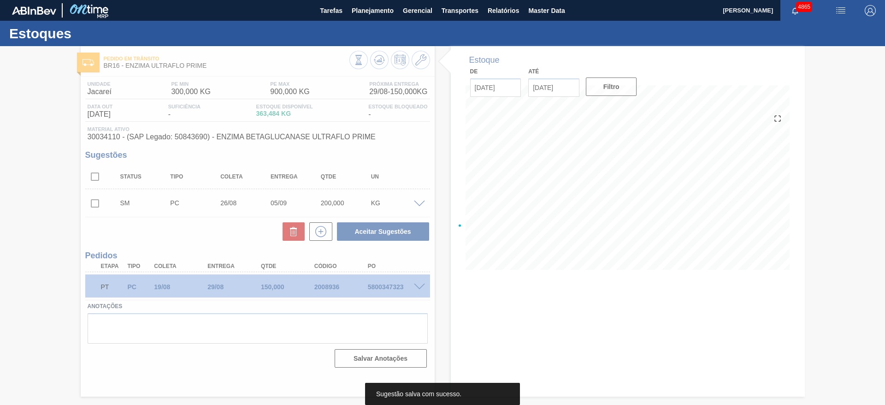
scroll to position [0, 0]
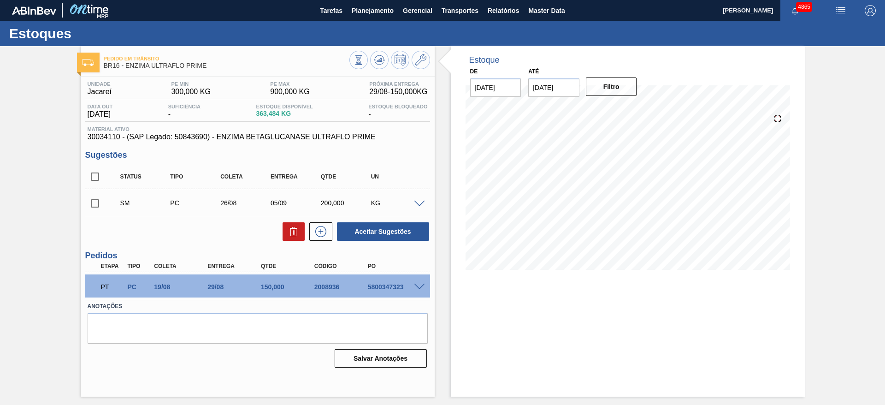
click at [100, 204] on input "checkbox" at bounding box center [94, 203] width 19 height 19
click at [379, 226] on button "Aceitar Sugestões" at bounding box center [383, 231] width 92 height 18
checkbox input "false"
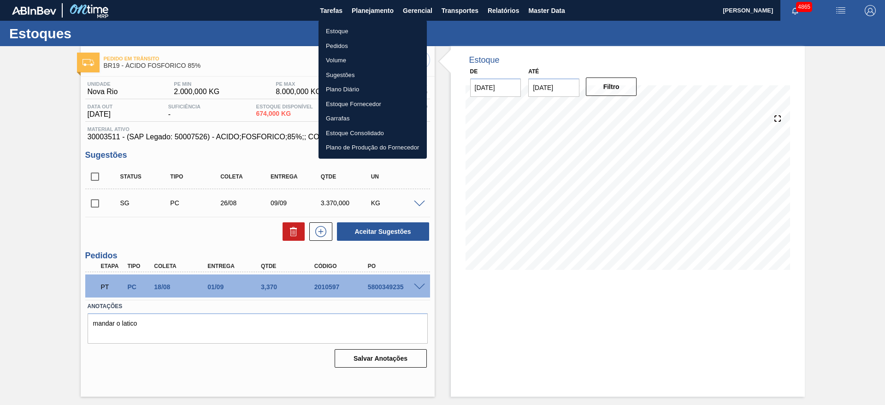
click at [354, 28] on li "Estoque" at bounding box center [372, 31] width 108 height 15
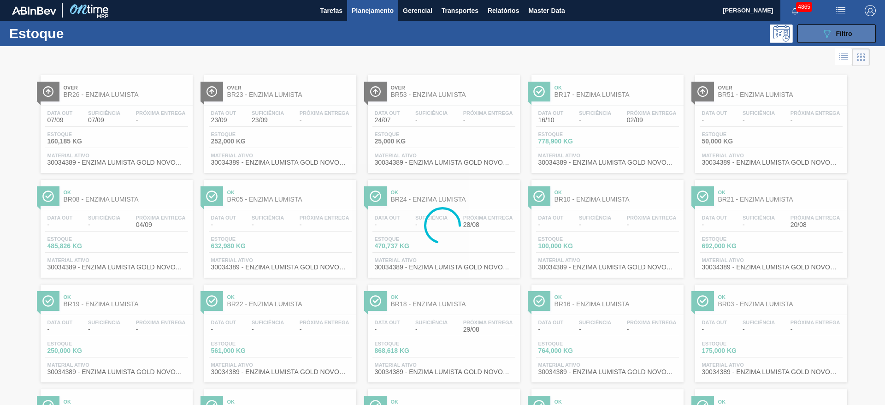
click at [806, 32] on button "089F7B8B-B2A5-4AFE-B5C0-19BA573D28AC Filtro" at bounding box center [836, 33] width 78 height 18
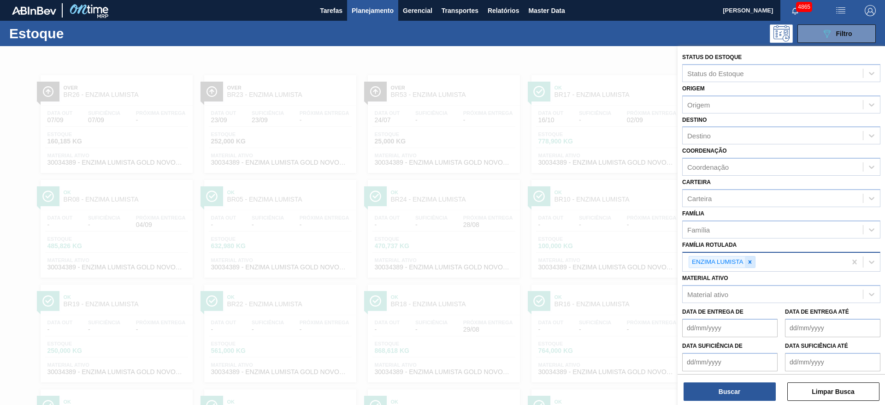
click at [748, 263] on icon at bounding box center [749, 261] width 3 height 3
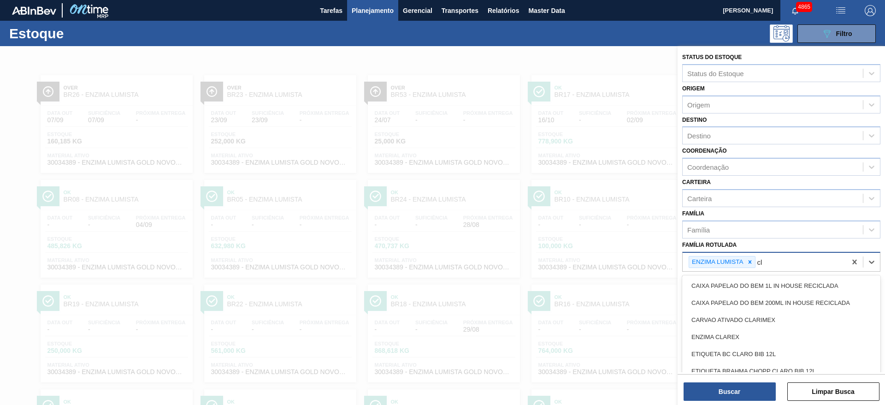
type Rotulada "cla"
drag, startPoint x: 737, startPoint y: 340, endPoint x: 741, endPoint y: 317, distance: 23.4
click at [737, 340] on div "ENZIMA CLAREX" at bounding box center [781, 336] width 198 height 17
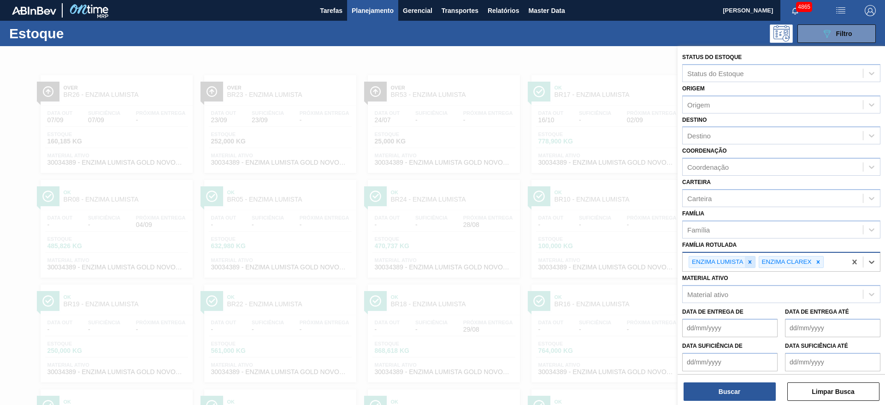
click at [750, 263] on icon at bounding box center [750, 262] width 6 height 6
click at [751, 390] on button "Buscar" at bounding box center [729, 391] width 92 height 18
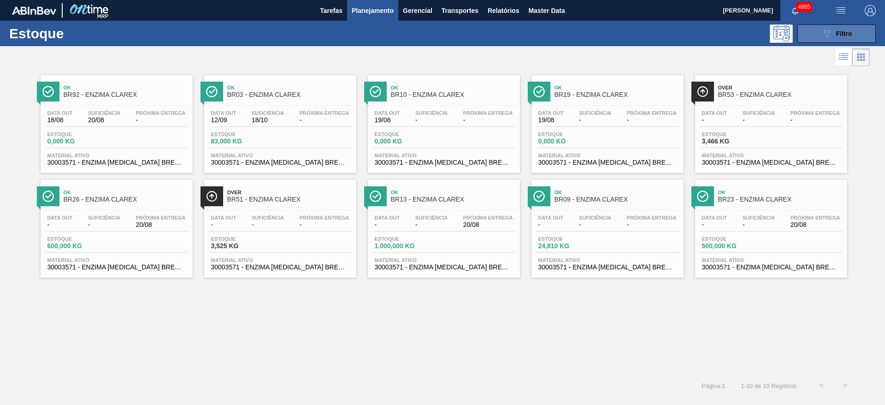
click at [825, 41] on button "089F7B8B-B2A5-4AFE-B5C0-19BA573D28AC Filtro" at bounding box center [836, 33] width 78 height 18
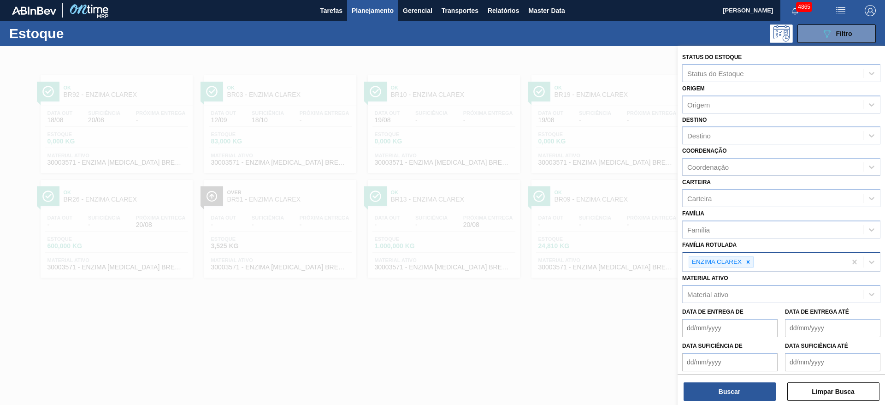
click at [524, 315] on div at bounding box center [442, 248] width 885 height 405
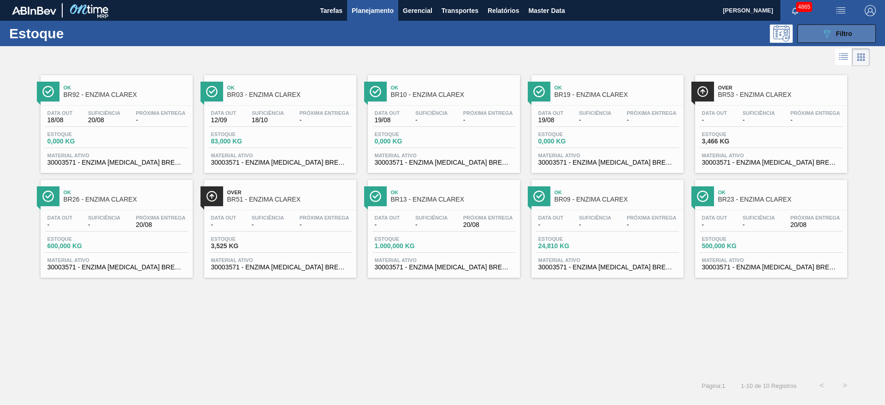
click at [845, 30] on span "Filtro" at bounding box center [844, 33] width 16 height 7
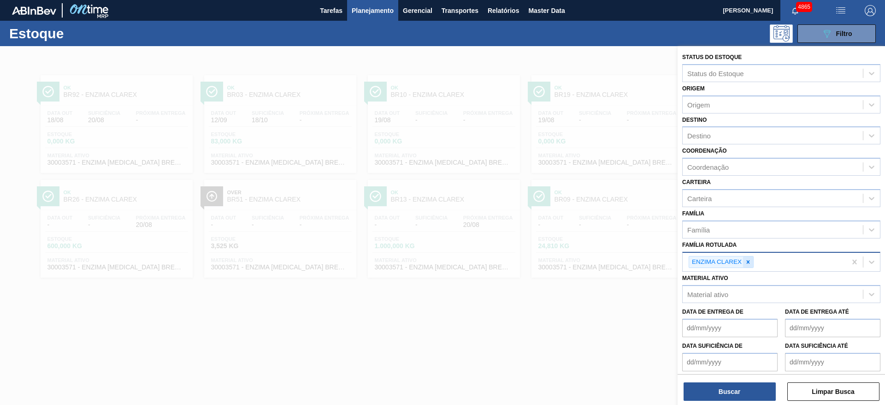
click at [746, 263] on icon at bounding box center [748, 262] width 6 height 6
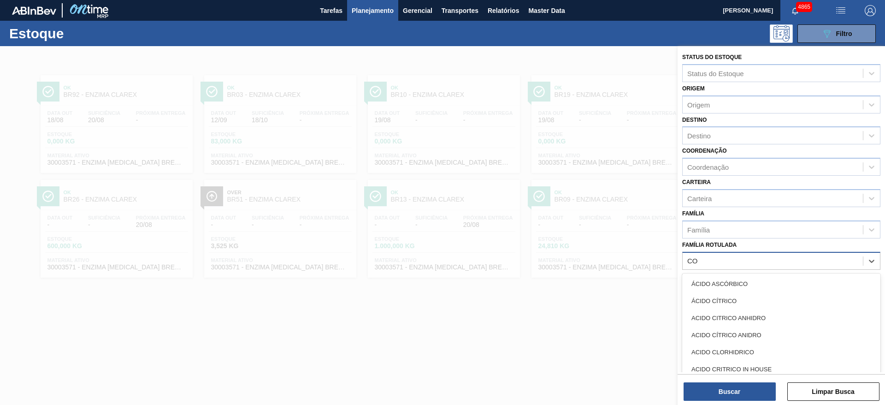
type Rotulada "COA"
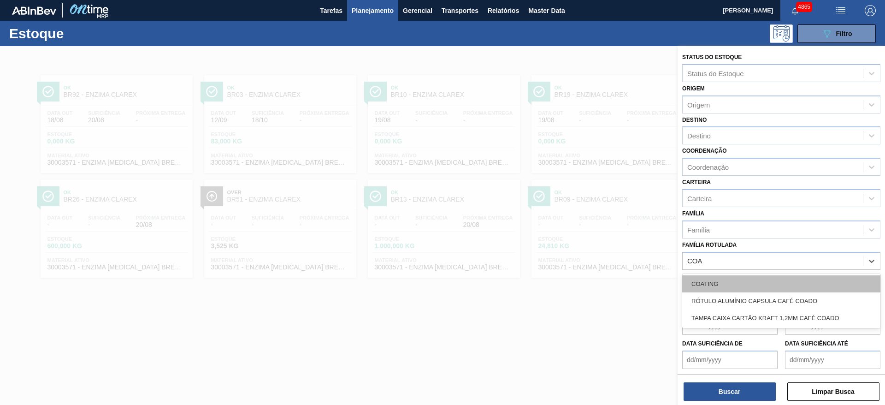
click at [749, 285] on div "COATING" at bounding box center [781, 283] width 198 height 17
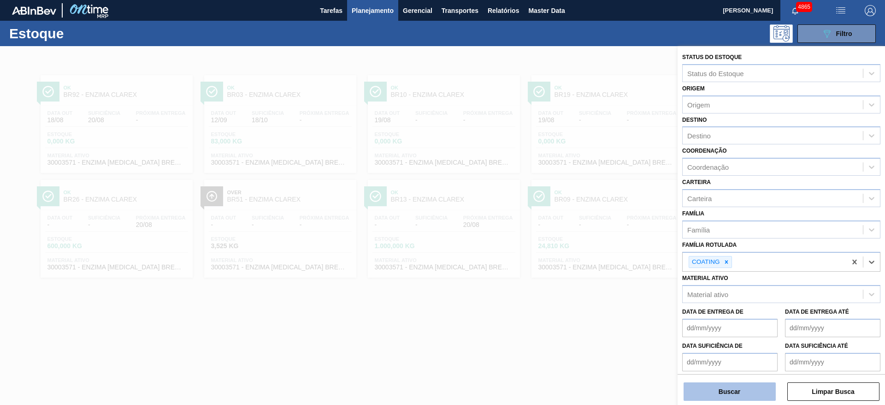
click at [739, 391] on button "Buscar" at bounding box center [729, 391] width 92 height 18
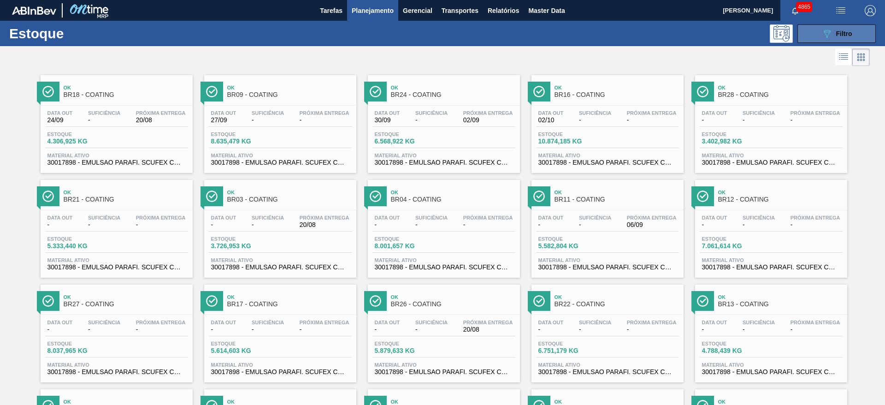
click at [826, 32] on icon "089F7B8B-B2A5-4AFE-B5C0-19BA573D28AC" at bounding box center [826, 33] width 11 height 11
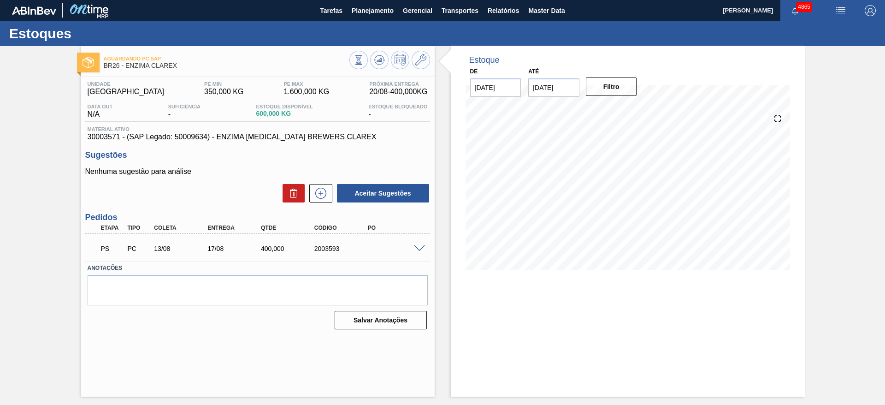
click at [415, 248] on span at bounding box center [419, 248] width 11 height 7
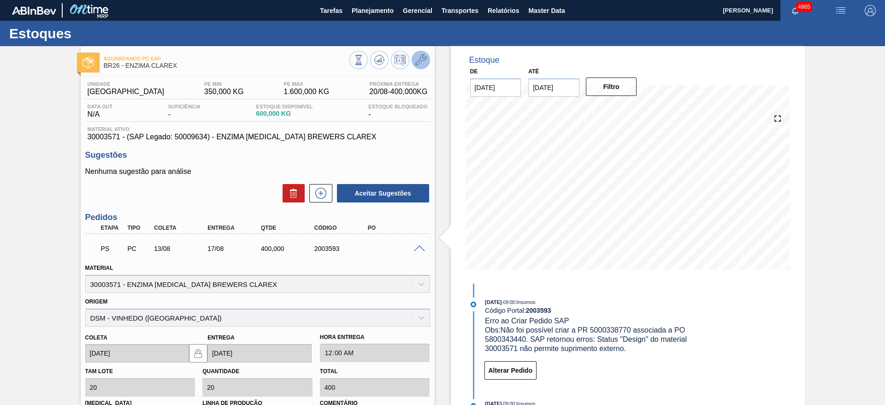
click at [420, 59] on icon at bounding box center [420, 59] width 11 height 11
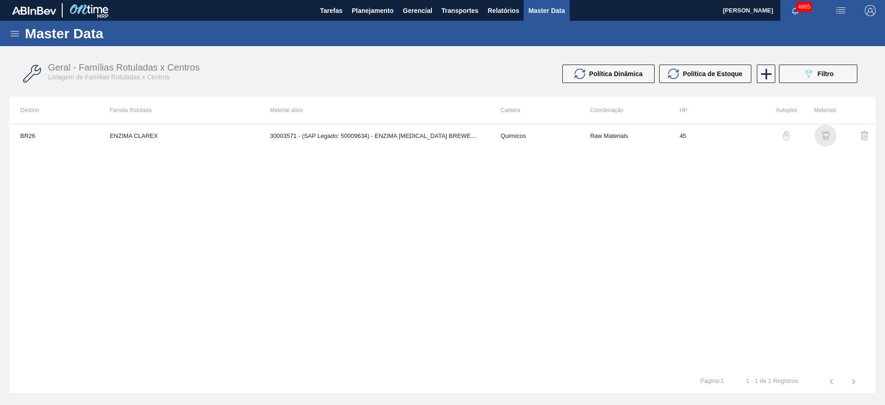
click at [825, 132] on img "button" at bounding box center [825, 135] width 9 height 9
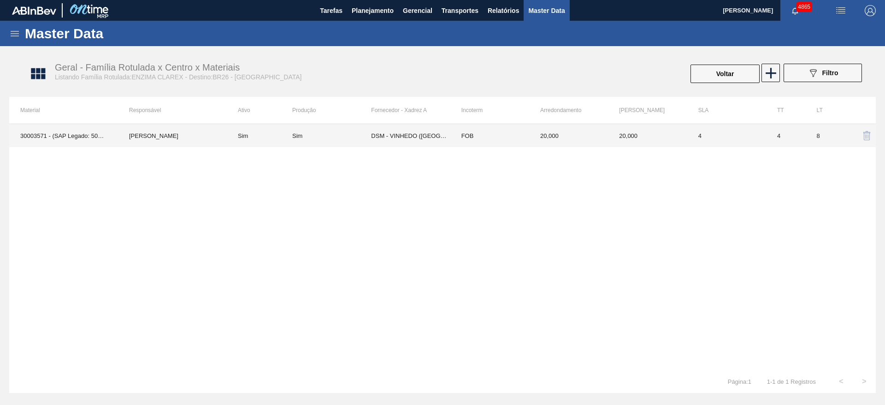
click at [765, 145] on td "4" at bounding box center [726, 135] width 79 height 23
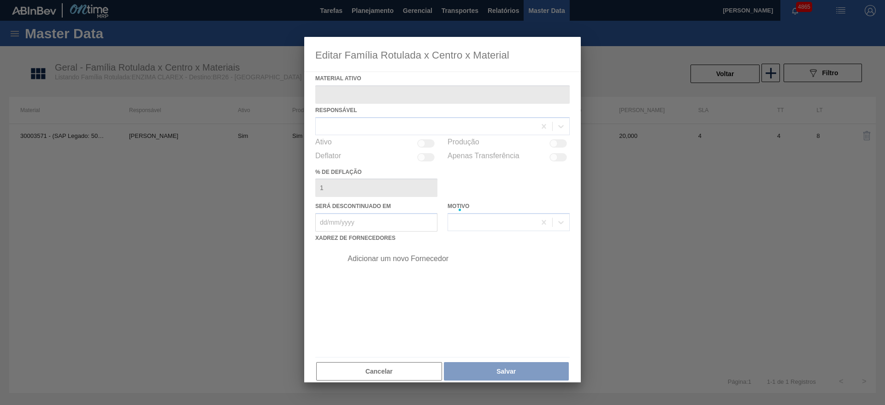
type ativo "30003571 - (SAP Legado: 50009634) - ENZIMA [MEDICAL_DATA] BREWERS CLAREX"
checkbox input "true"
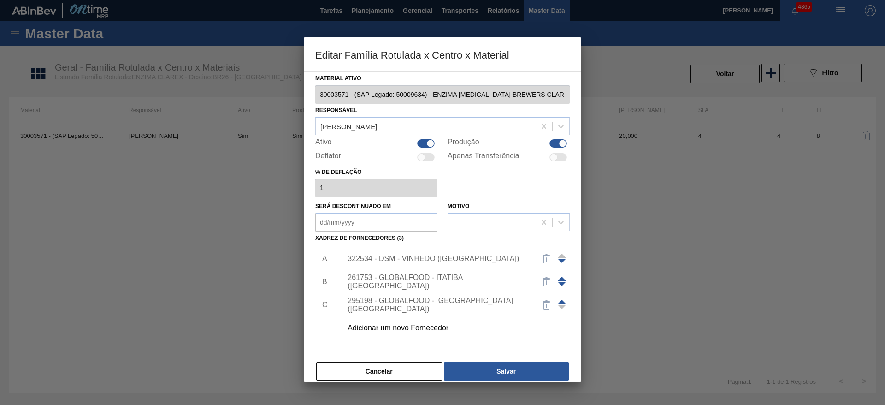
click at [478, 266] on div "322534 - DSM - VINHEDO ([GEOGRAPHIC_DATA])" at bounding box center [453, 258] width 233 height 23
click at [402, 253] on div "322534 - DSM - VINHEDO ([GEOGRAPHIC_DATA])" at bounding box center [453, 258] width 233 height 23
click at [408, 258] on div "322534 - DSM - VINHEDO ([GEOGRAPHIC_DATA])" at bounding box center [437, 258] width 181 height 8
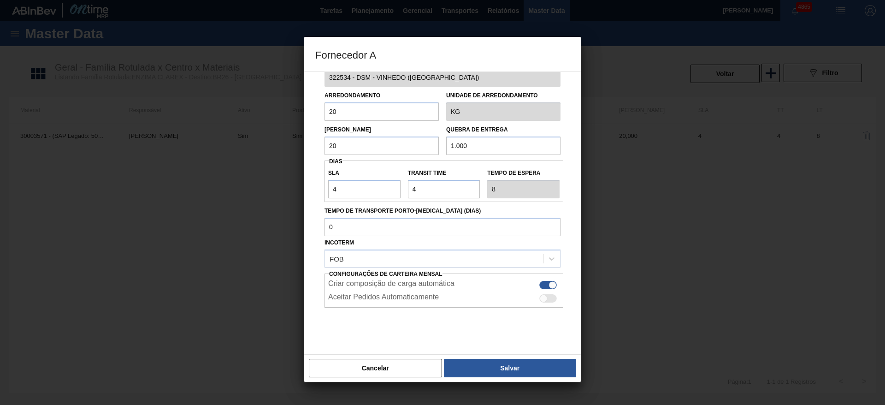
scroll to position [34, 0]
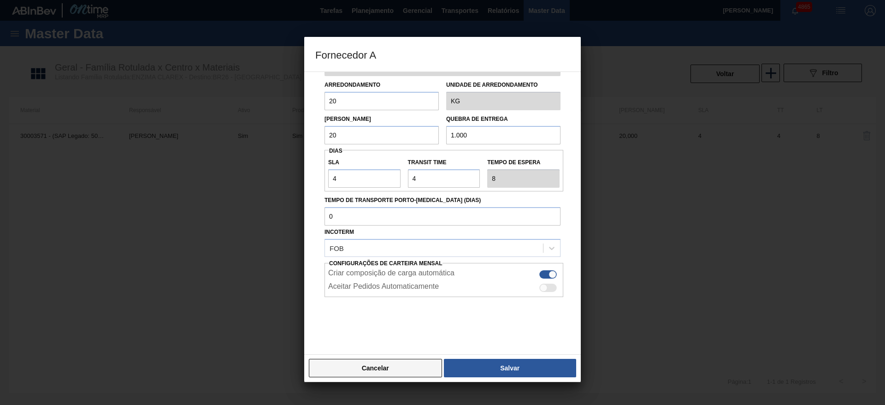
click at [404, 367] on button "Cancelar" at bounding box center [375, 368] width 133 height 18
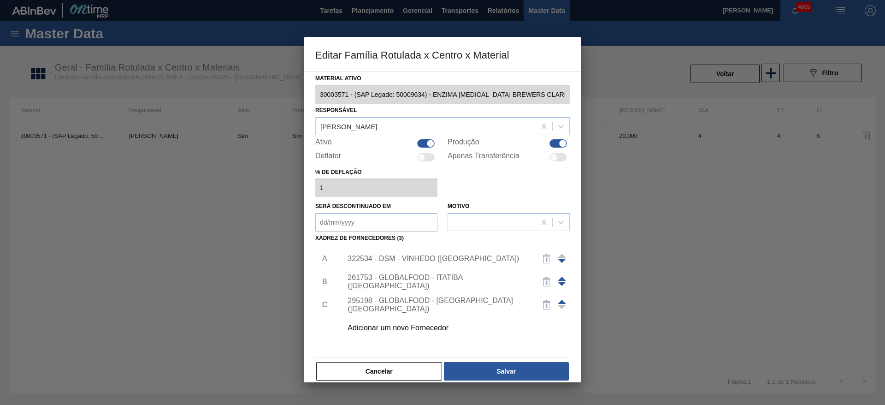
drag, startPoint x: 370, startPoint y: 367, endPoint x: 301, endPoint y: 313, distance: 87.0
click at [371, 366] on button "Cancelar" at bounding box center [379, 371] width 126 height 18
